Goal: Information Seeking & Learning: Learn about a topic

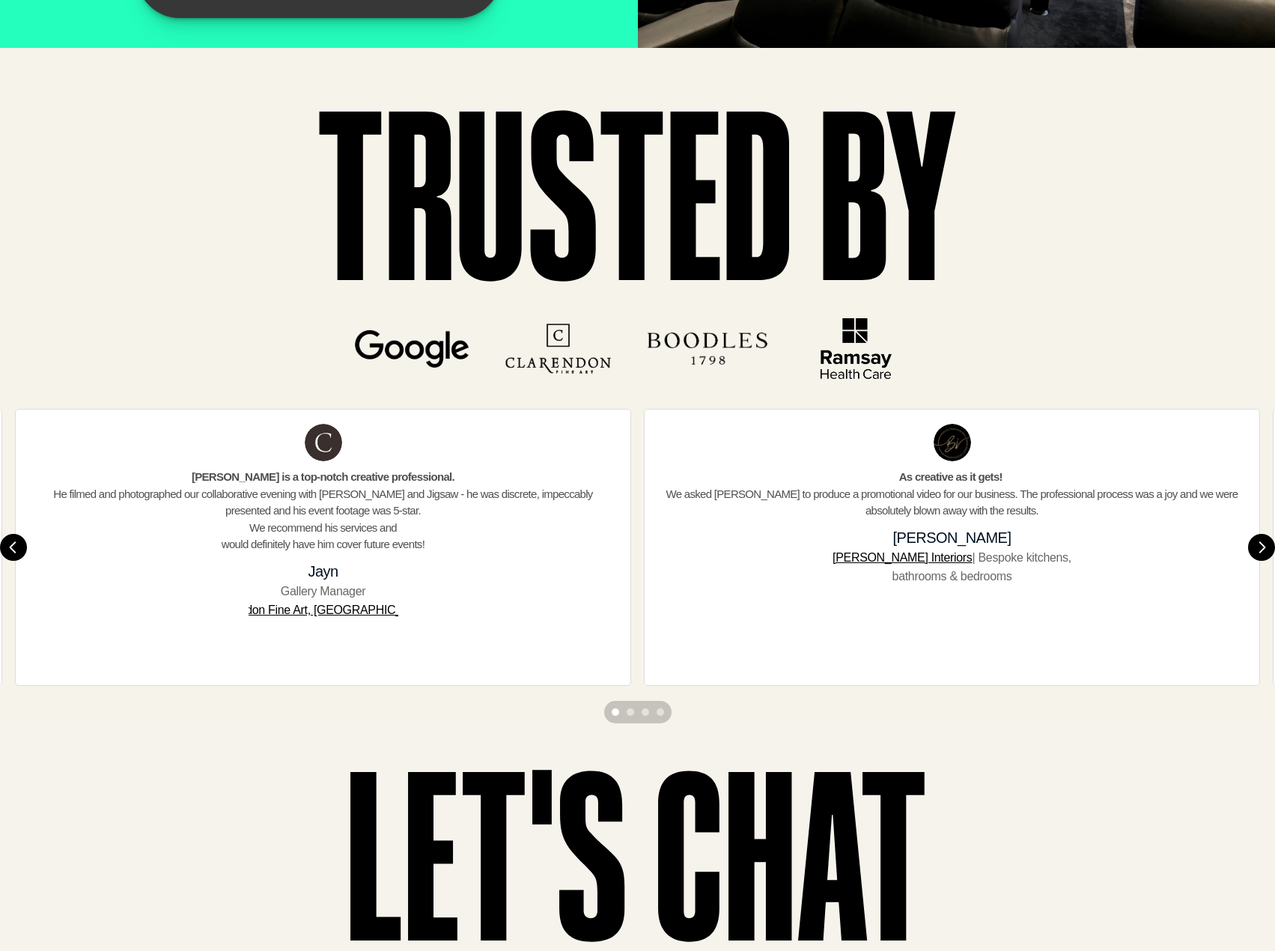
scroll to position [5017, 0]
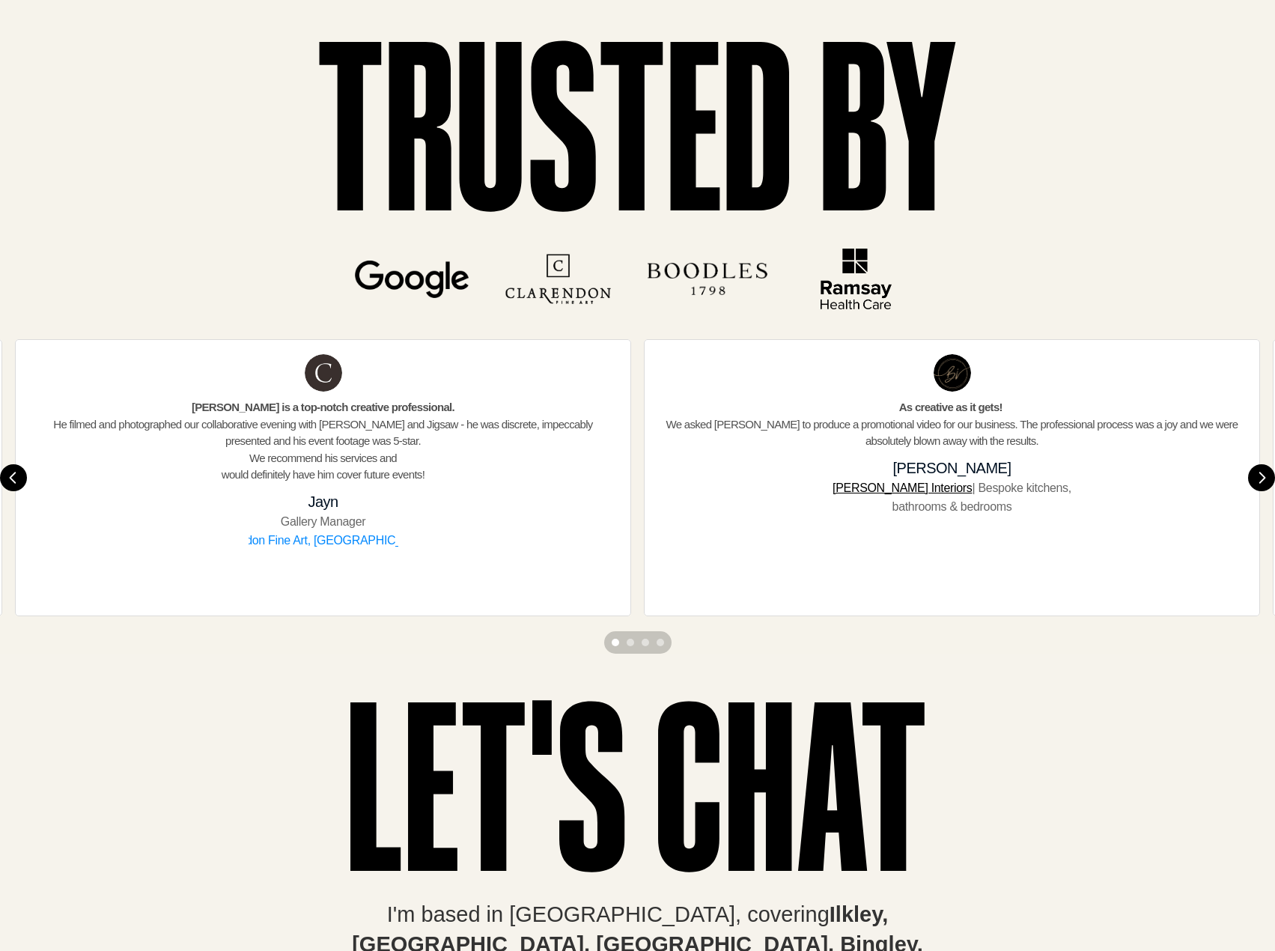
click at [347, 547] on link "Clarendon Fine Art, [GEOGRAPHIC_DATA]" at bounding box center [323, 540] width 222 height 13
click at [1257, 479] on img "Next" at bounding box center [1261, 477] width 27 height 27
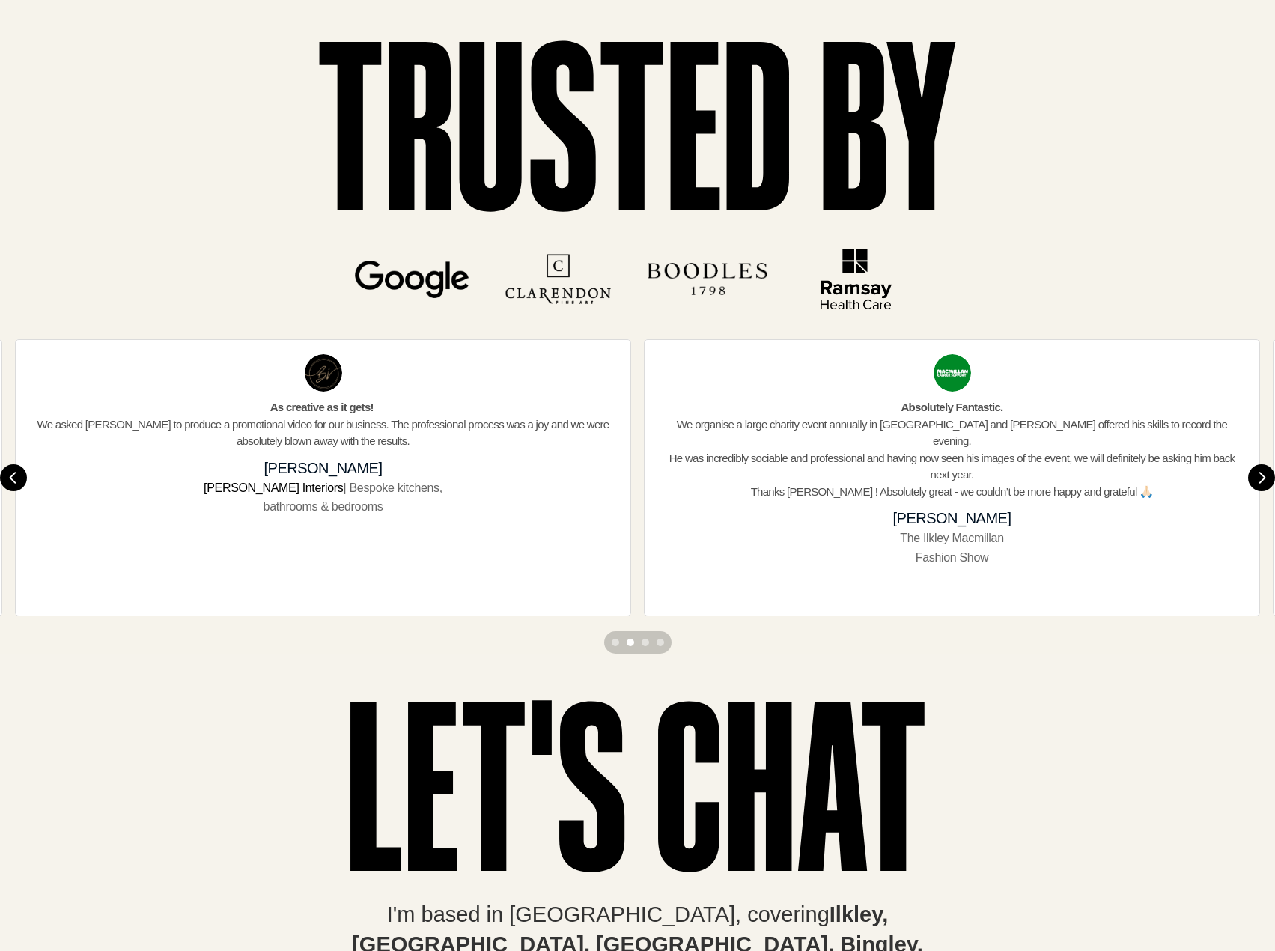
click at [1252, 477] on section "[PERSON_NAME] is a top-notch creative professional. He filmed and photographed …" at bounding box center [637, 477] width 1275 height 277
click at [1265, 490] on img "Next" at bounding box center [1261, 477] width 25 height 25
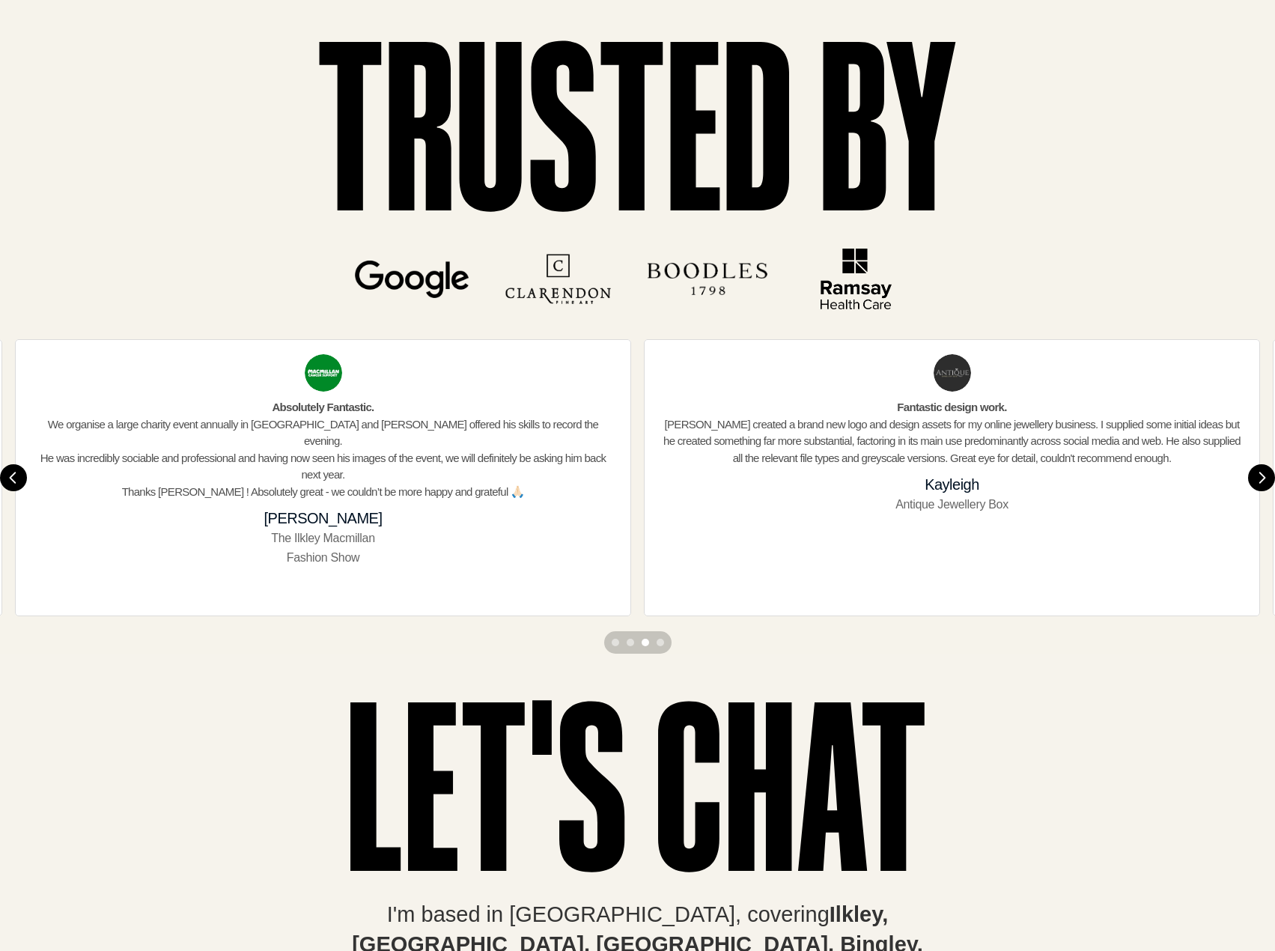
click at [1263, 485] on img "Next" at bounding box center [1261, 477] width 27 height 27
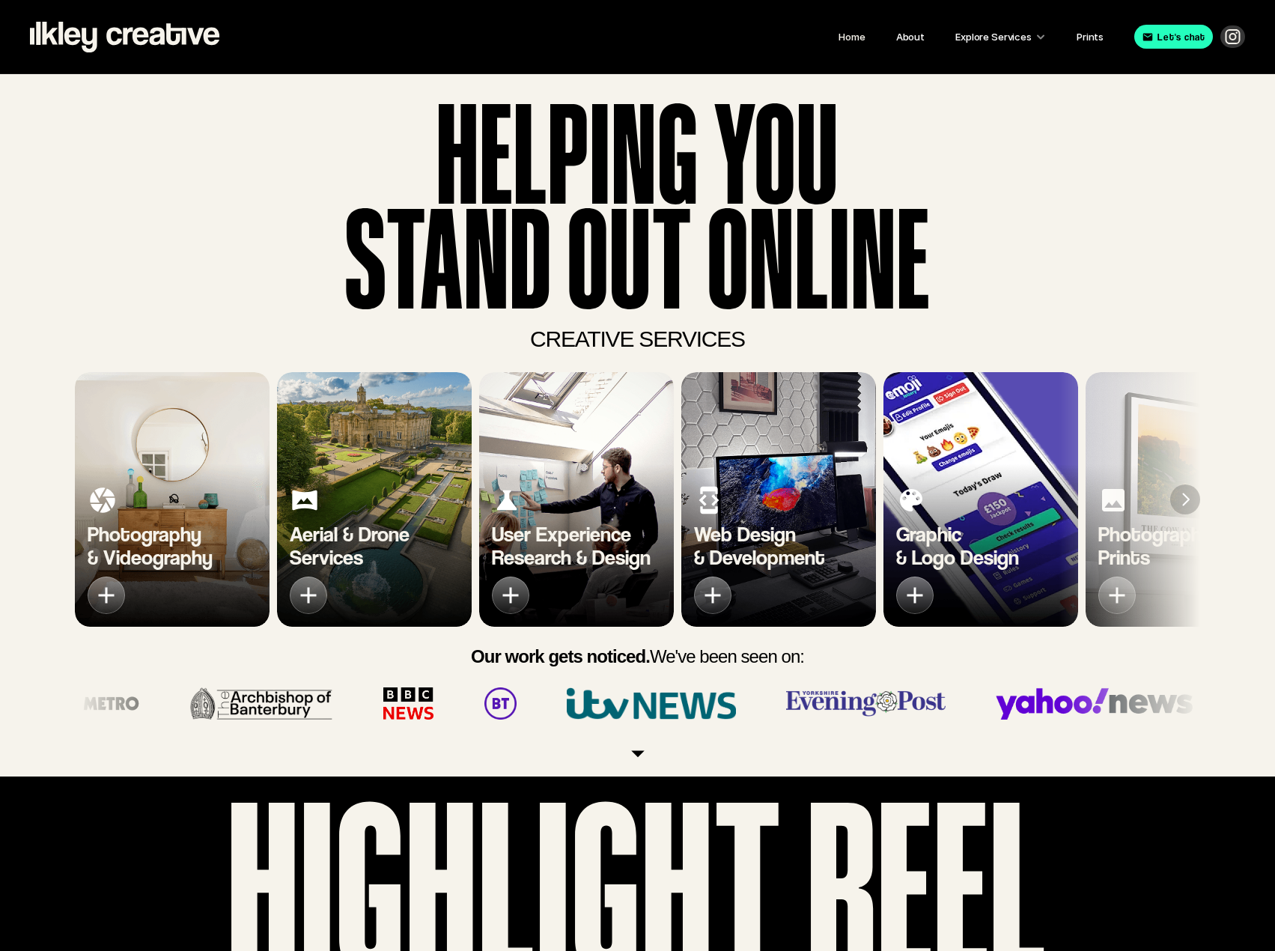
scroll to position [0, 0]
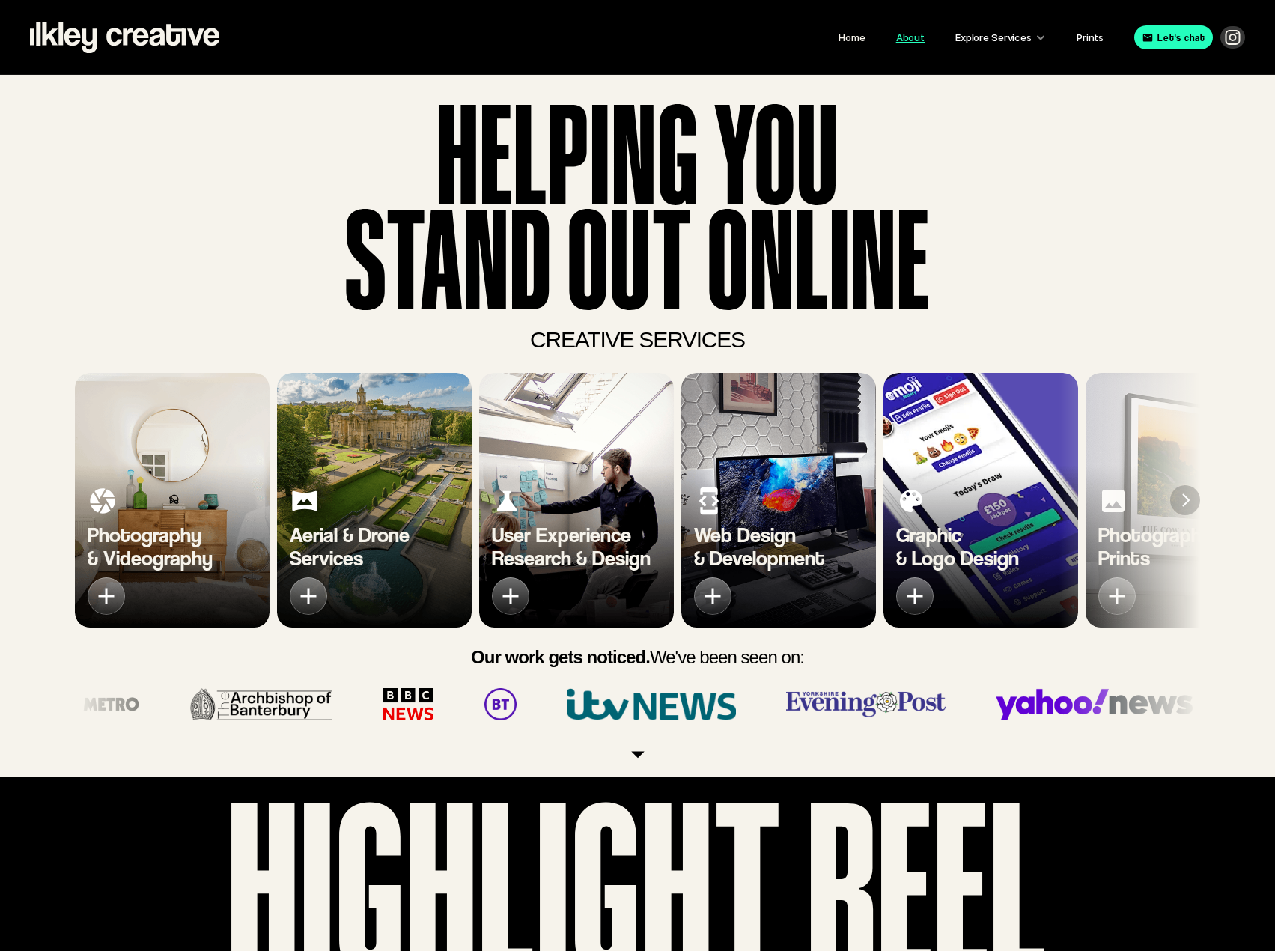
click at [912, 37] on link "About" at bounding box center [910, 37] width 28 height 12
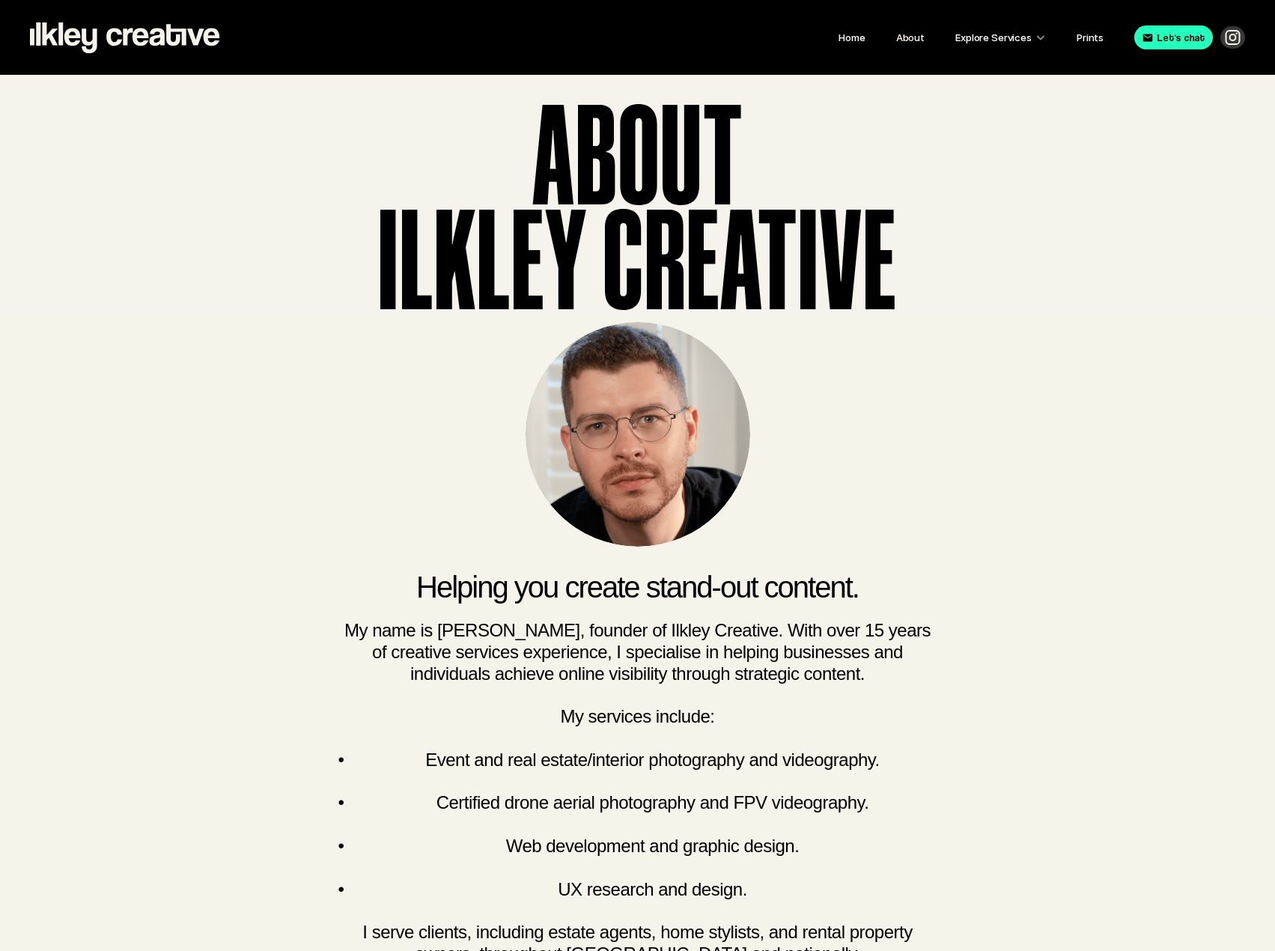
click at [656, 433] on img at bounding box center [638, 434] width 225 height 225
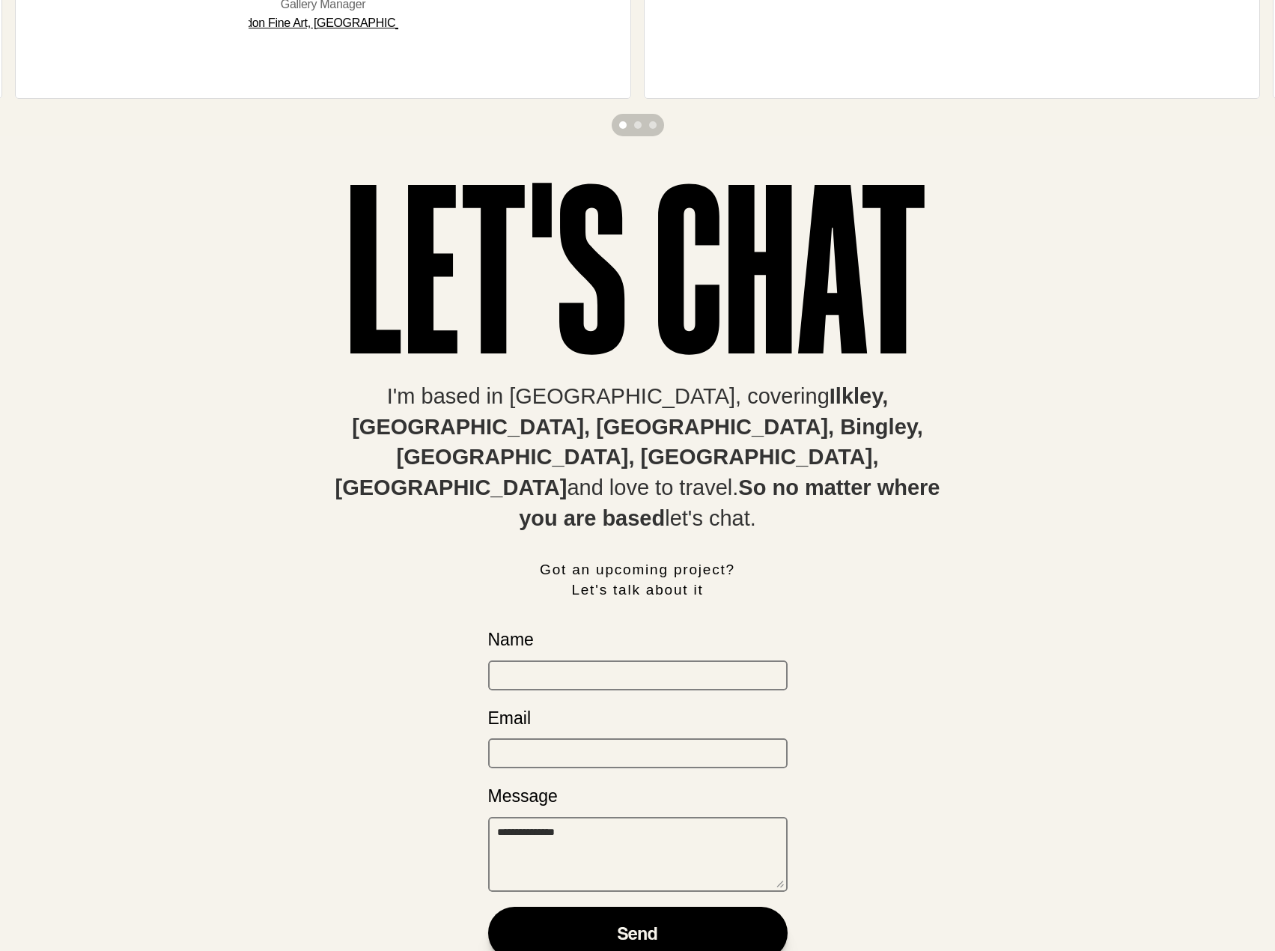
scroll to position [2733, 0]
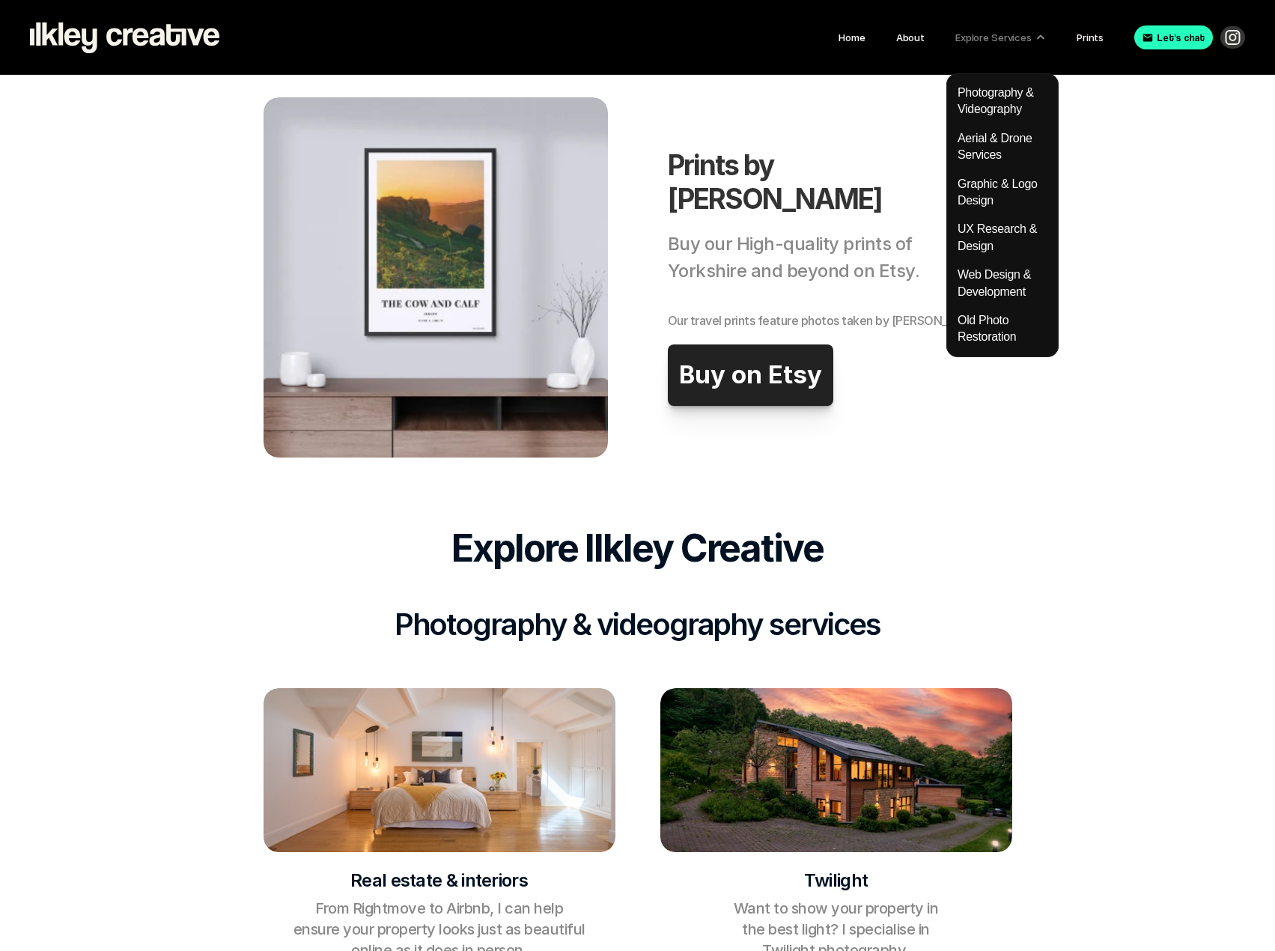
click at [1001, 327] on h6 "Old Photo Restoration" at bounding box center [1003, 329] width 90 height 34
click at [1000, 324] on link "Old Photo Restoration" at bounding box center [987, 328] width 58 height 29
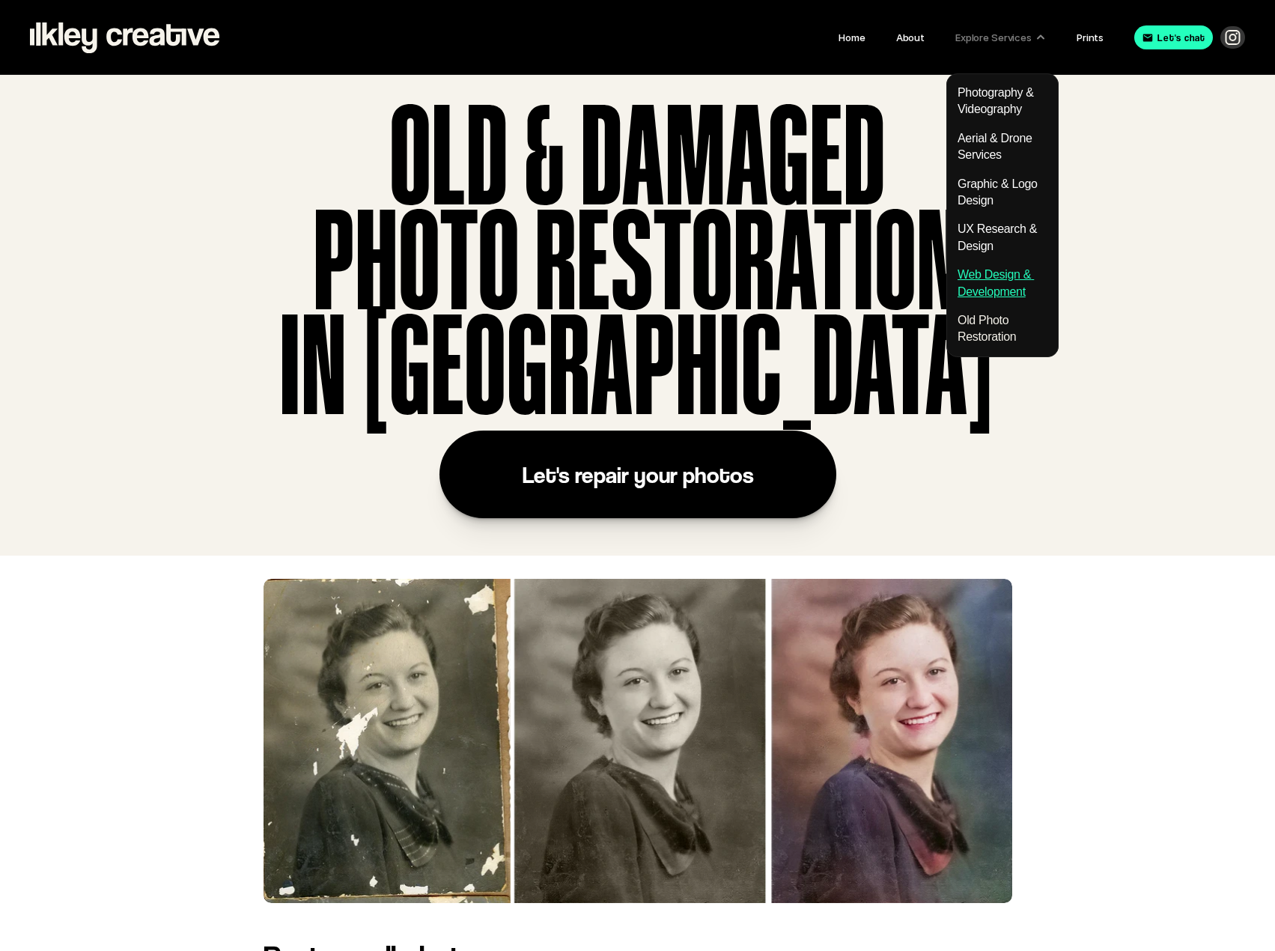
click at [988, 276] on link "Web Design & Development" at bounding box center [996, 282] width 76 height 29
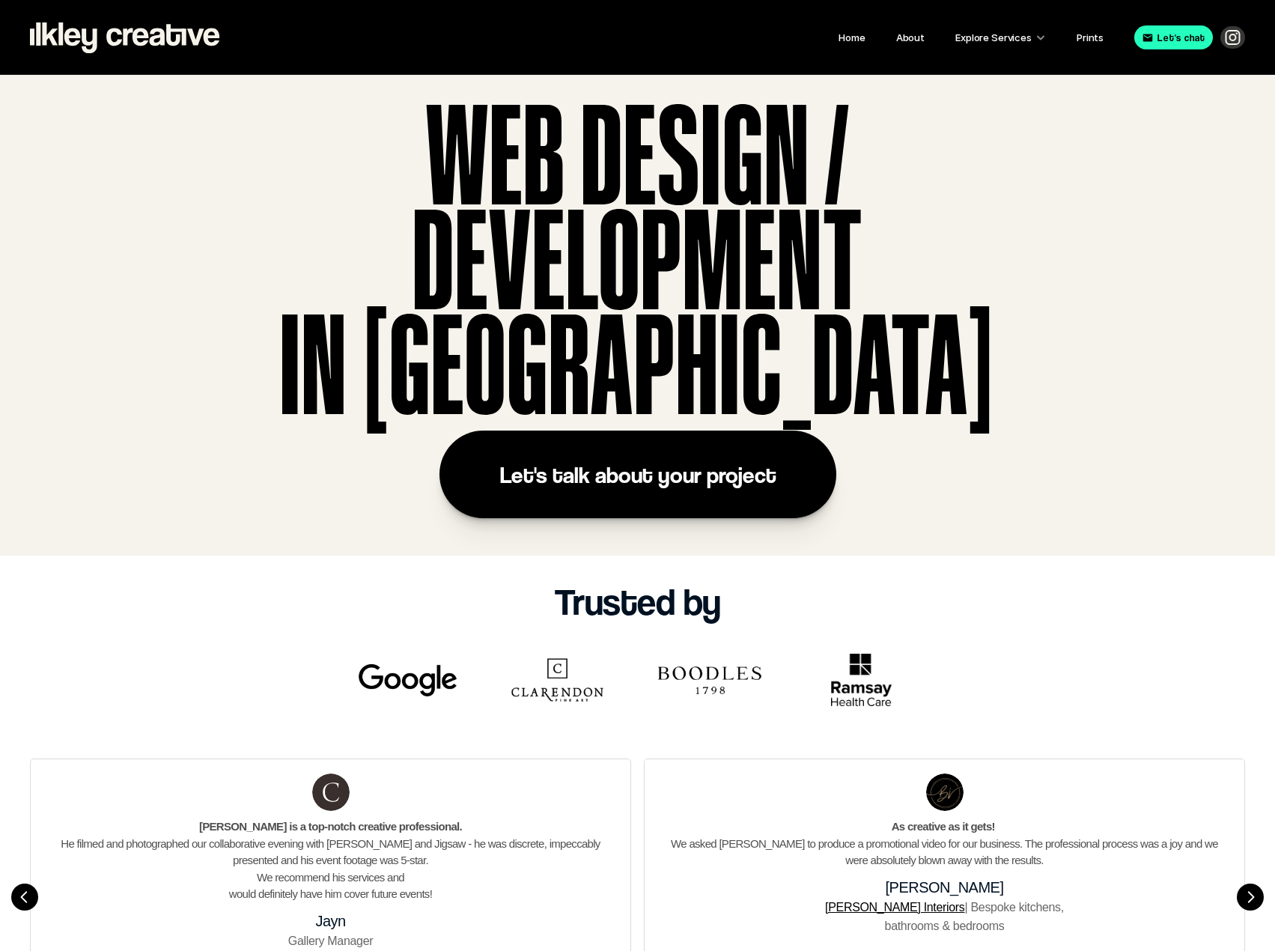
click at [673, 460] on link "Let's talk about your project" at bounding box center [638, 475] width 397 height 88
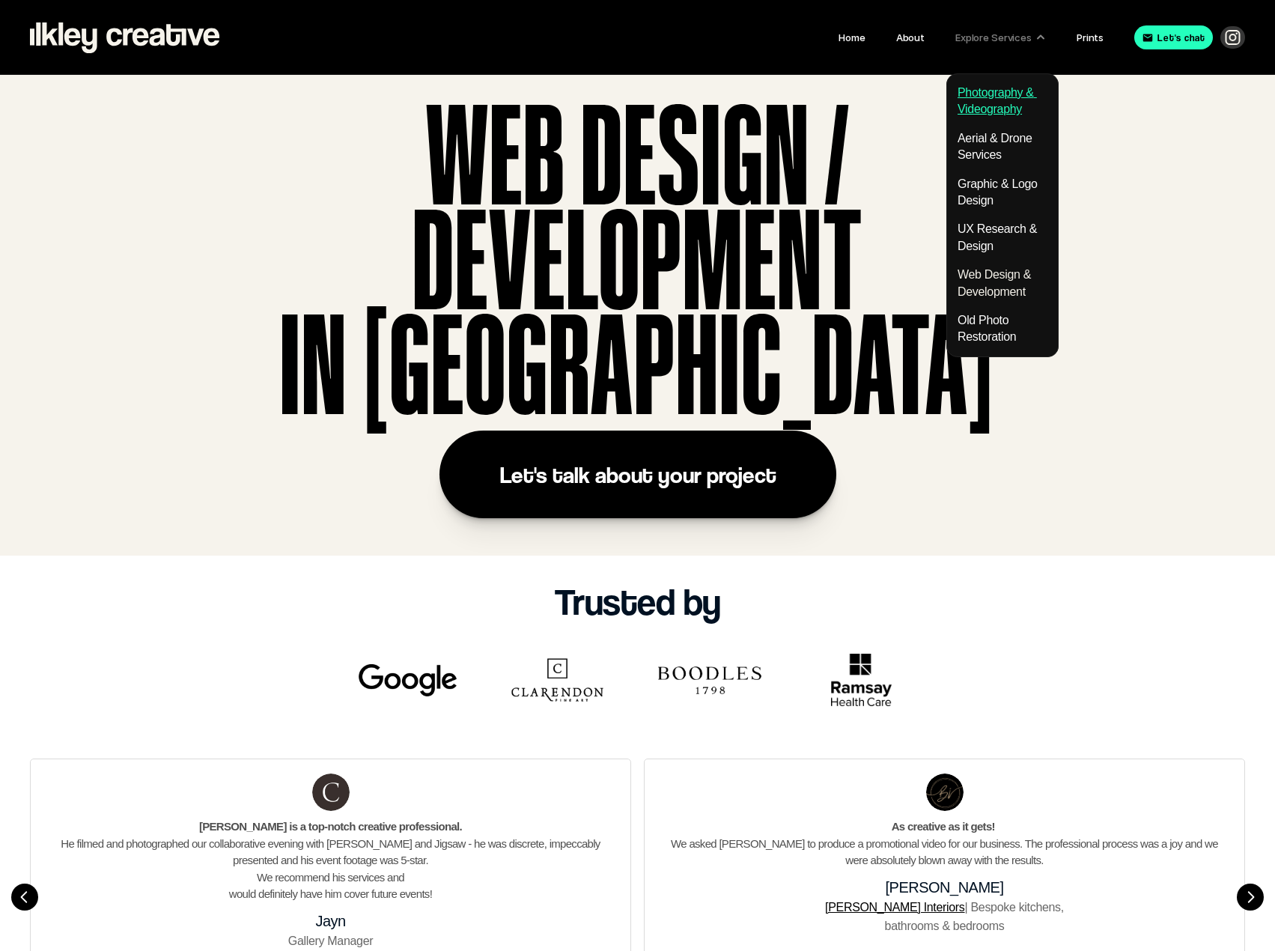
click at [997, 97] on link "Photography & Videography" at bounding box center [997, 100] width 79 height 29
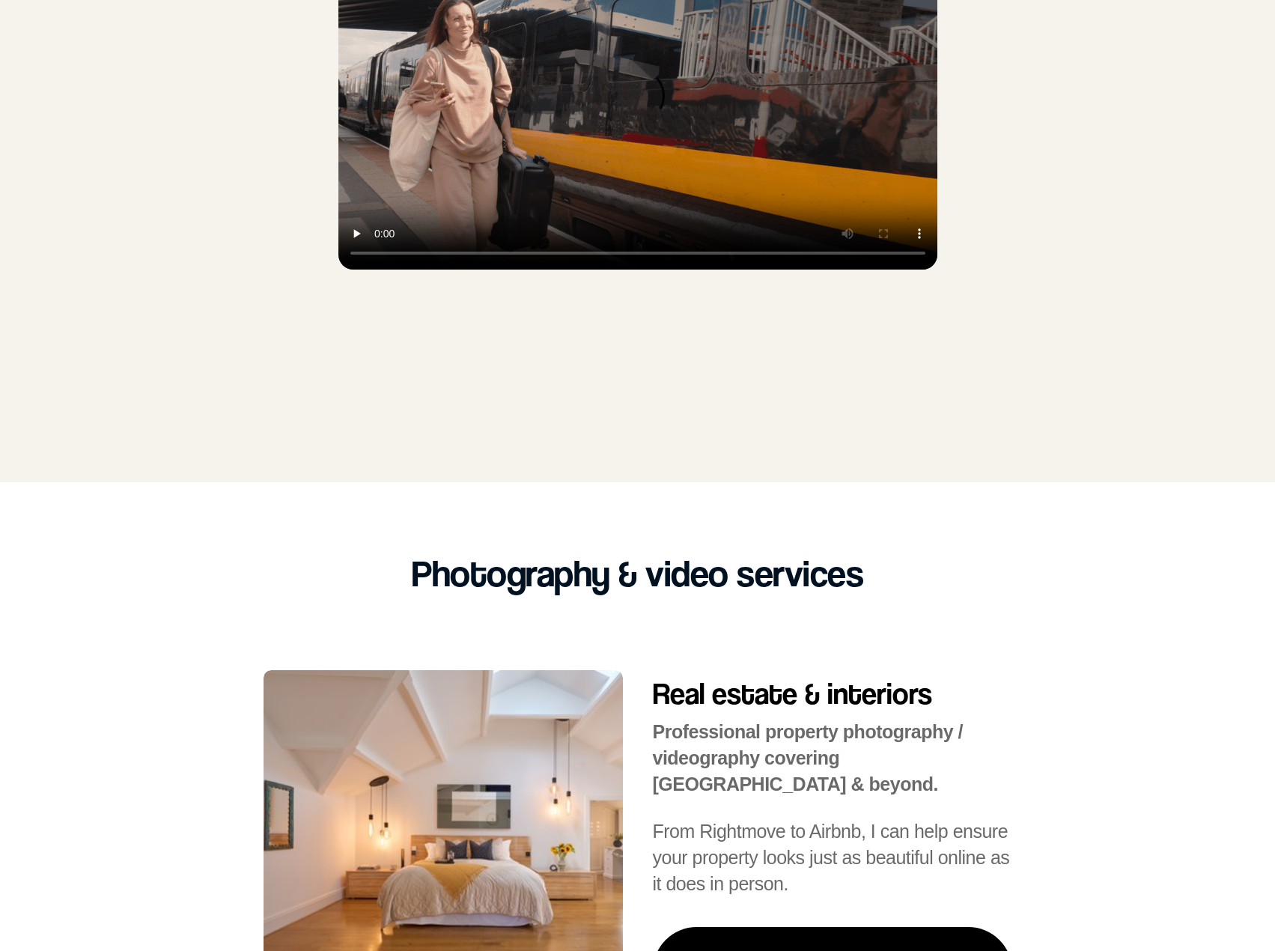
scroll to position [599, 0]
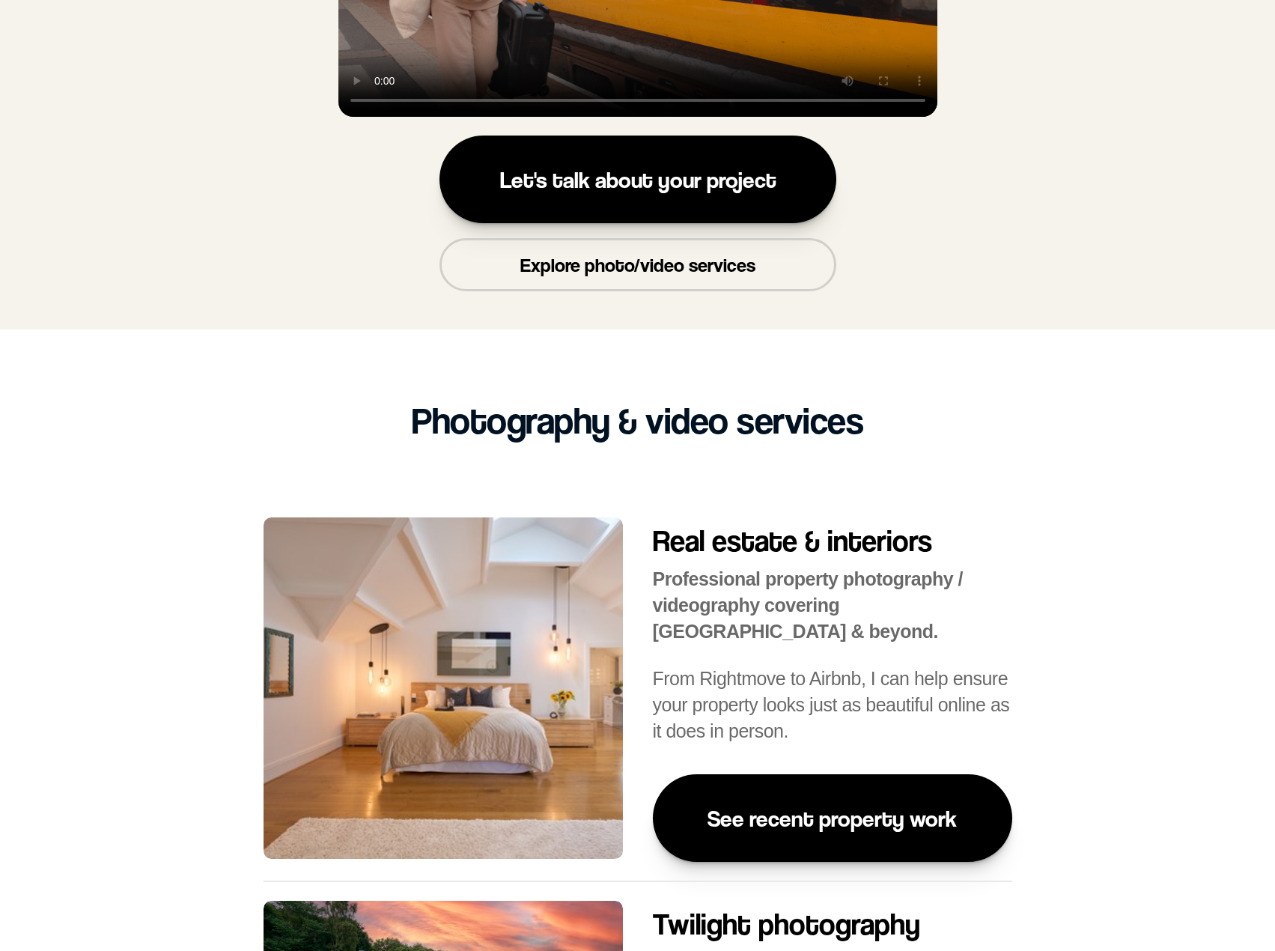
click at [695, 279] on link "Explore photo/video services" at bounding box center [638, 265] width 397 height 53
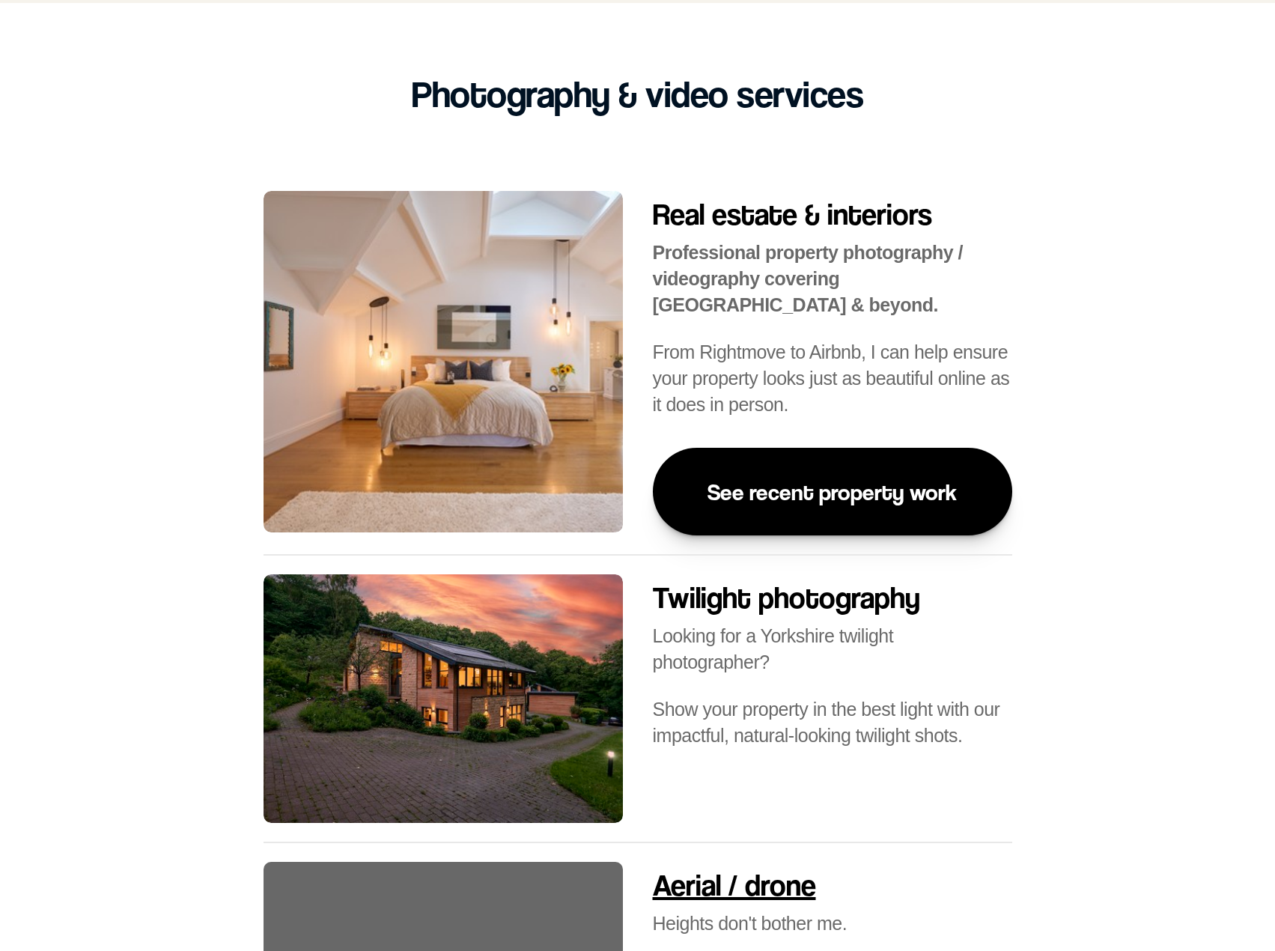
scroll to position [1078, 0]
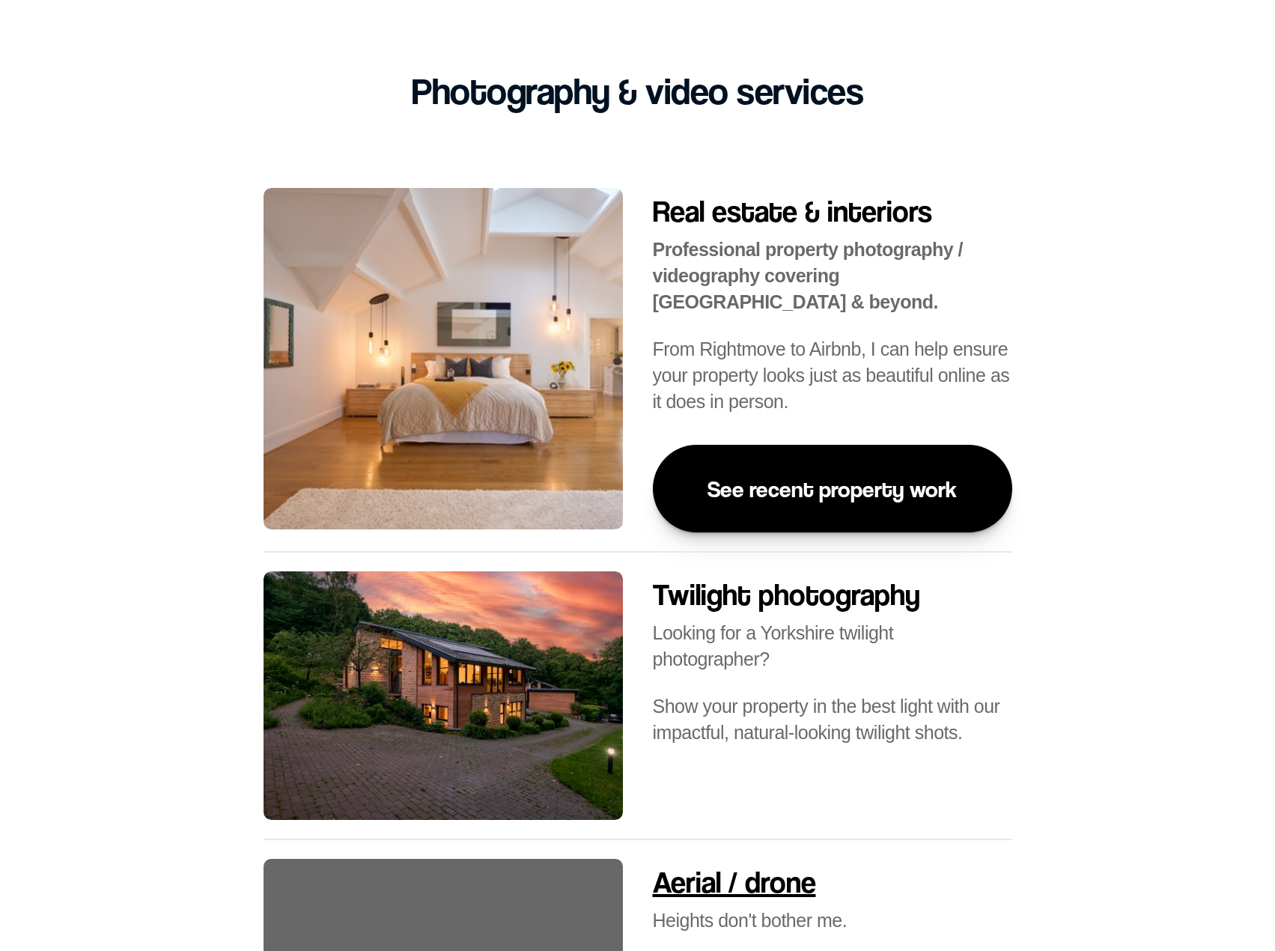
click at [823, 463] on link "See recent property work" at bounding box center [832, 489] width 359 height 88
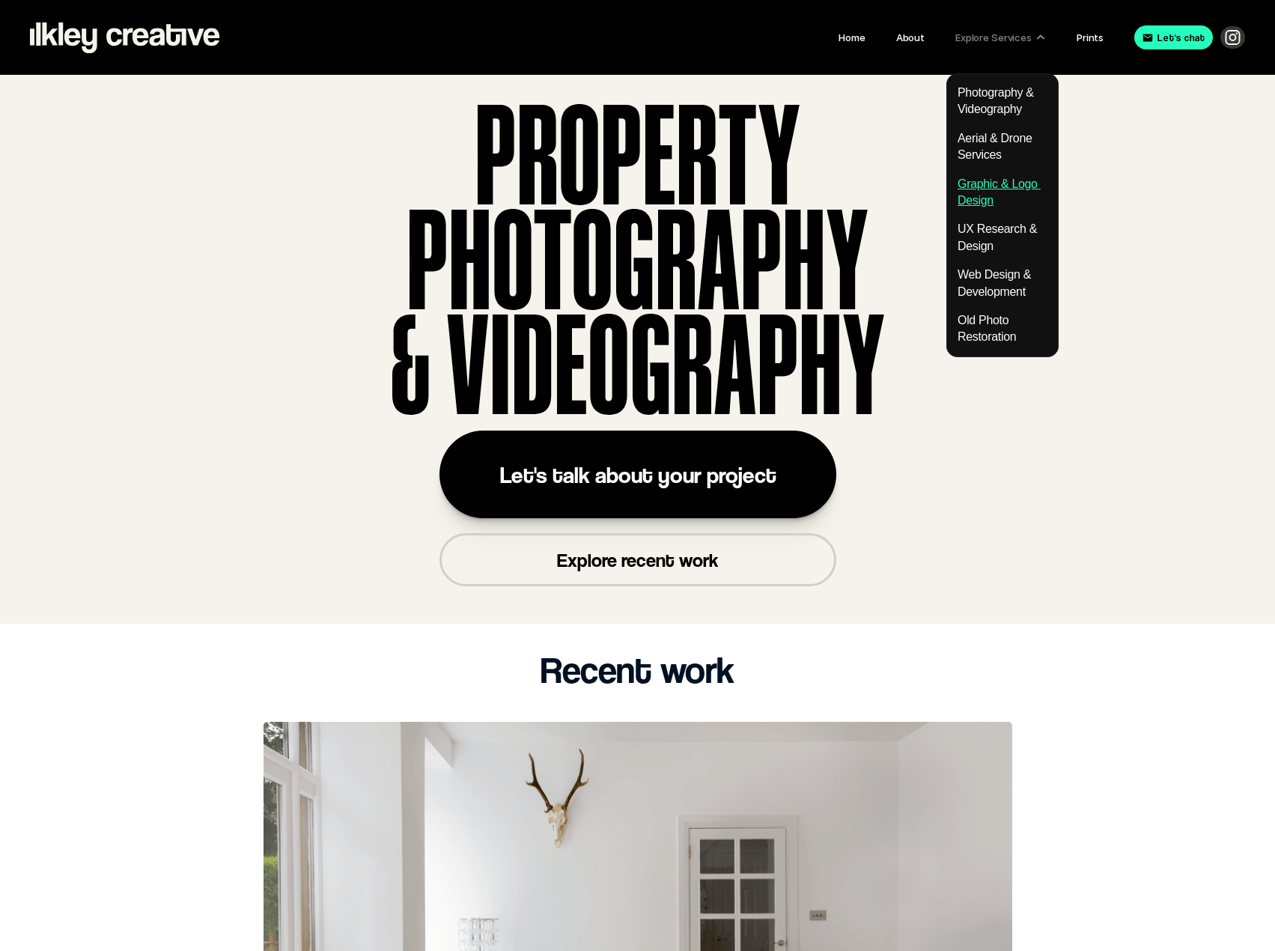
click at [988, 185] on link "Graphic & Logo Design" at bounding box center [999, 191] width 83 height 29
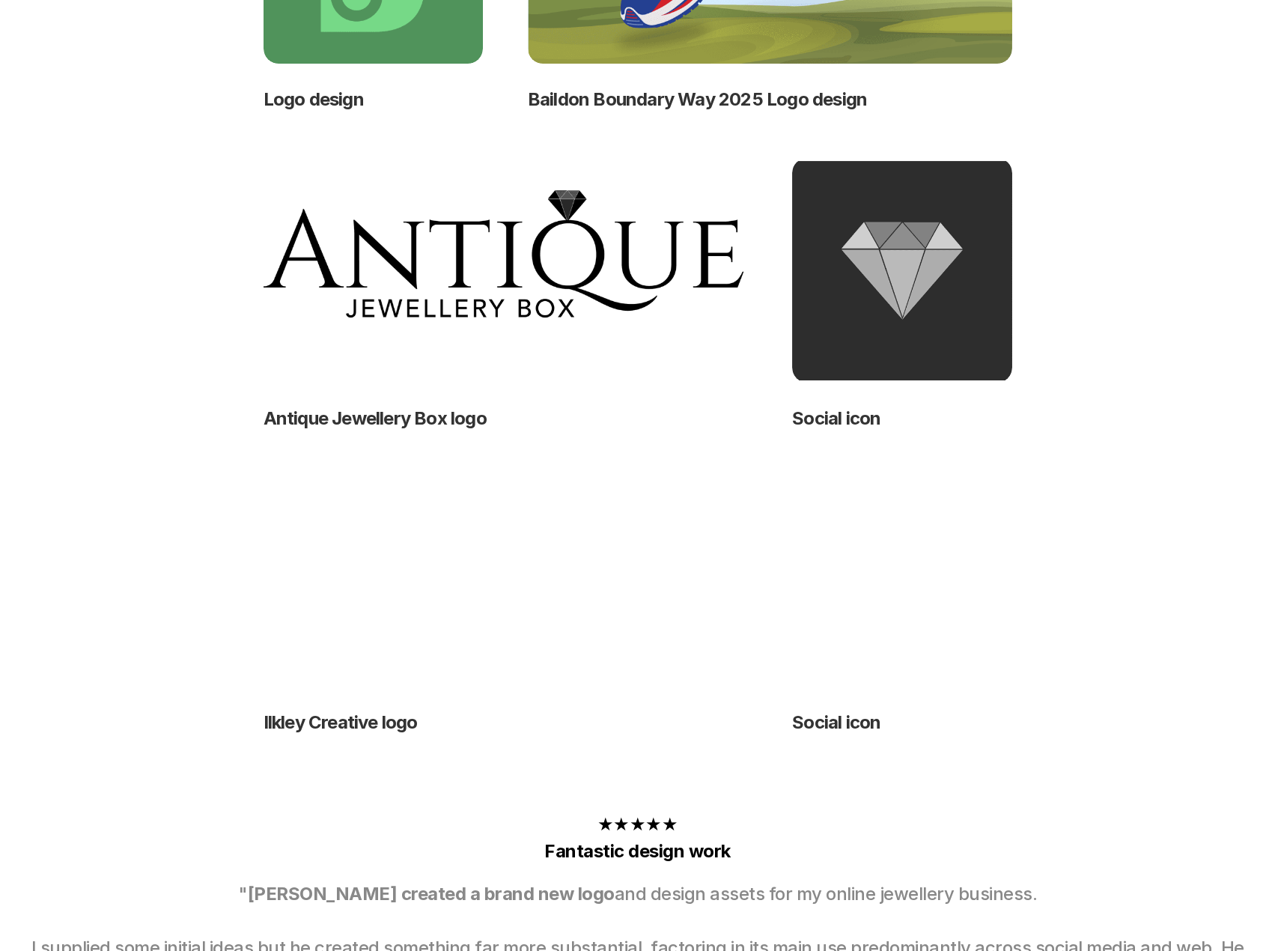
scroll to position [824, 0]
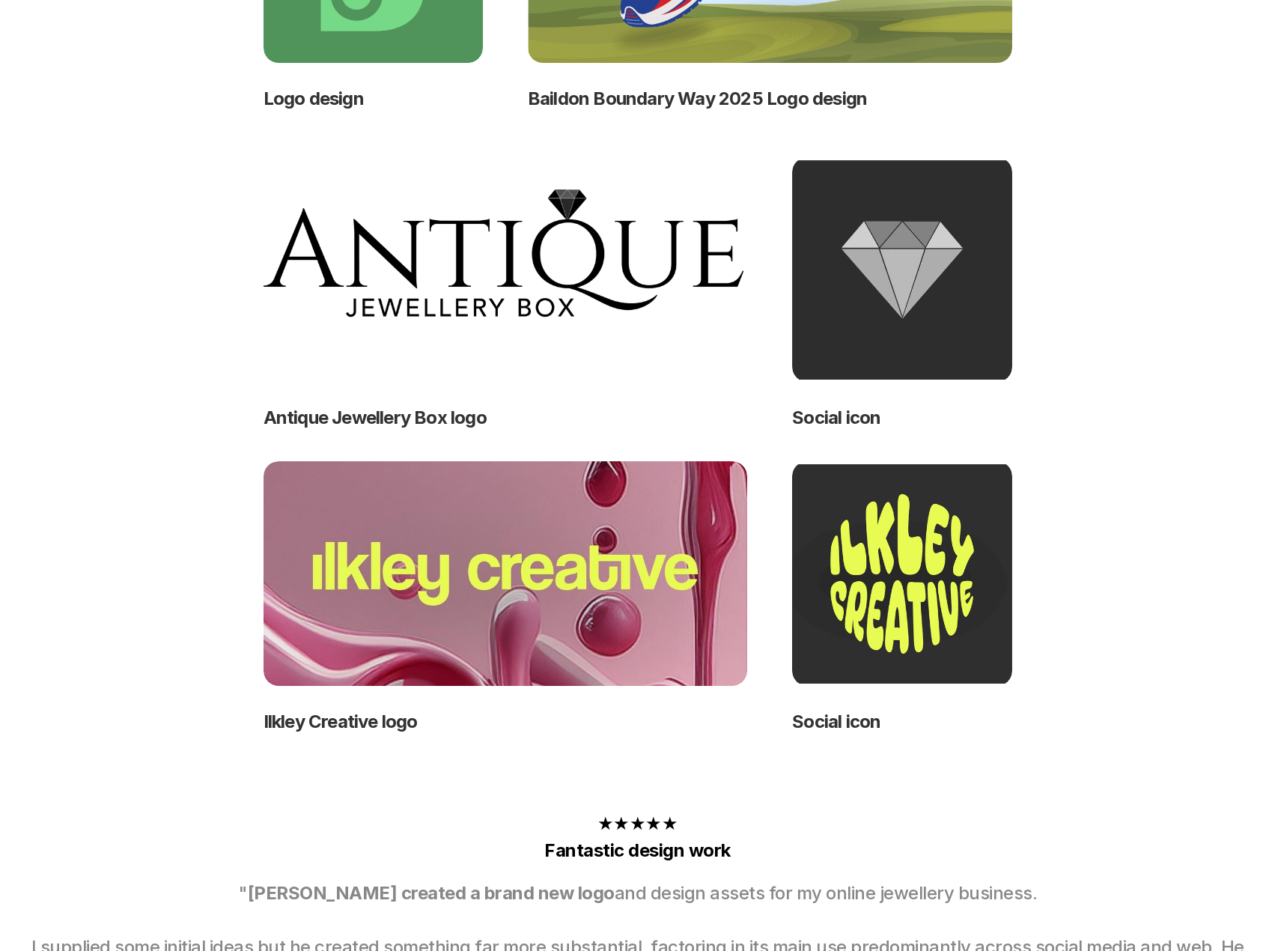
click at [502, 253] on img at bounding box center [506, 269] width 484 height 225
click at [512, 257] on img at bounding box center [506, 269] width 484 height 225
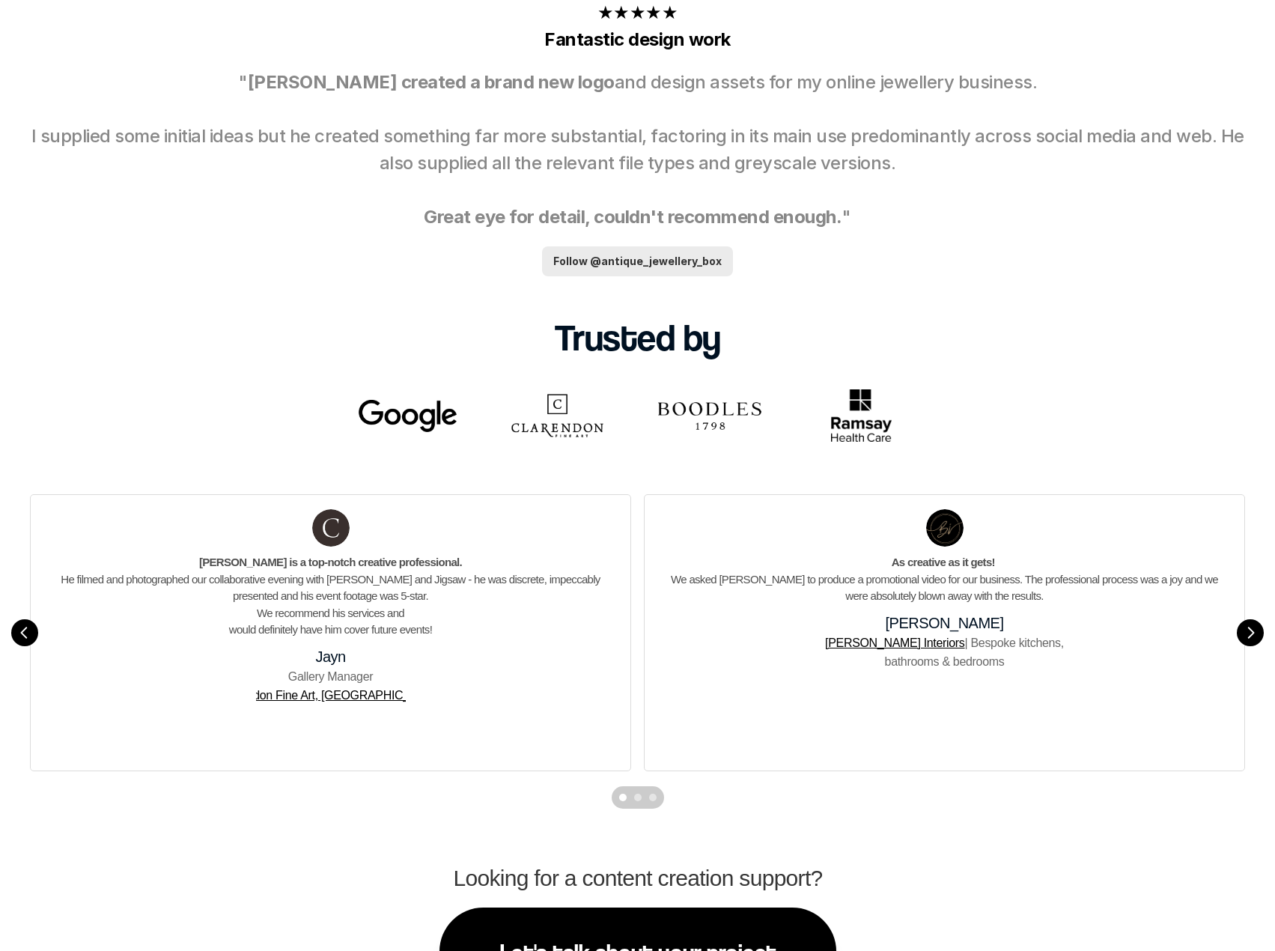
scroll to position [1722, 0]
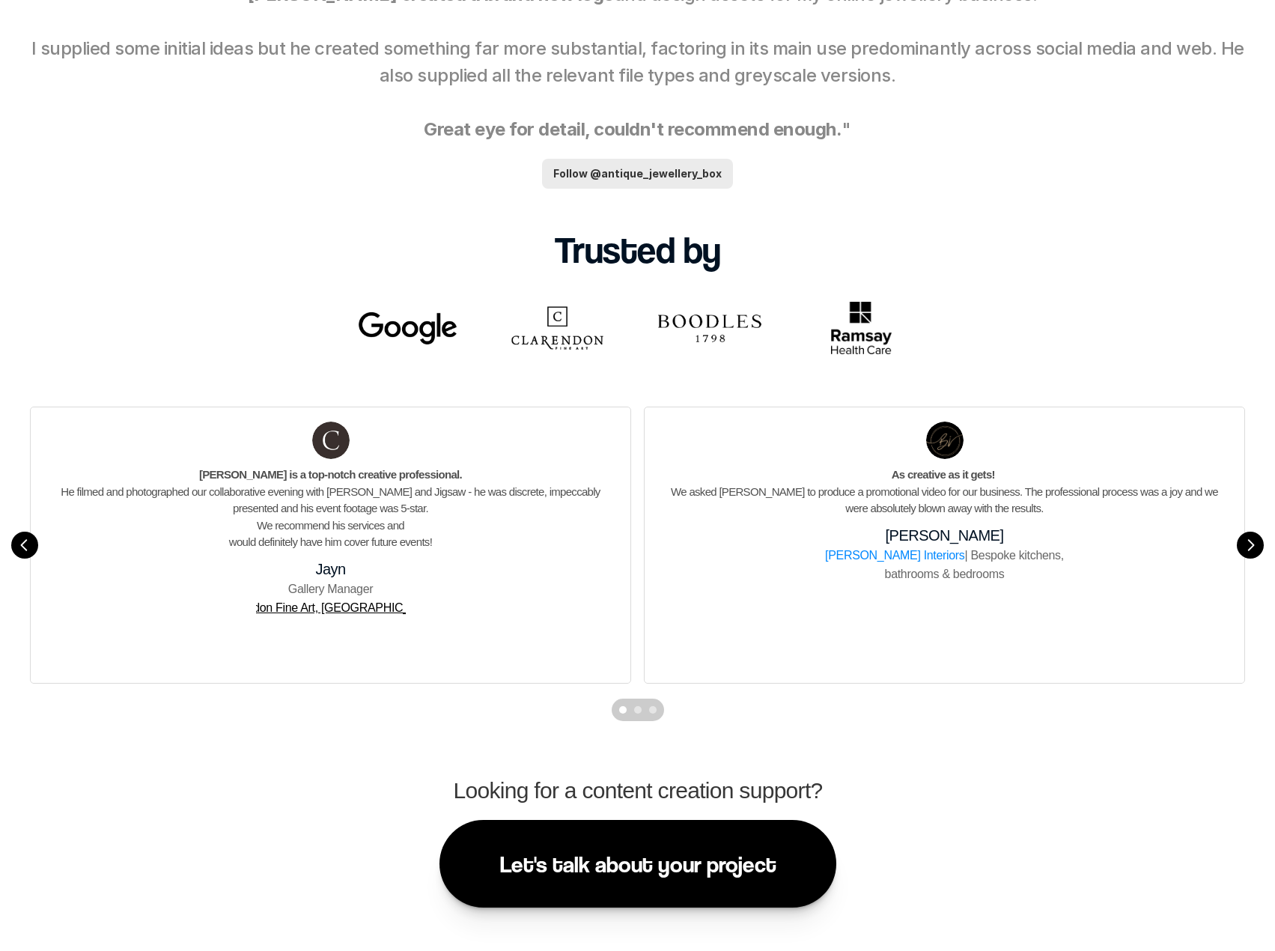
click at [910, 555] on link "[PERSON_NAME] Interiors" at bounding box center [894, 555] width 139 height 13
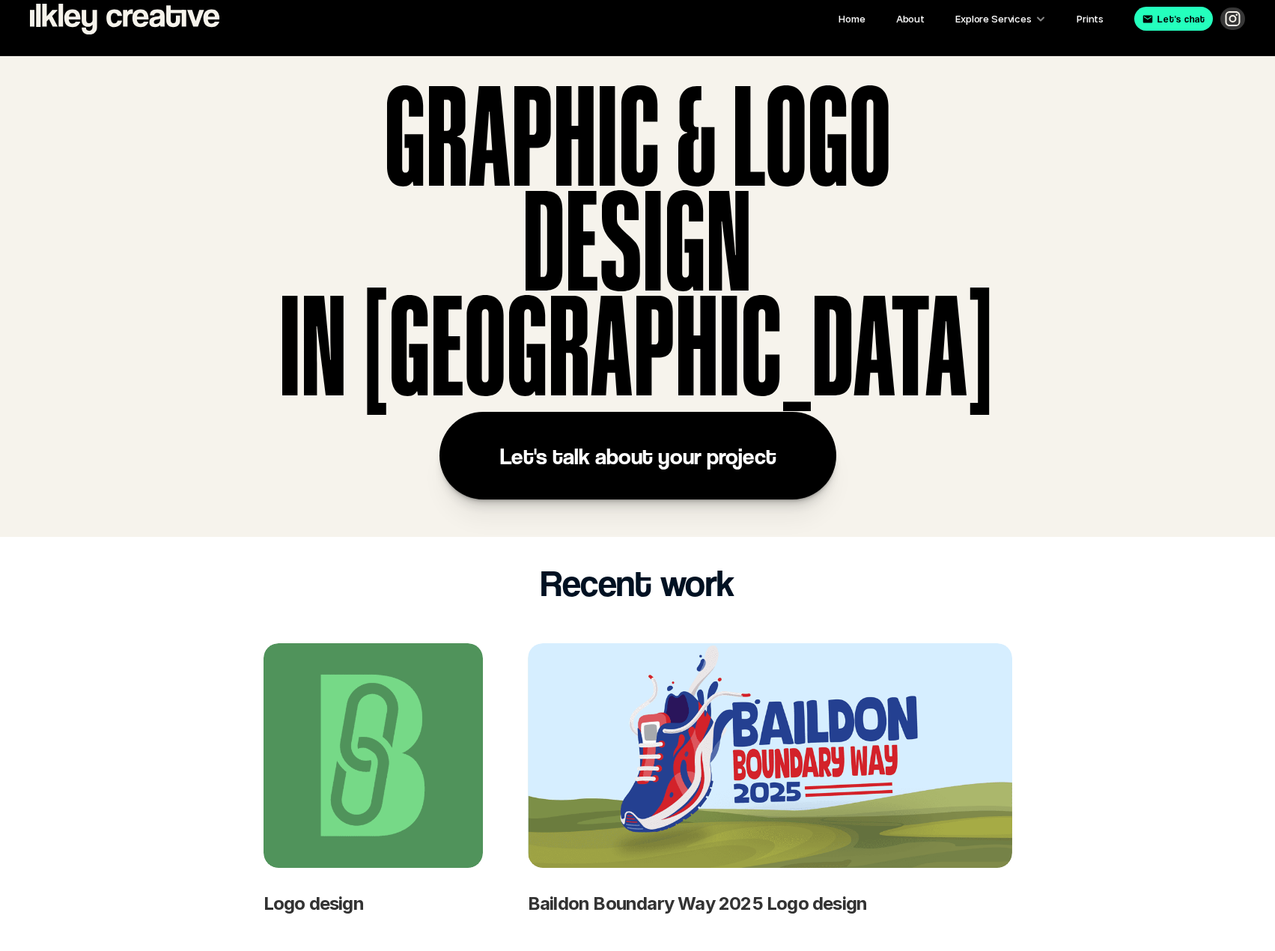
scroll to position [0, 0]
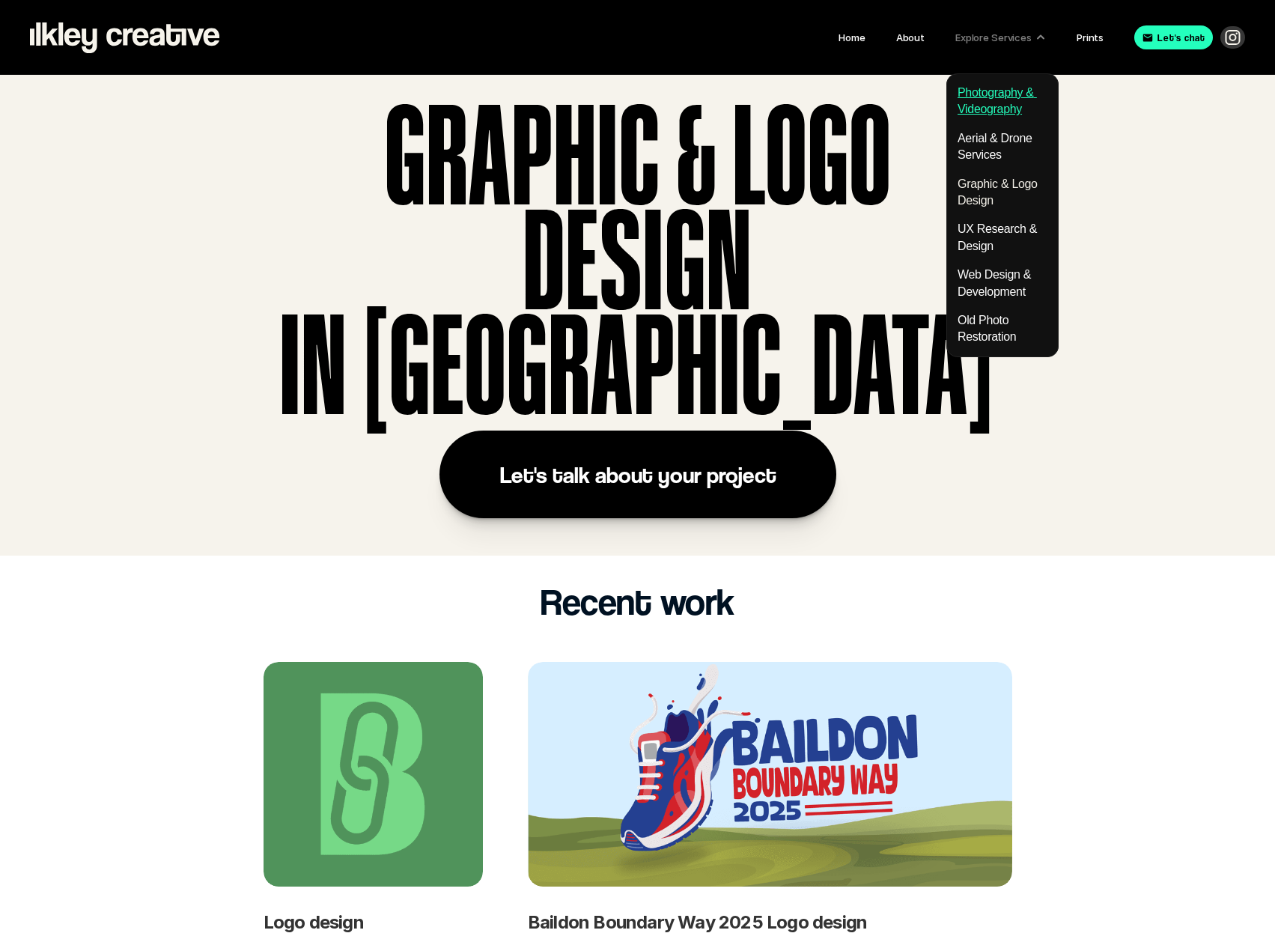
click at [1007, 106] on link "Photography & Videography" at bounding box center [997, 100] width 79 height 29
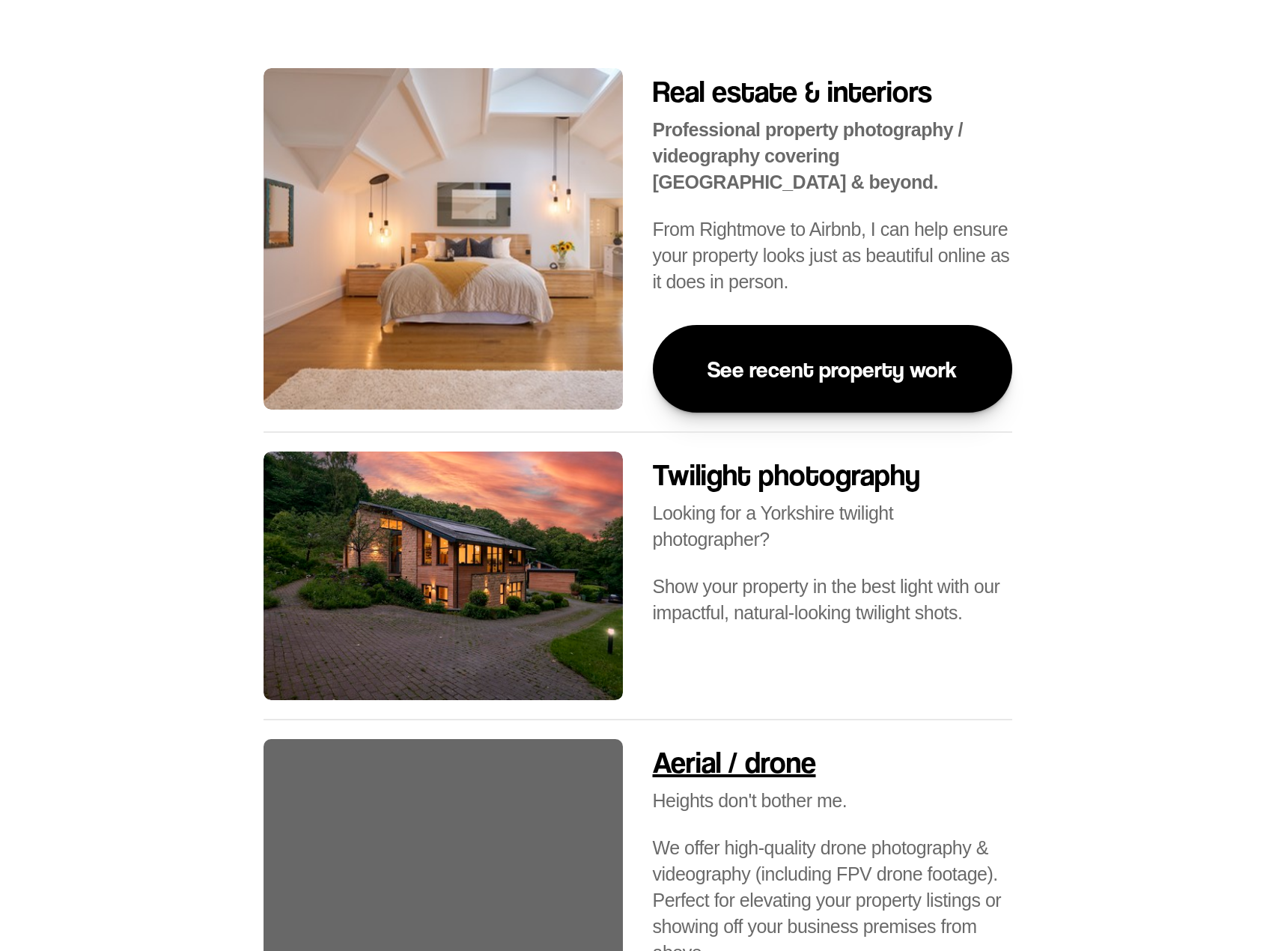
click at [859, 353] on link "See recent property work" at bounding box center [832, 369] width 359 height 88
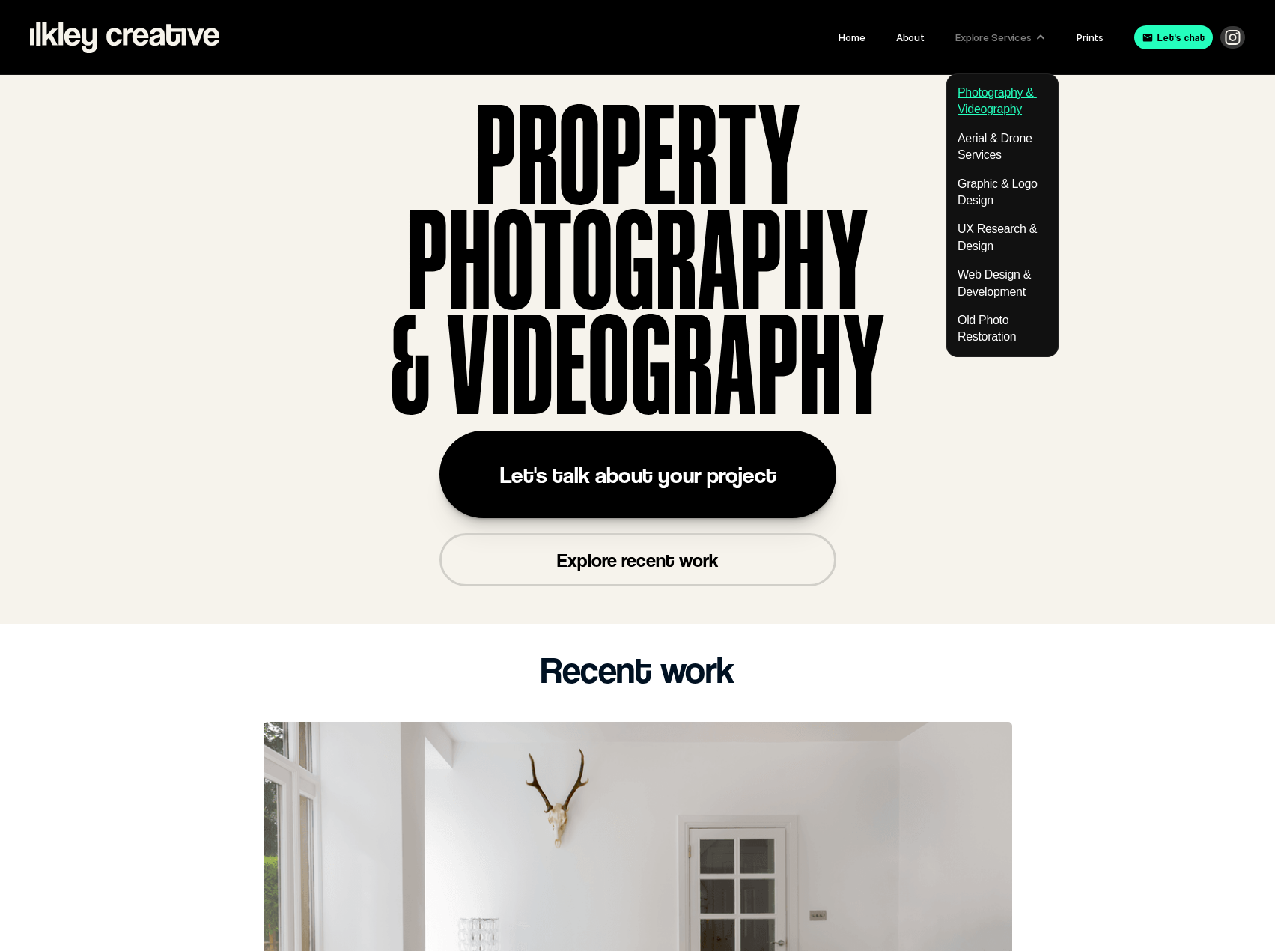
click at [986, 90] on link "Photography & Videography" at bounding box center [997, 100] width 79 height 29
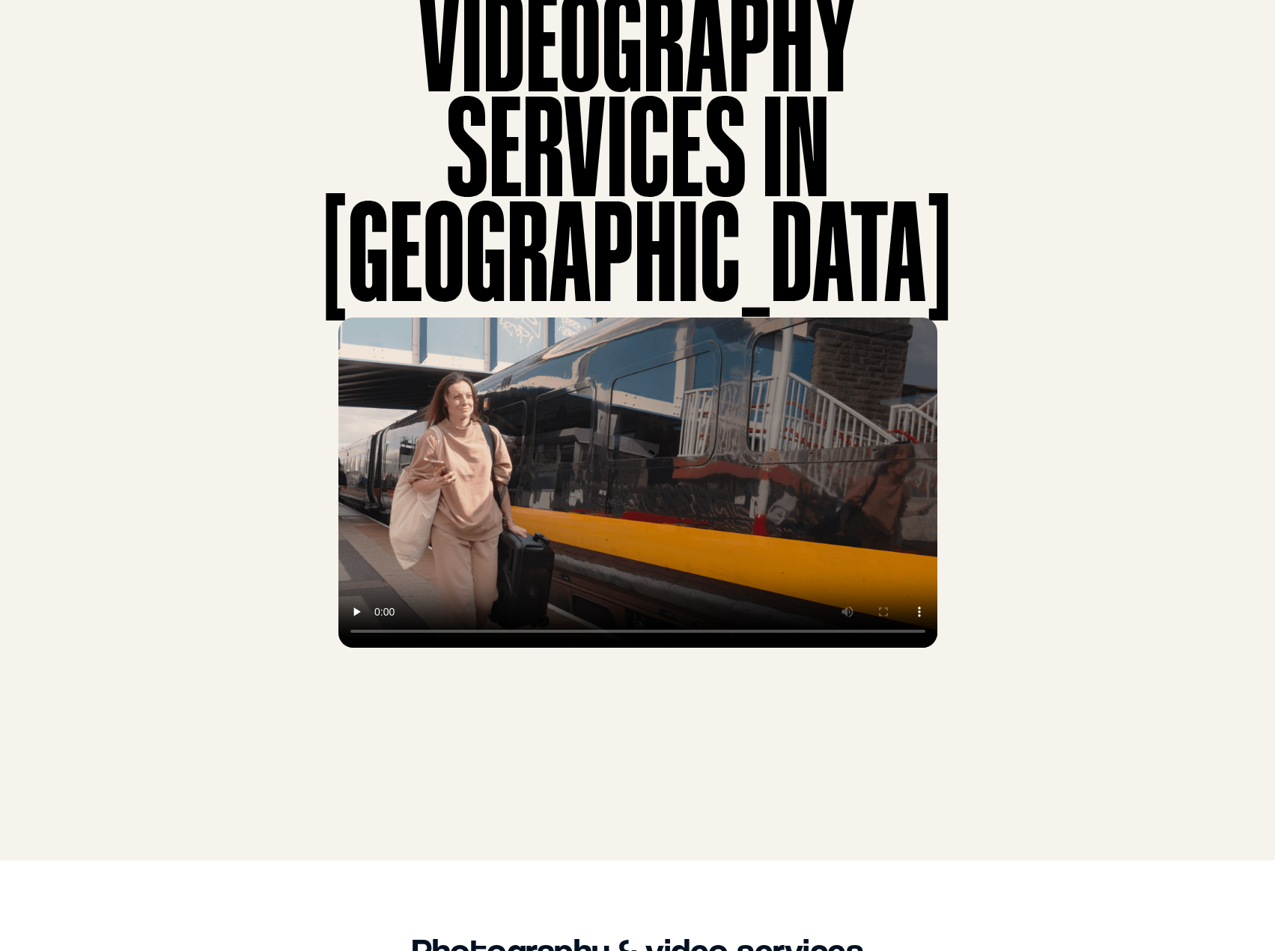
scroll to position [225, 0]
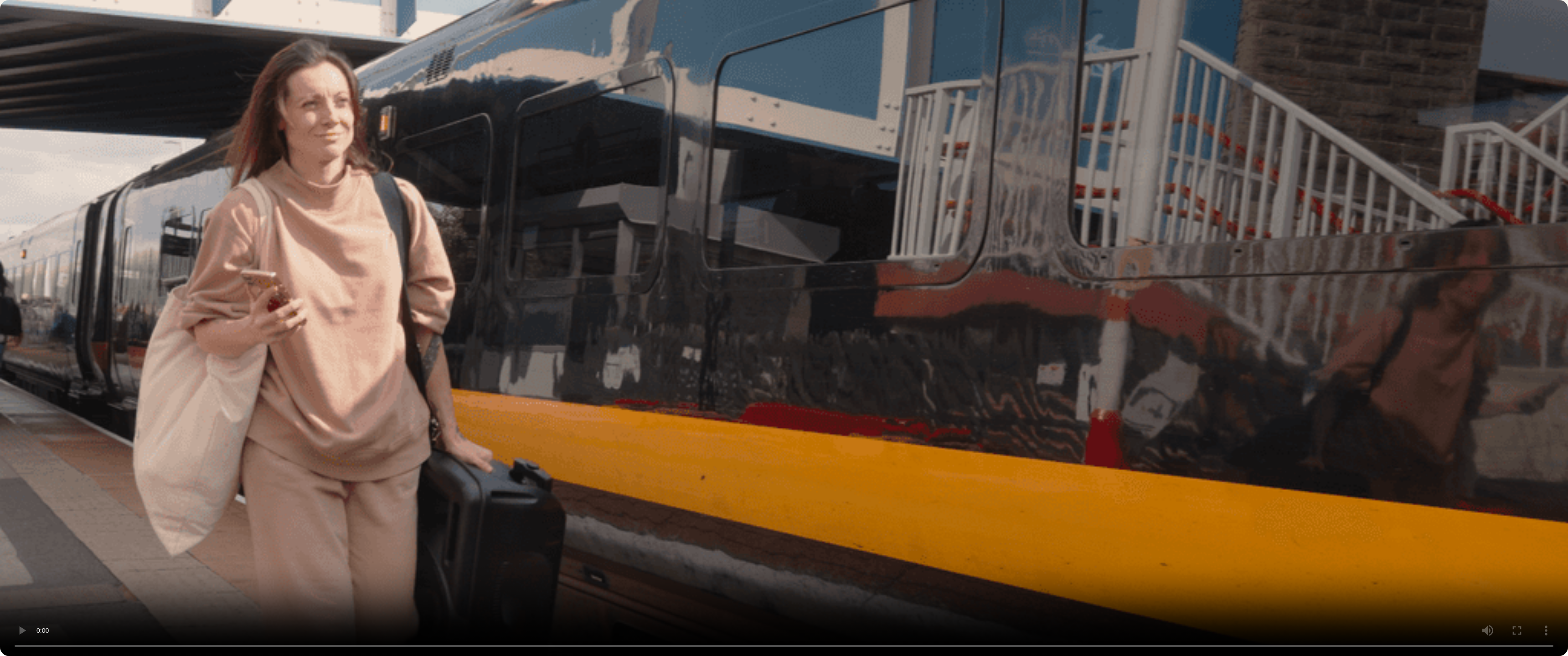
click at [776, 415] on video at bounding box center [784, 328] width 1568 height 656
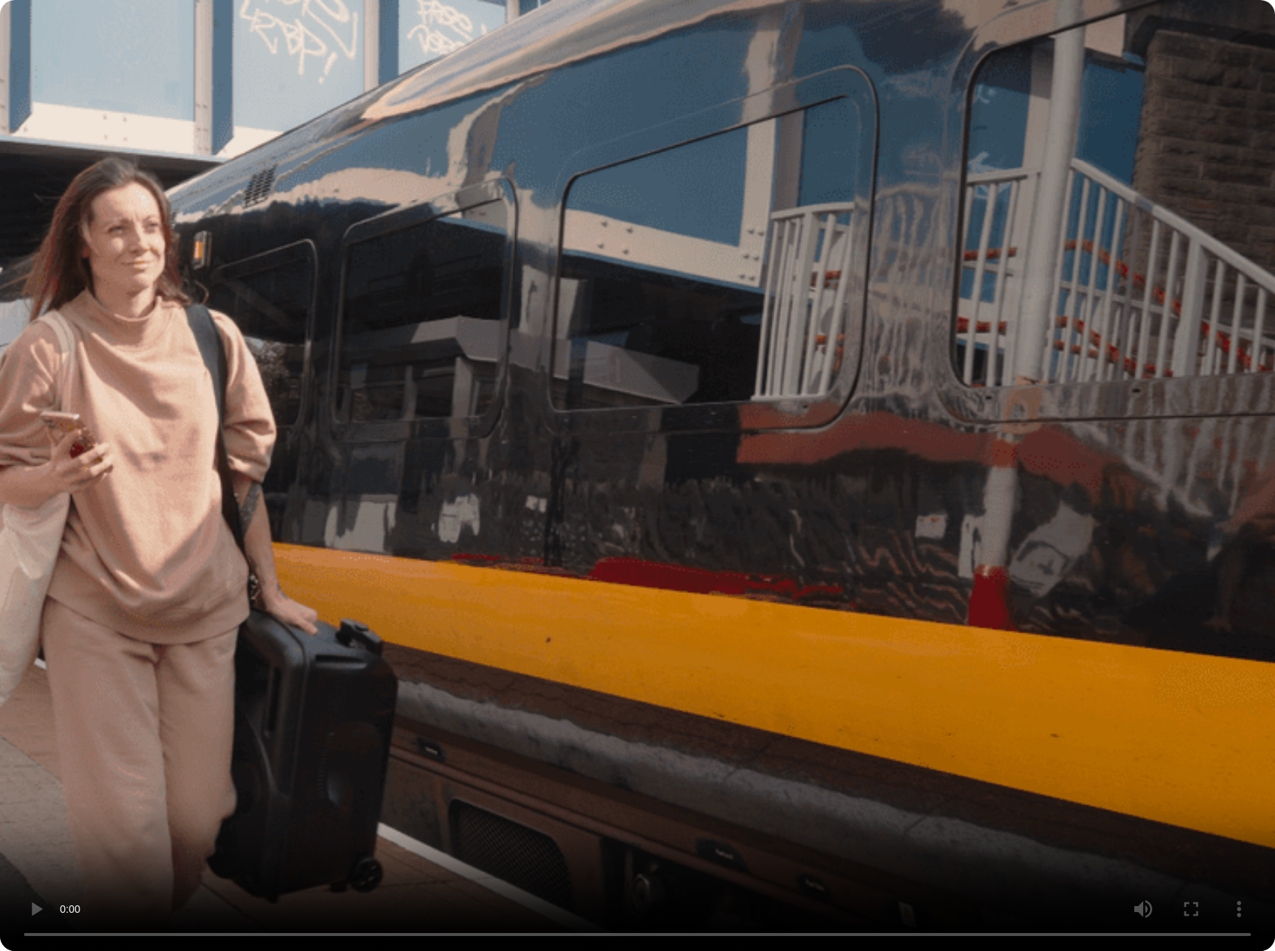
scroll to position [1872, 0]
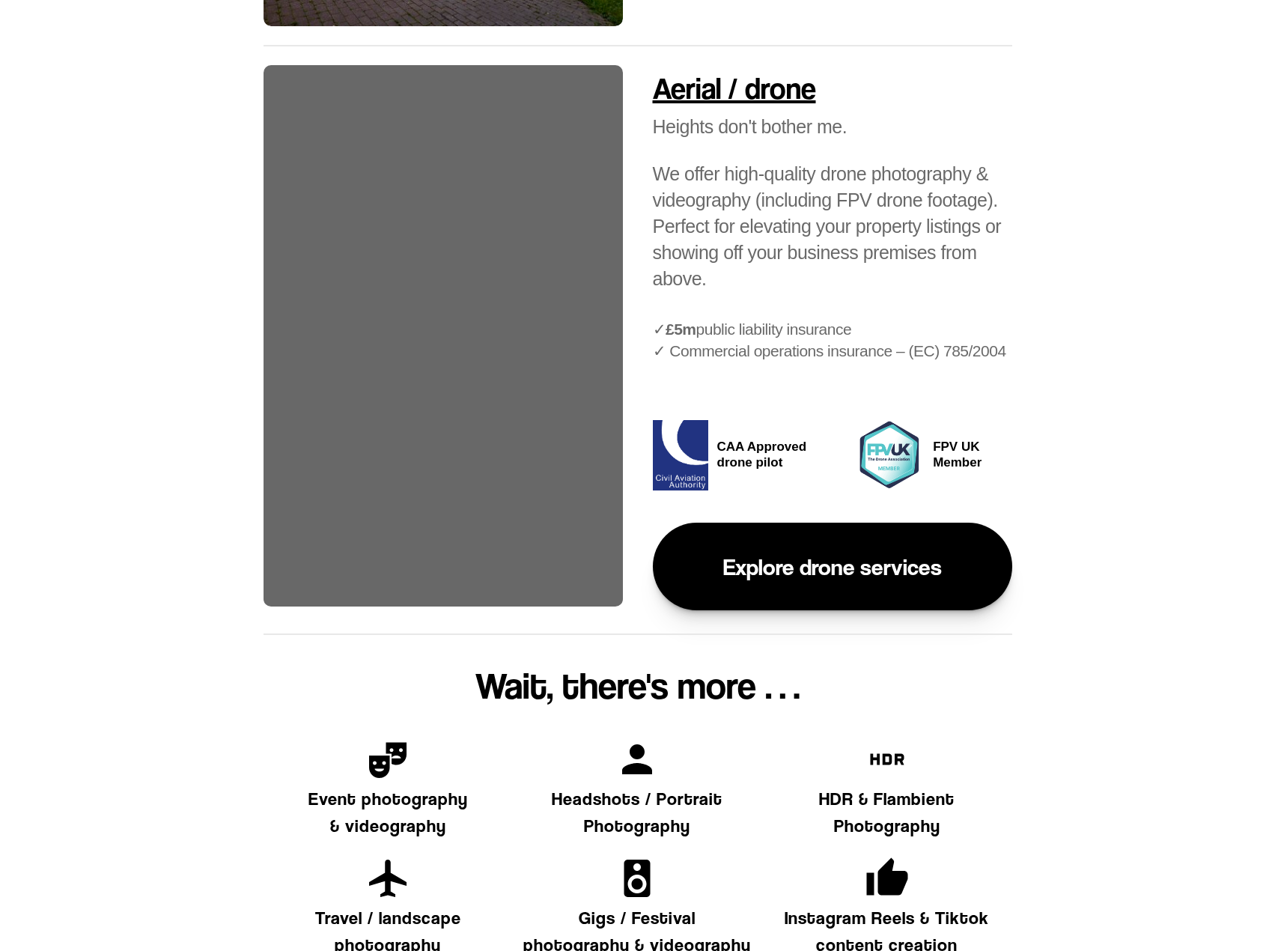
click at [805, 562] on p "Explore drone services" at bounding box center [832, 567] width 219 height 28
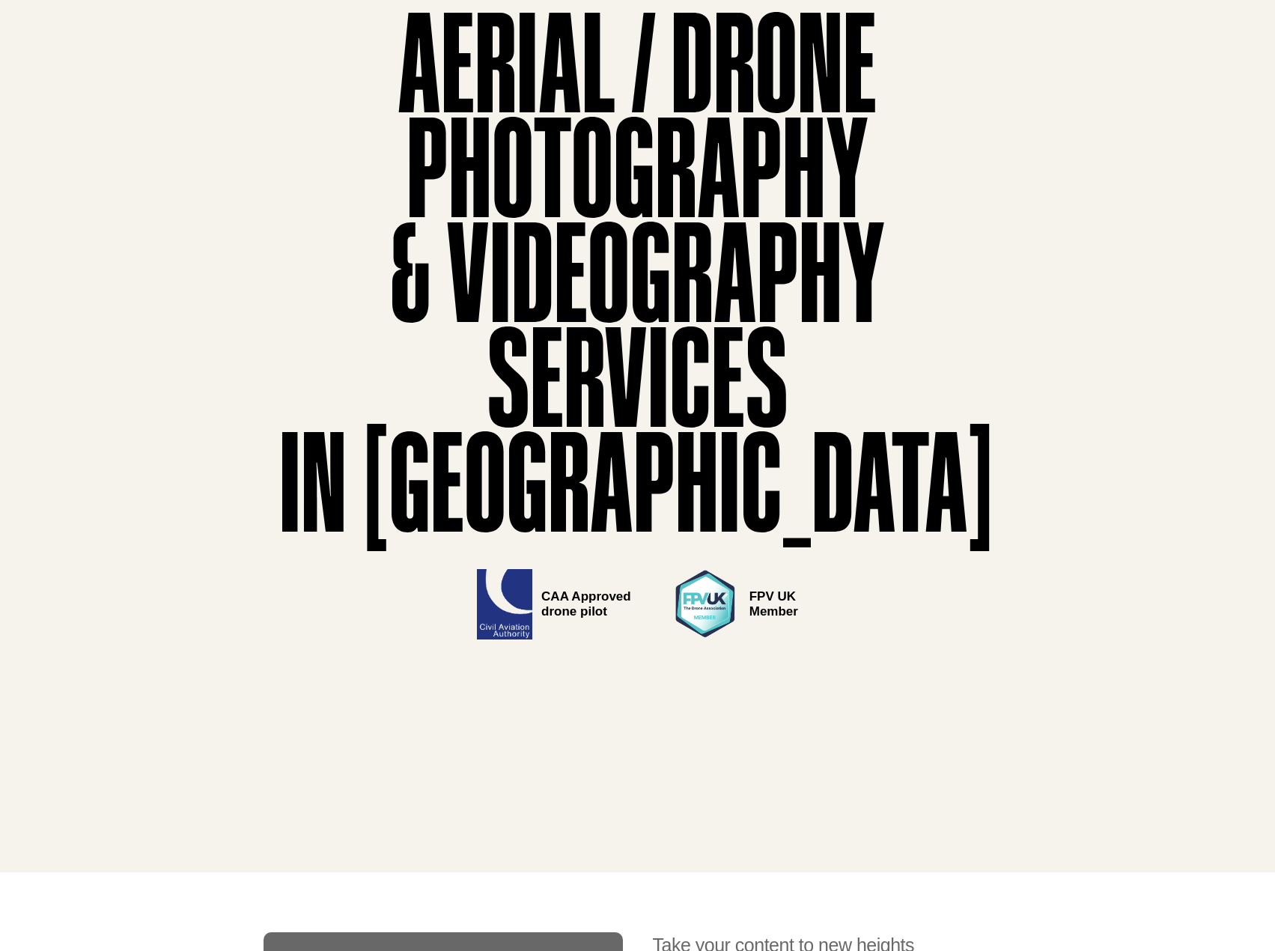
scroll to position [449, 0]
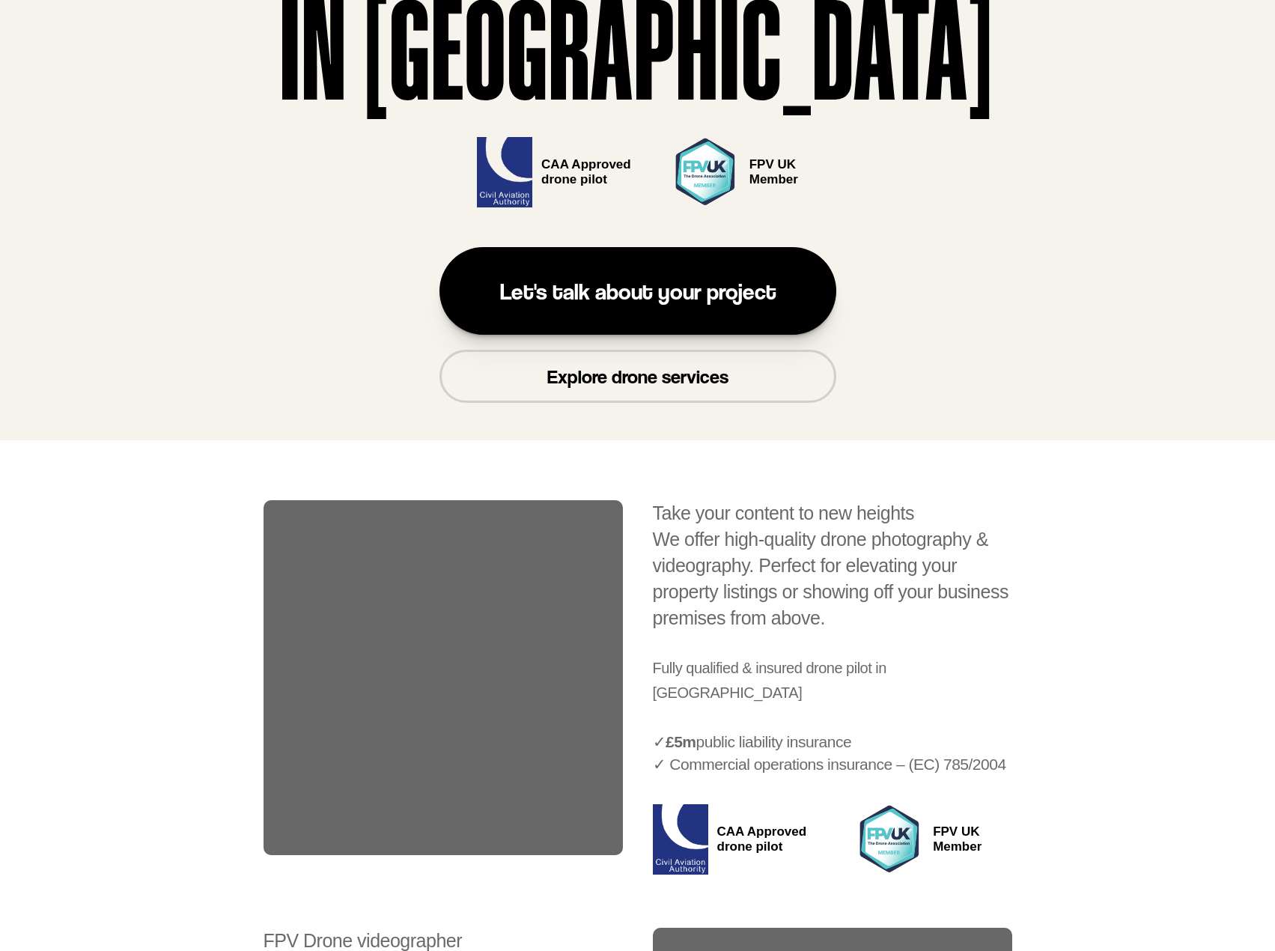
click at [741, 388] on link "Explore drone services" at bounding box center [638, 376] width 397 height 53
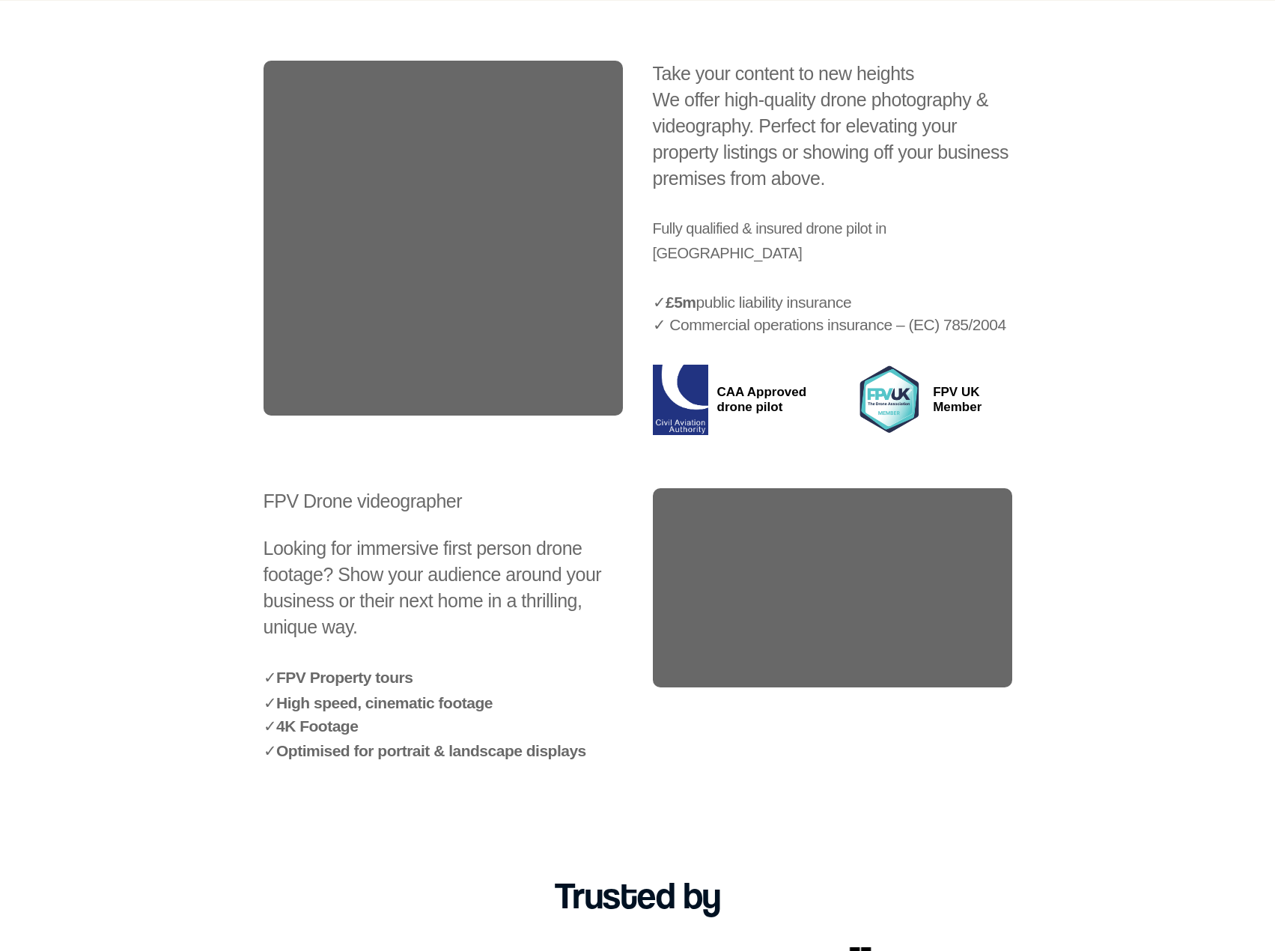
scroll to position [965, 0]
click at [806, 535] on video at bounding box center [832, 586] width 359 height 199
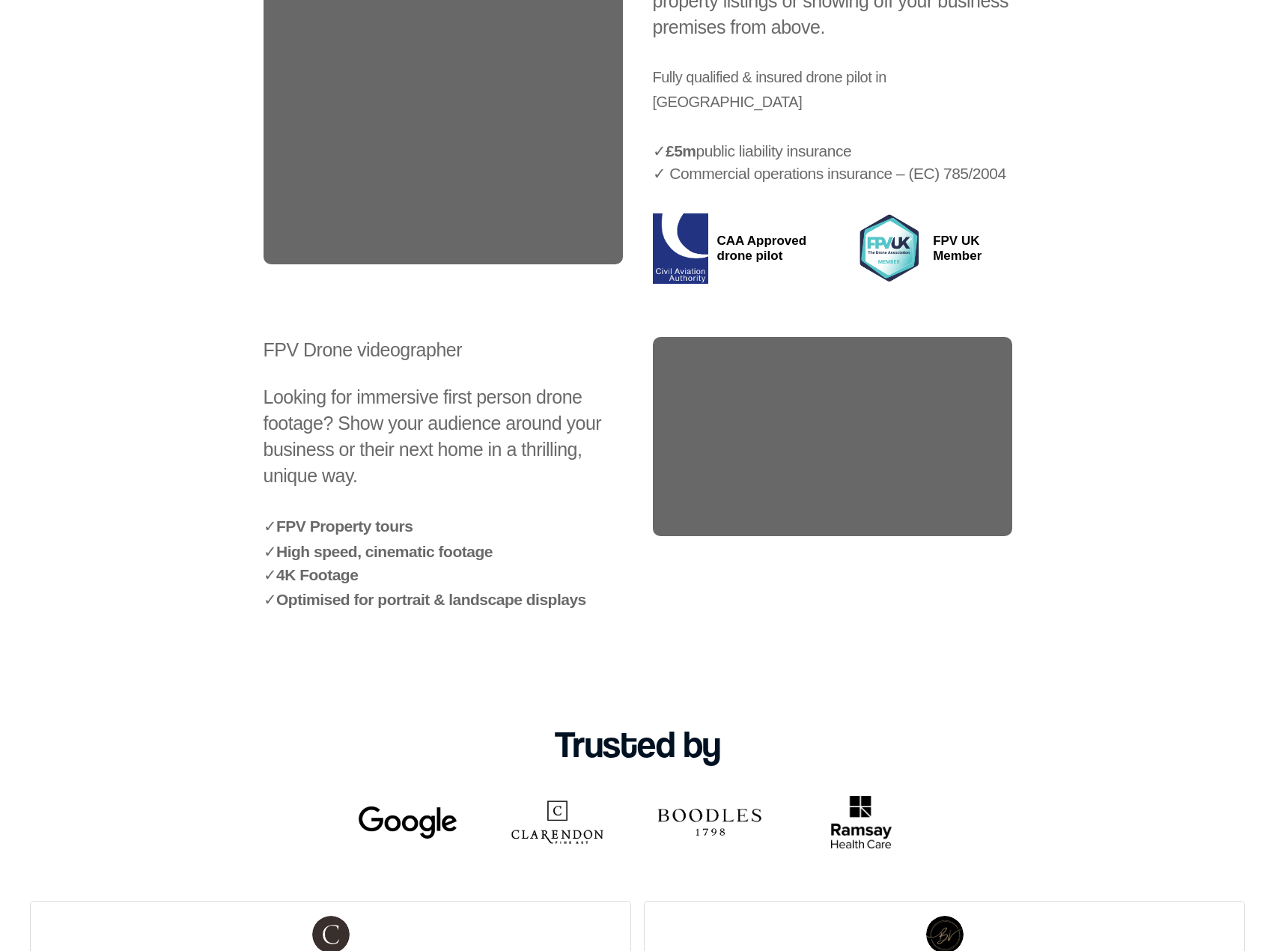
scroll to position [1114, 0]
drag, startPoint x: 623, startPoint y: 302, endPoint x: 1009, endPoint y: 494, distance: 431.7
click at [1009, 494] on div "Take your content to new heights We offer high-quality drone photography & vide…" at bounding box center [638, 274] width 749 height 729
click at [1009, 494] on video at bounding box center [832, 437] width 359 height 199
click at [850, 464] on video at bounding box center [832, 437] width 359 height 199
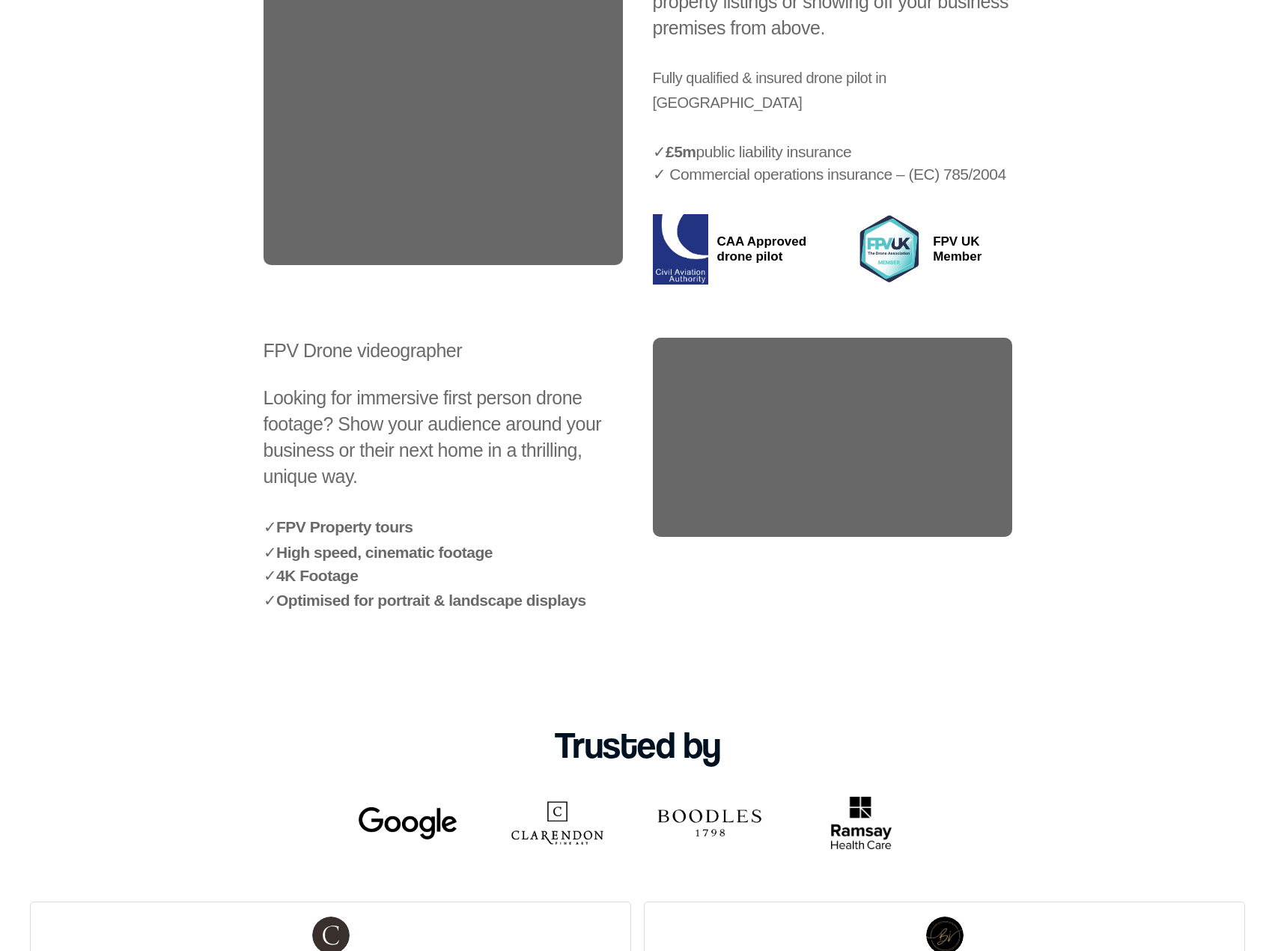
click at [592, 338] on h2 "FPV Drone videographer Looking for immersive first person drone footage? Show y…" at bounding box center [443, 488] width 359 height 301
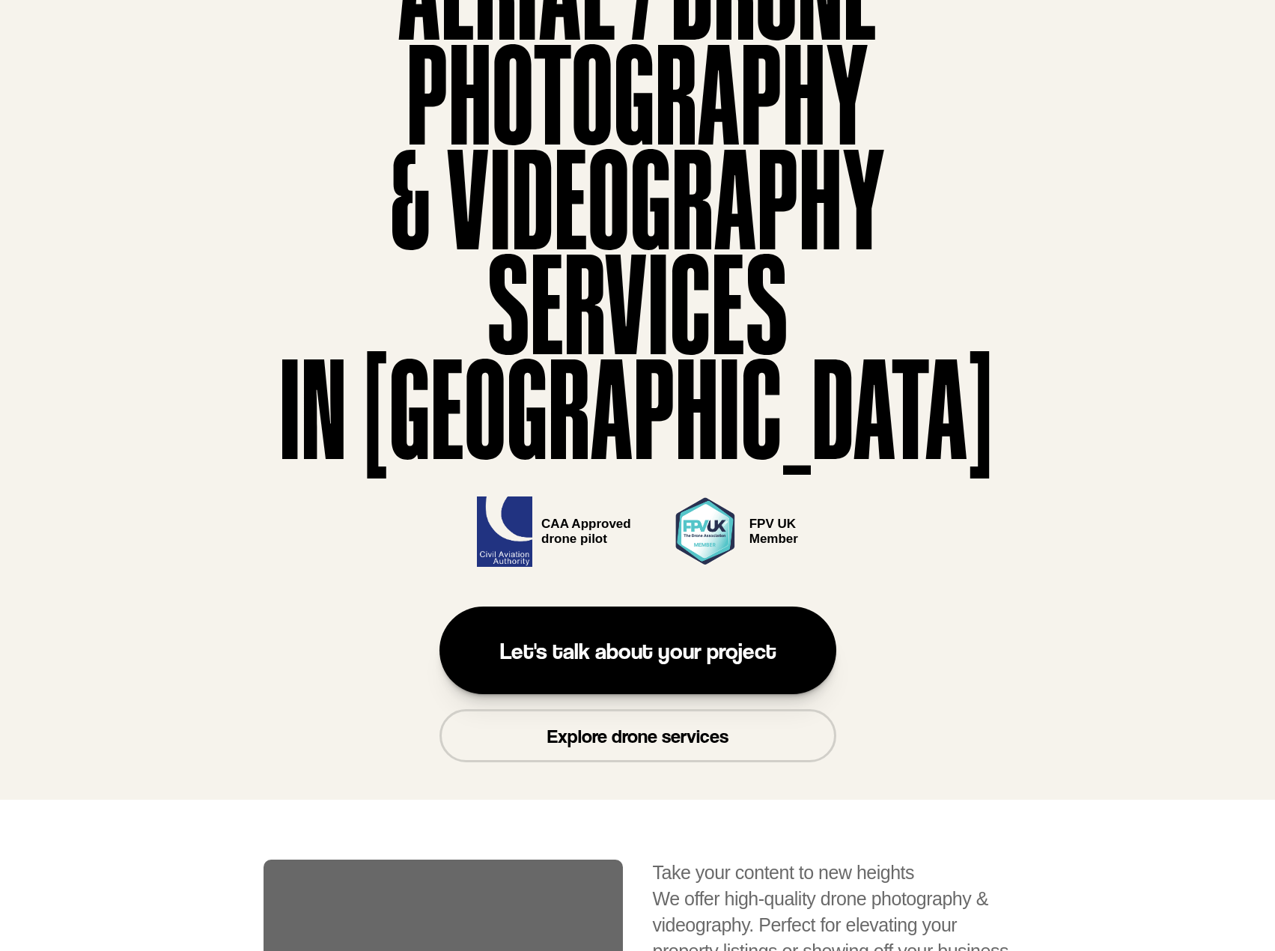
scroll to position [0, 0]
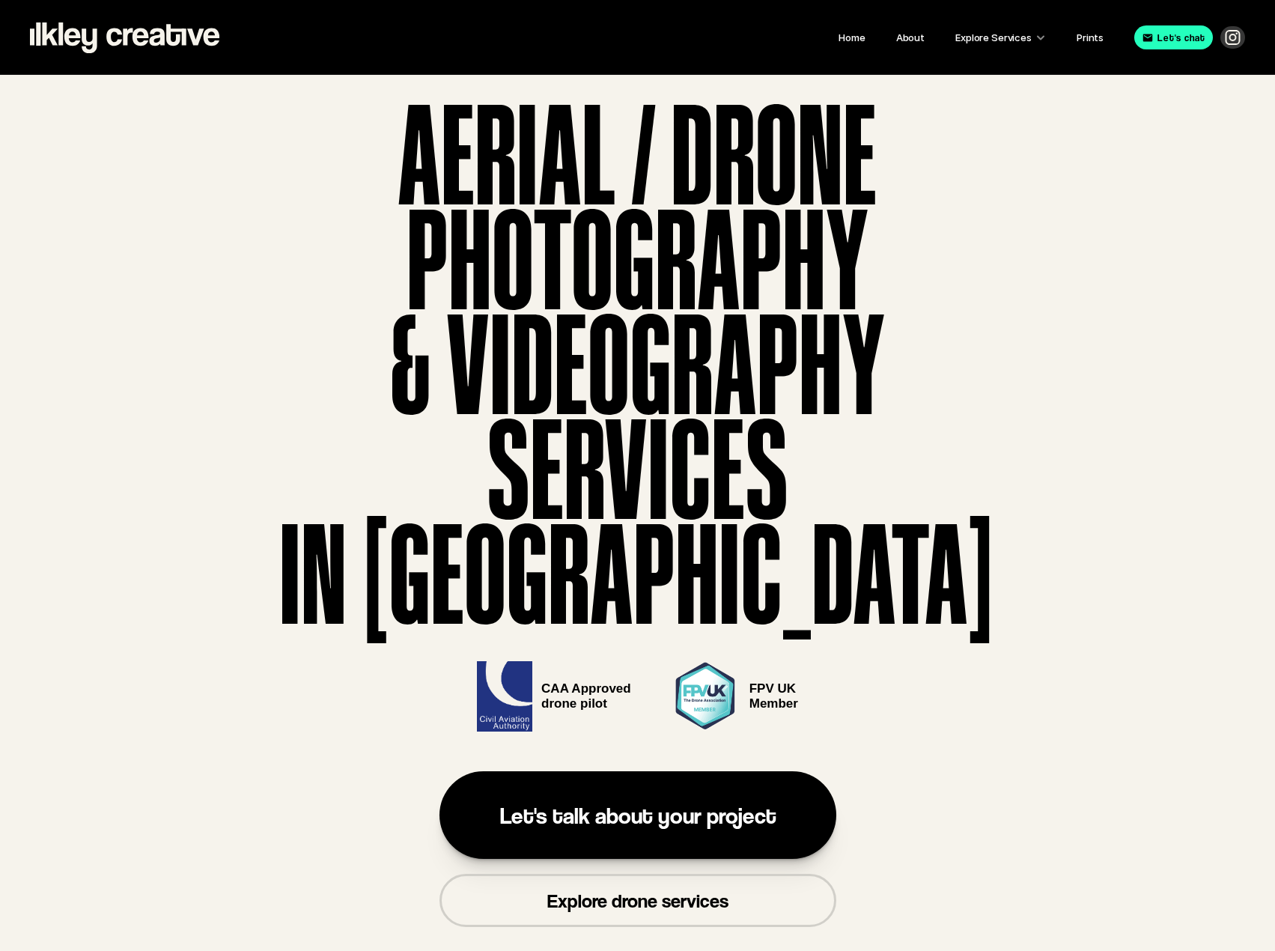
click at [130, 38] on icon at bounding box center [124, 37] width 189 height 31
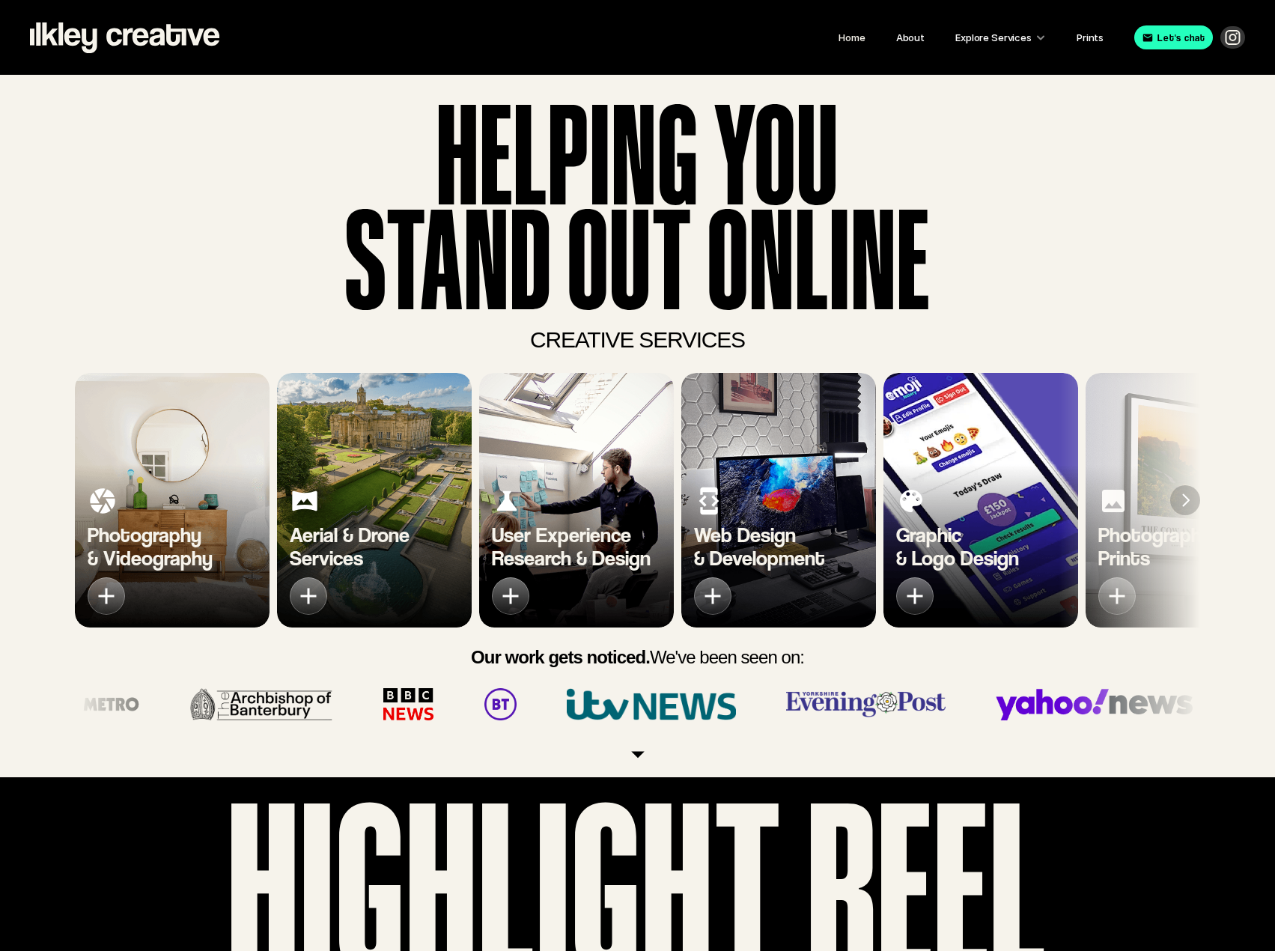
click at [292, 599] on div "2 of 7" at bounding box center [308, 595] width 37 height 37
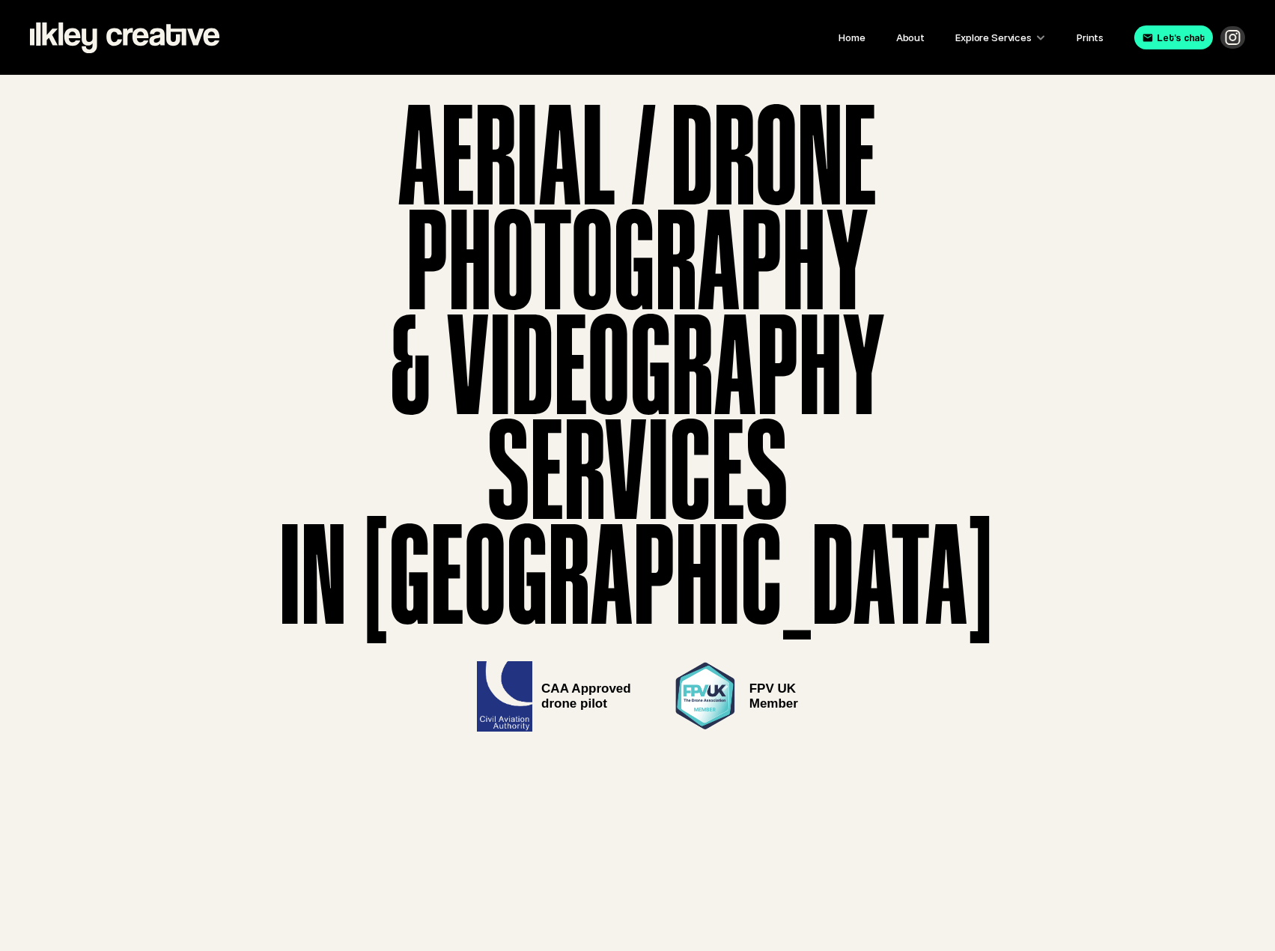
click at [67, 31] on use at bounding box center [124, 37] width 189 height 31
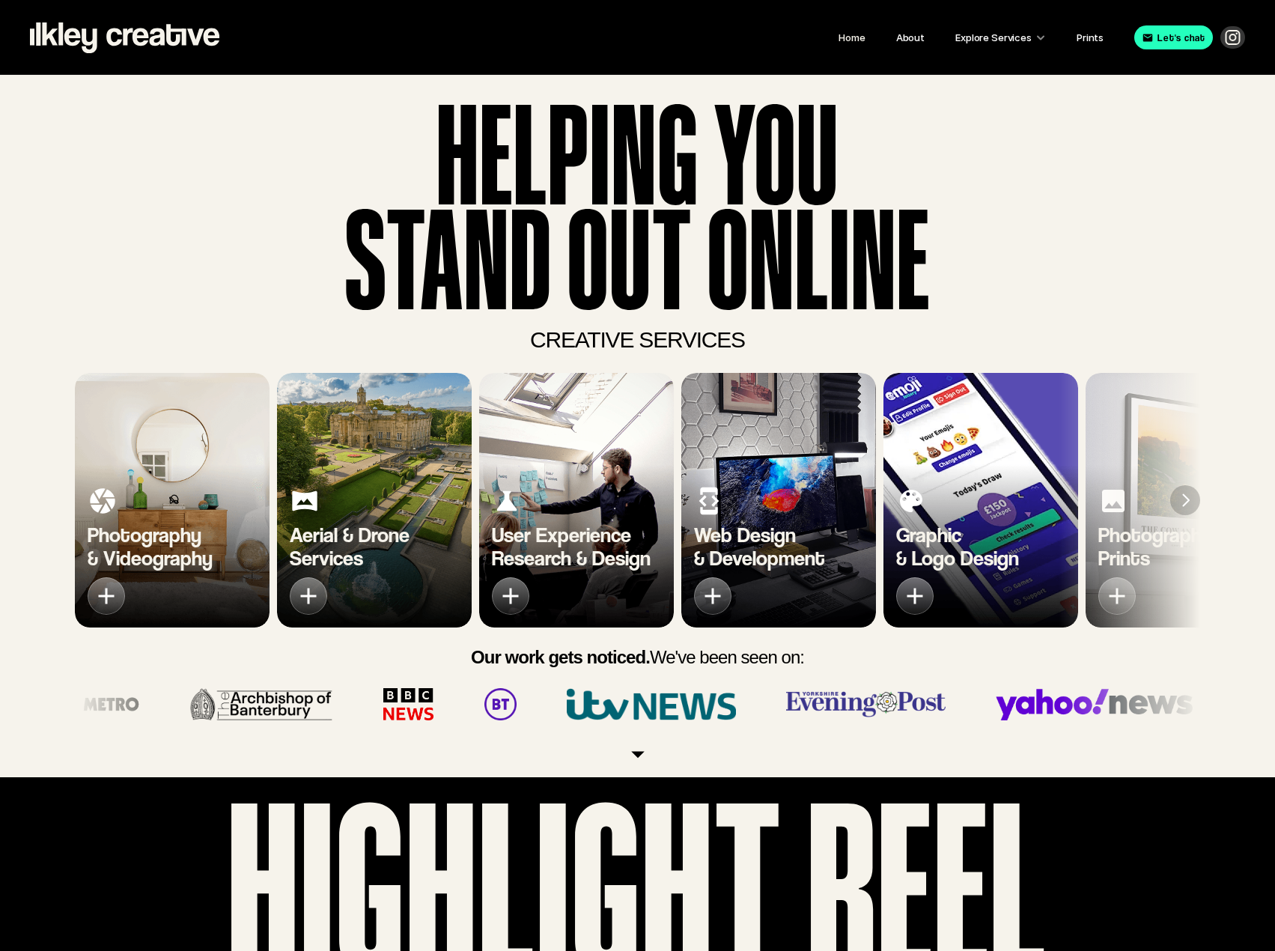
click at [542, 473] on img "3 of 7" at bounding box center [576, 500] width 195 height 255
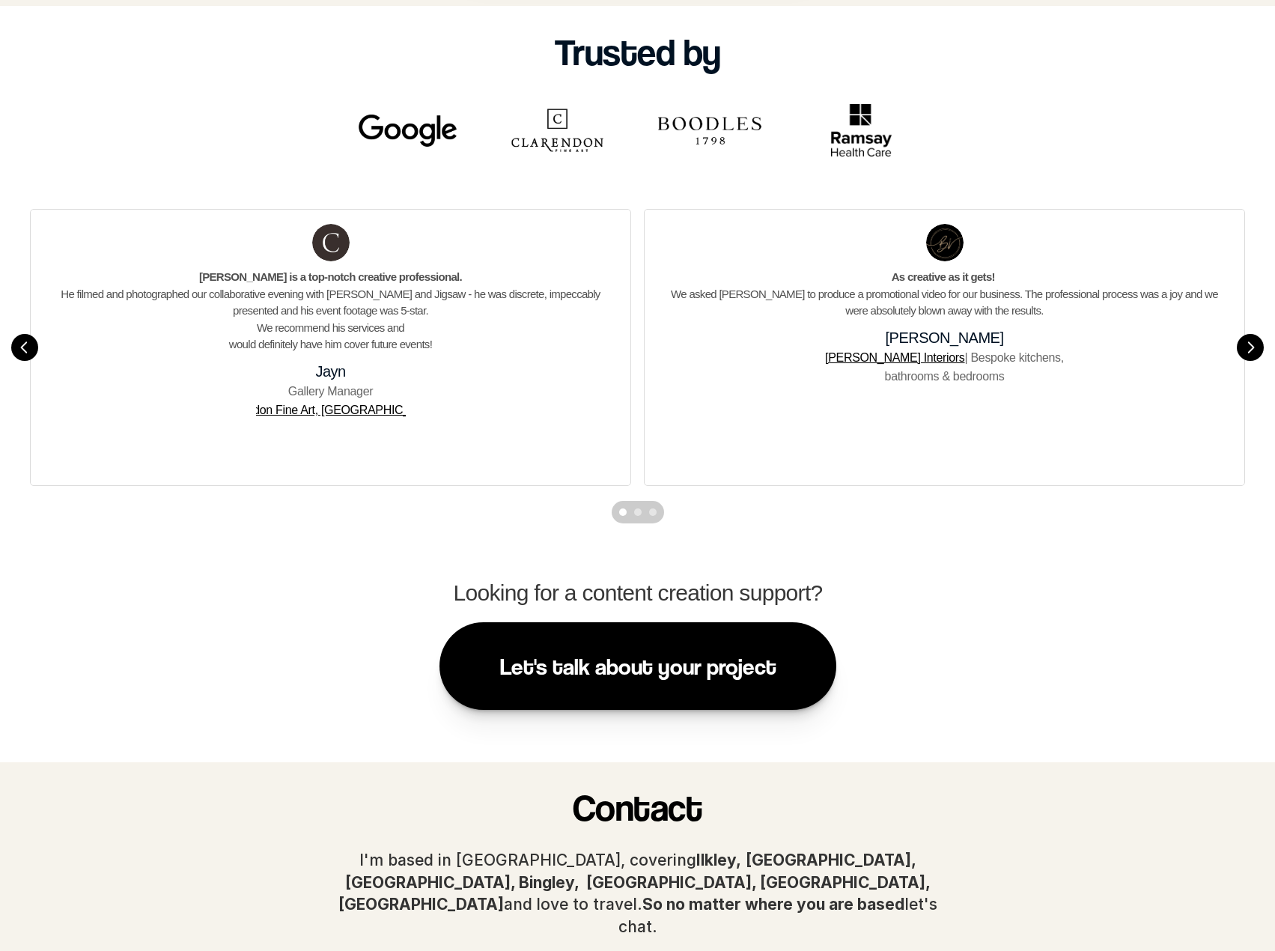
scroll to position [449, 0]
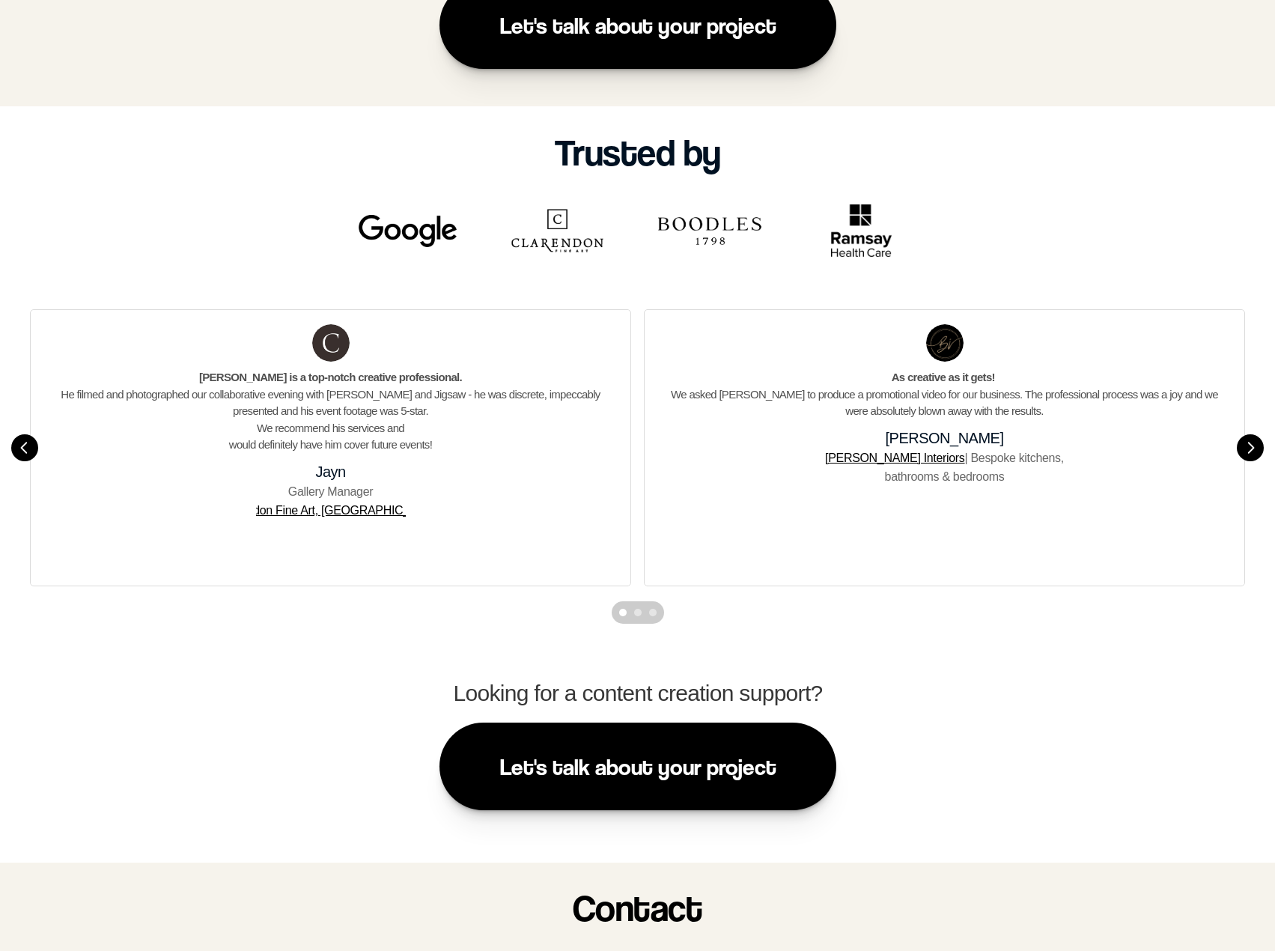
click at [641, 607] on button "Scroll to page 2" at bounding box center [638, 612] width 15 height 22
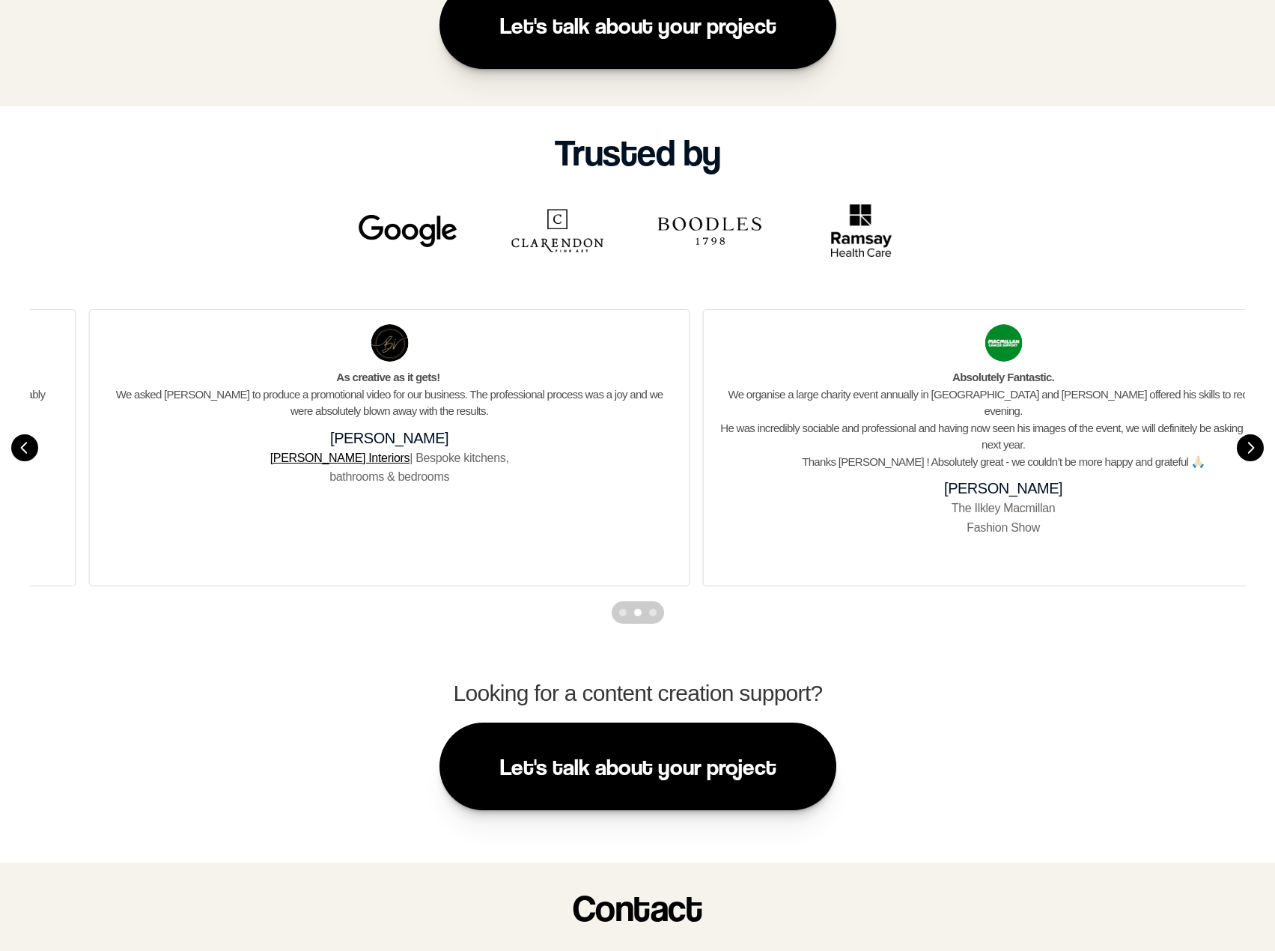
click at [653, 610] on div "Scroll to page 3" at bounding box center [652, 612] width 7 height 7
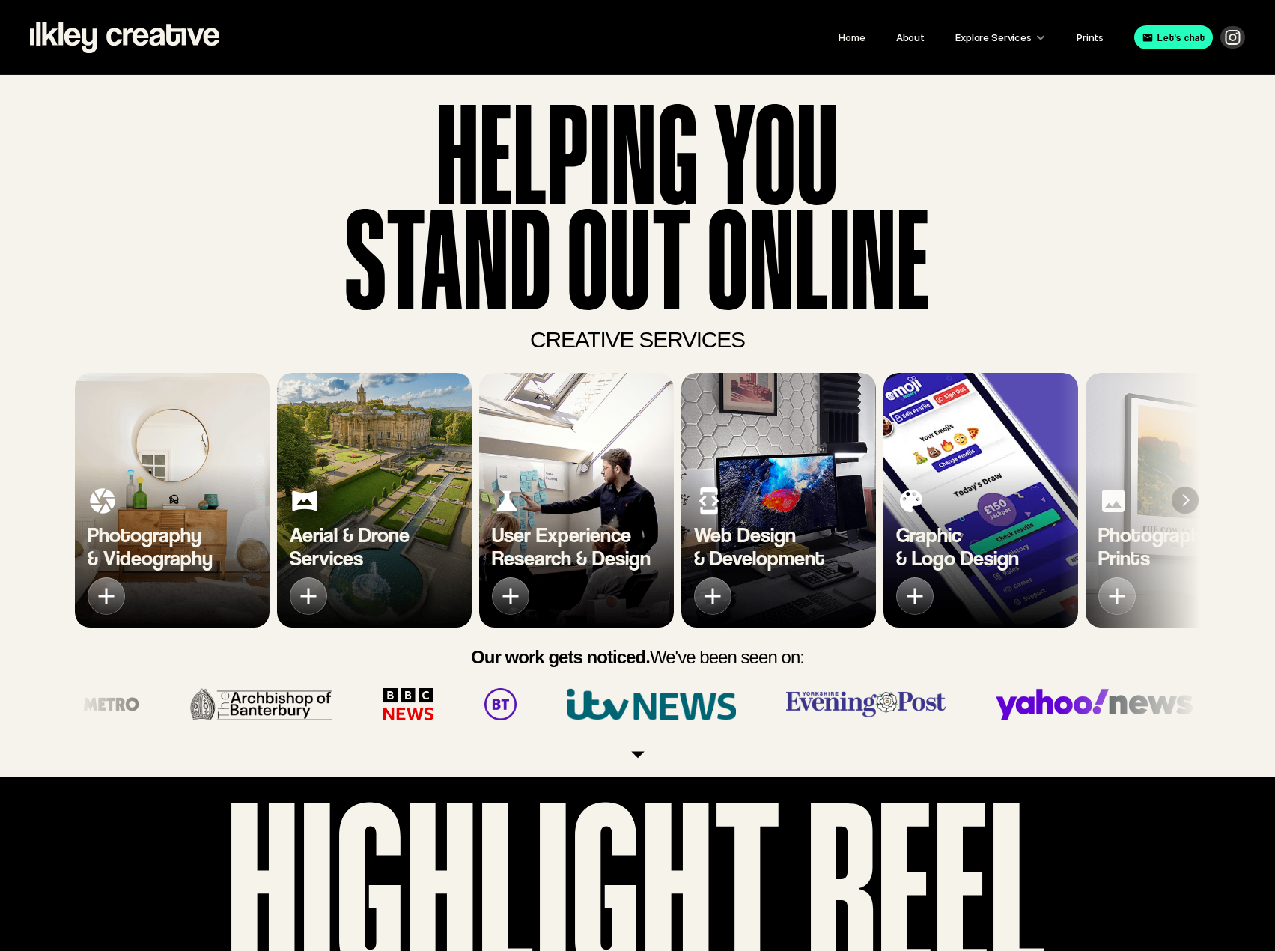
click at [1181, 495] on img "Next" at bounding box center [1185, 500] width 27 height 27
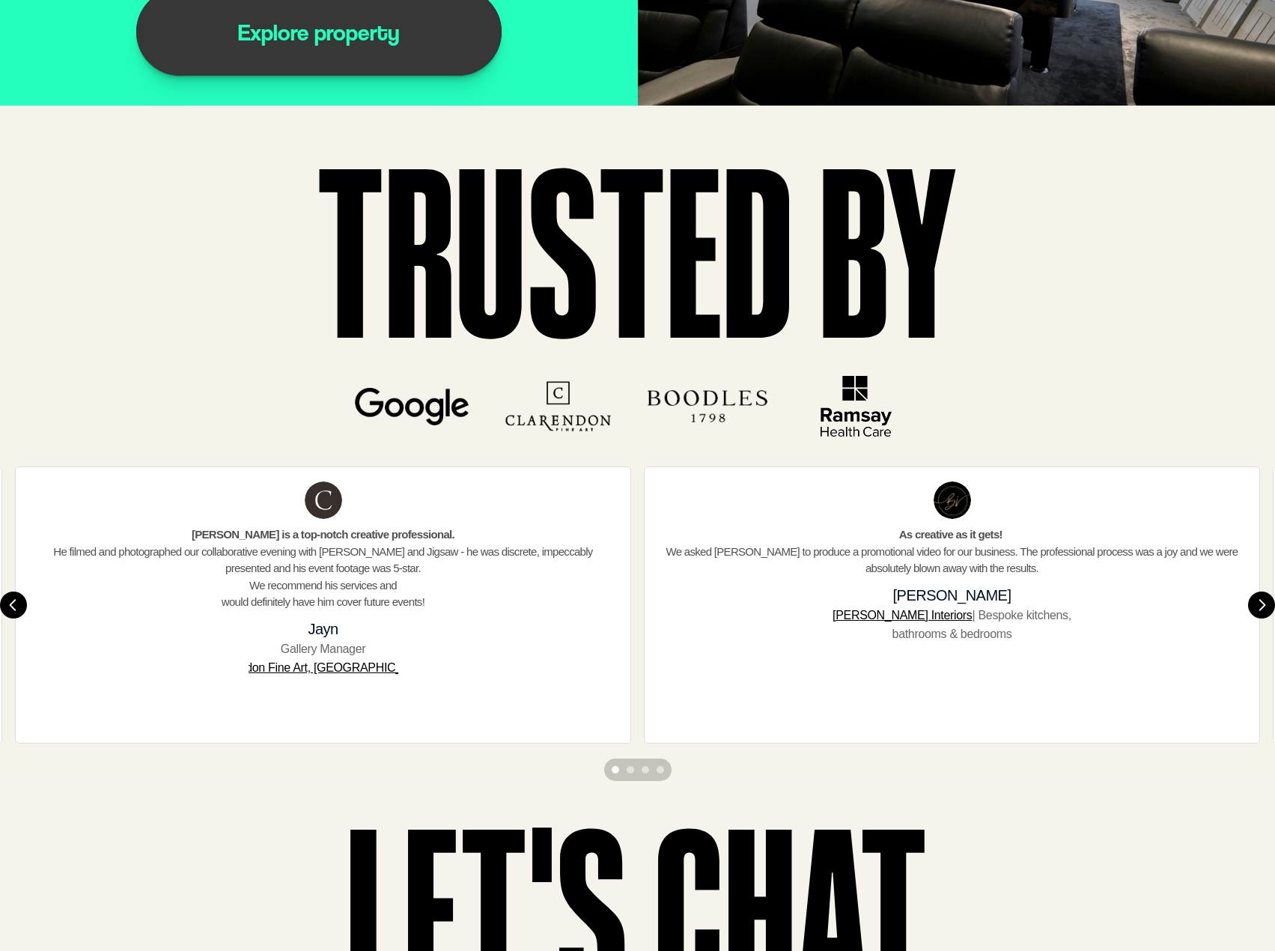
scroll to position [4942, 0]
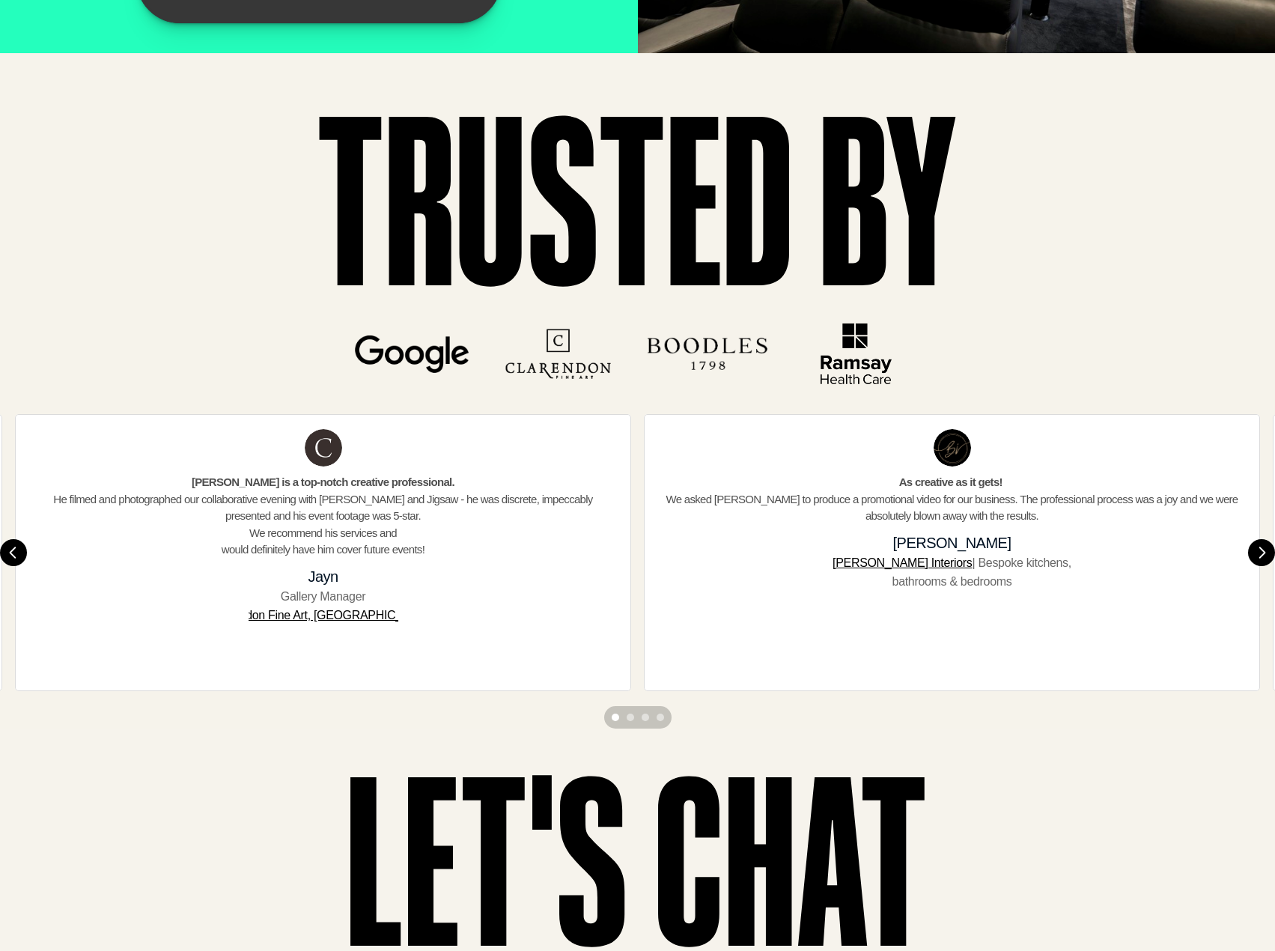
click at [836, 350] on img at bounding box center [856, 353] width 128 height 61
click at [848, 367] on img at bounding box center [856, 353] width 128 height 61
click at [848, 338] on img at bounding box center [856, 353] width 128 height 61
click at [861, 350] on img at bounding box center [856, 353] width 128 height 61
click at [862, 351] on img at bounding box center [856, 353] width 128 height 61
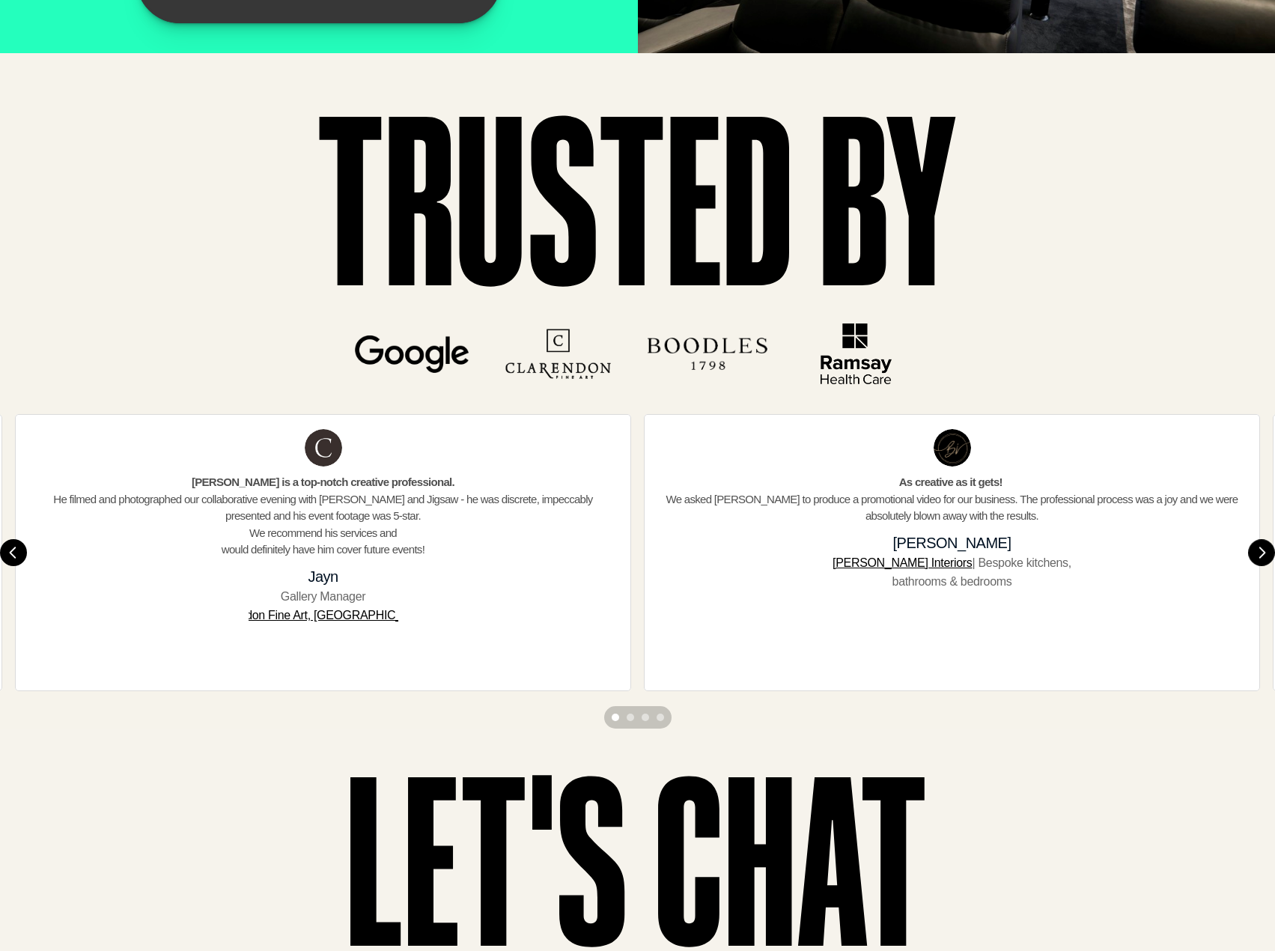
click at [1258, 556] on img "Next" at bounding box center [1261, 553] width 27 height 27
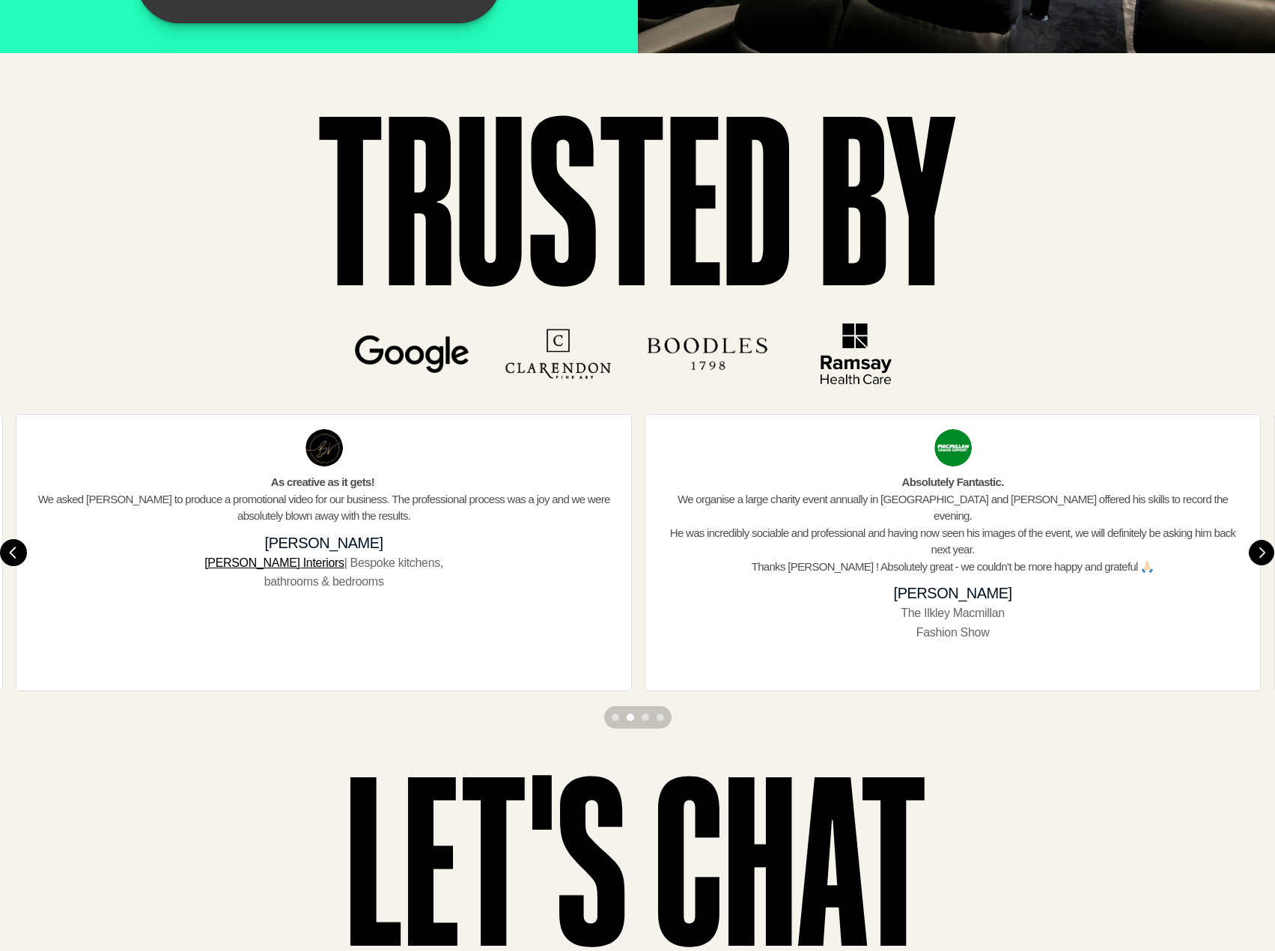
click at [1257, 555] on img "Next" at bounding box center [1261, 553] width 25 height 25
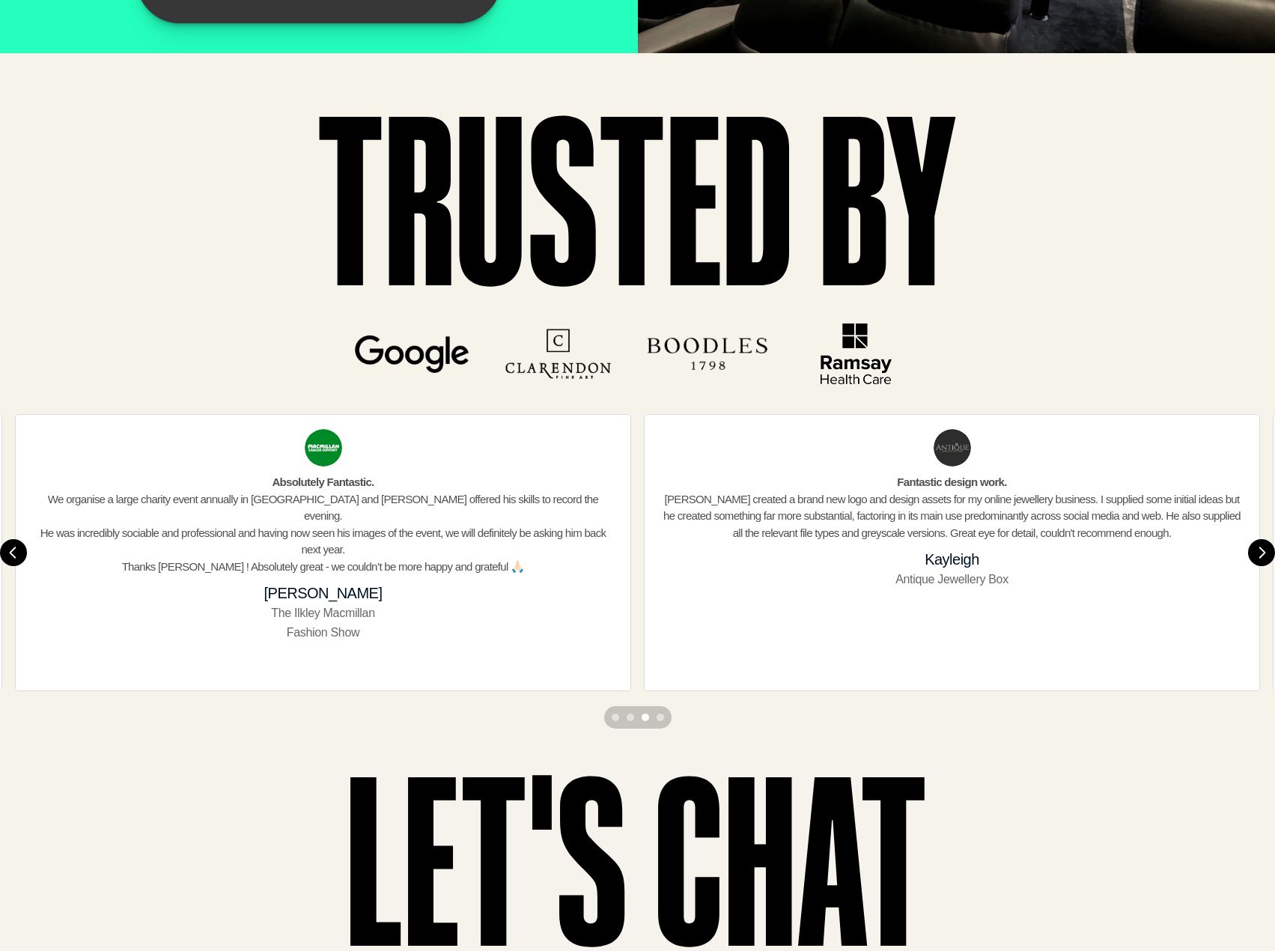
click at [956, 468] on div "Fantastic design work. [PERSON_NAME] created a brand new logo and design assets…" at bounding box center [952, 552] width 616 height 277
click at [968, 581] on p "Antique Jewellery Box" at bounding box center [952, 579] width 113 height 19
click at [968, 560] on h3 "Kayleigh" at bounding box center [952, 559] width 55 height 21
click at [935, 585] on p "Antique Jewellery Box" at bounding box center [952, 579] width 113 height 19
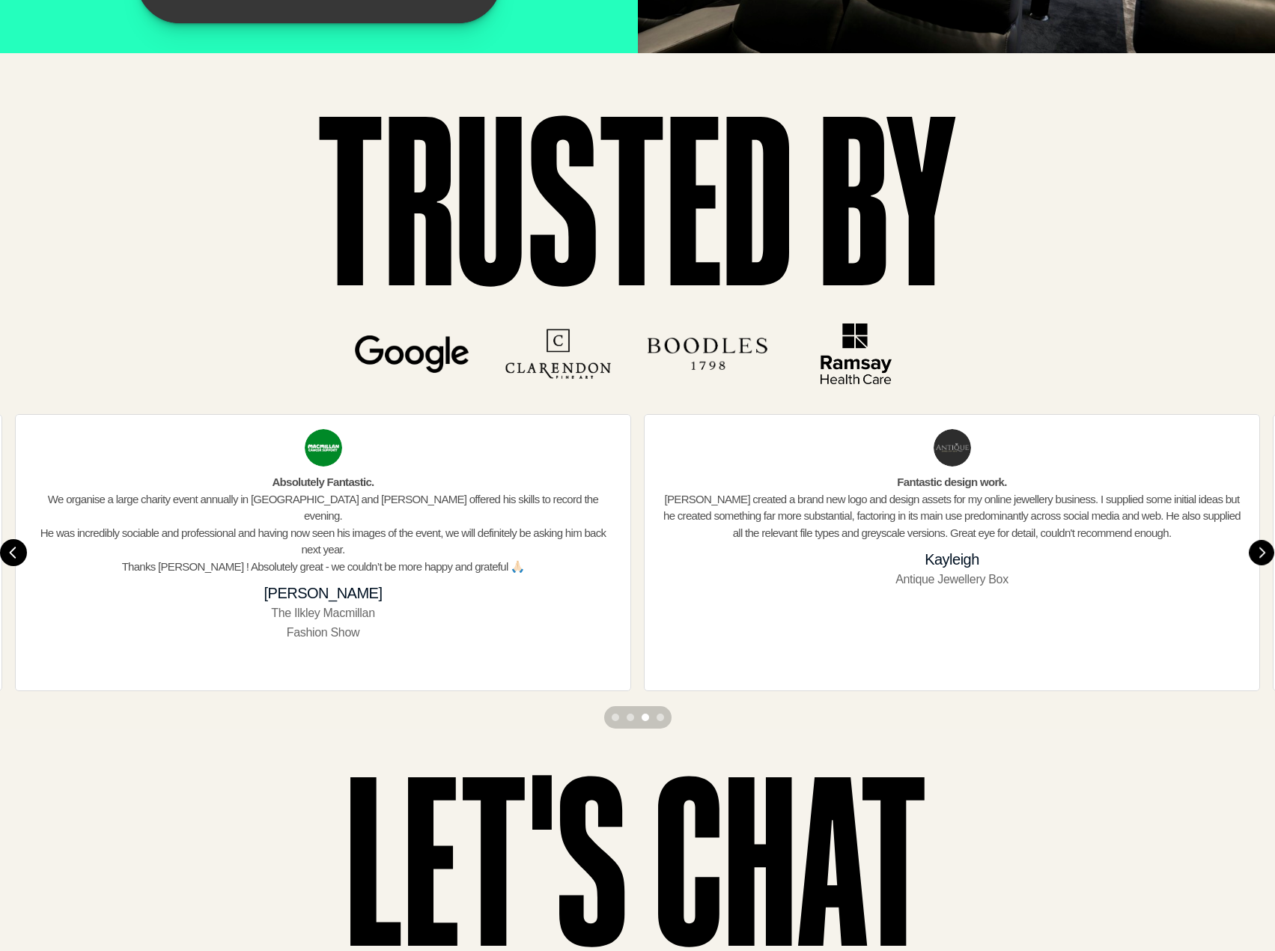
click at [1261, 552] on img "Next" at bounding box center [1261, 553] width 25 height 25
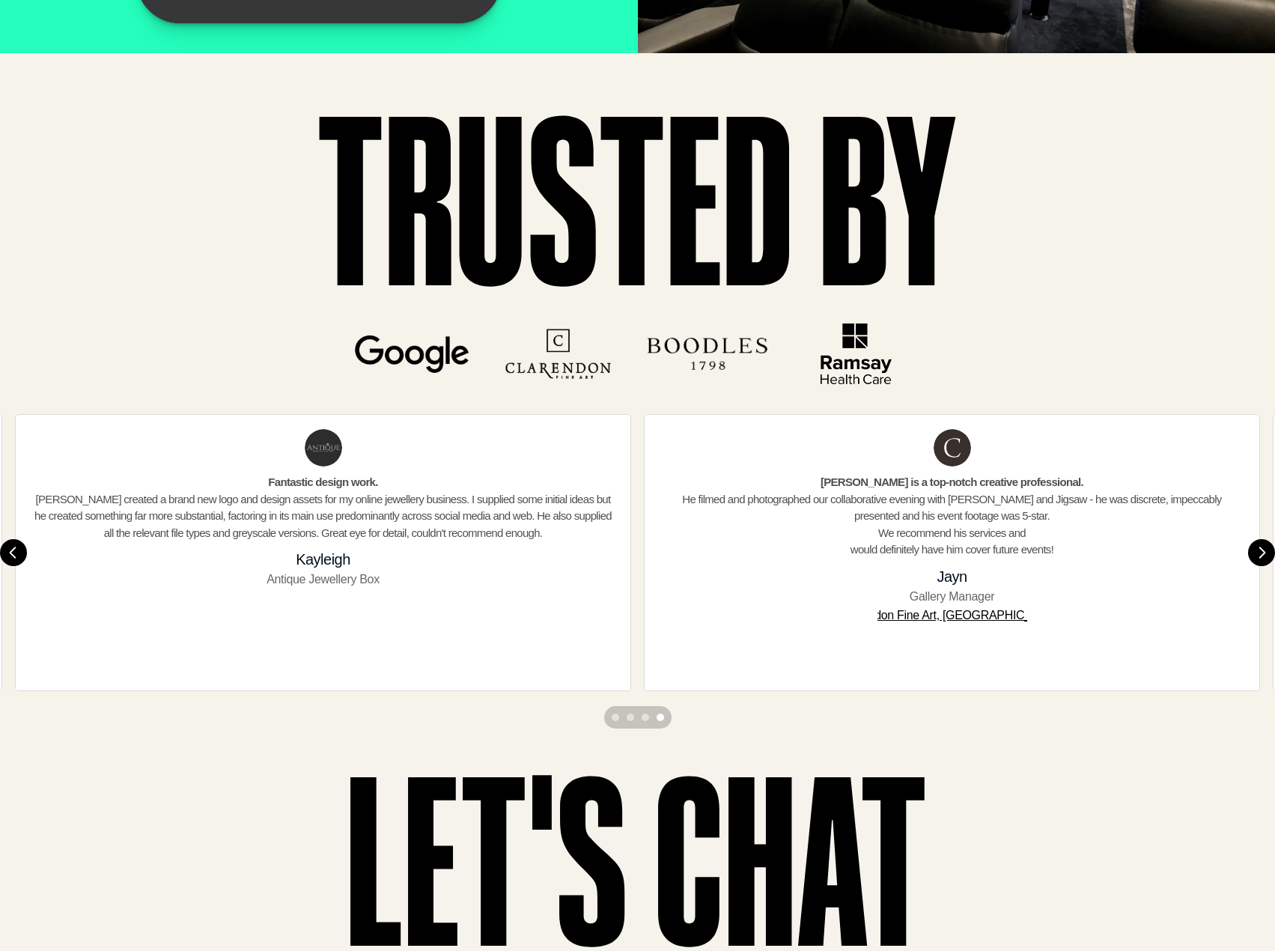
drag, startPoint x: 282, startPoint y: 580, endPoint x: 292, endPoint y: 582, distance: 9.8
click at [292, 582] on p "Antique Jewellery Box" at bounding box center [323, 579] width 113 height 19
drag, startPoint x: 292, startPoint y: 582, endPoint x: 199, endPoint y: 573, distance: 93.3
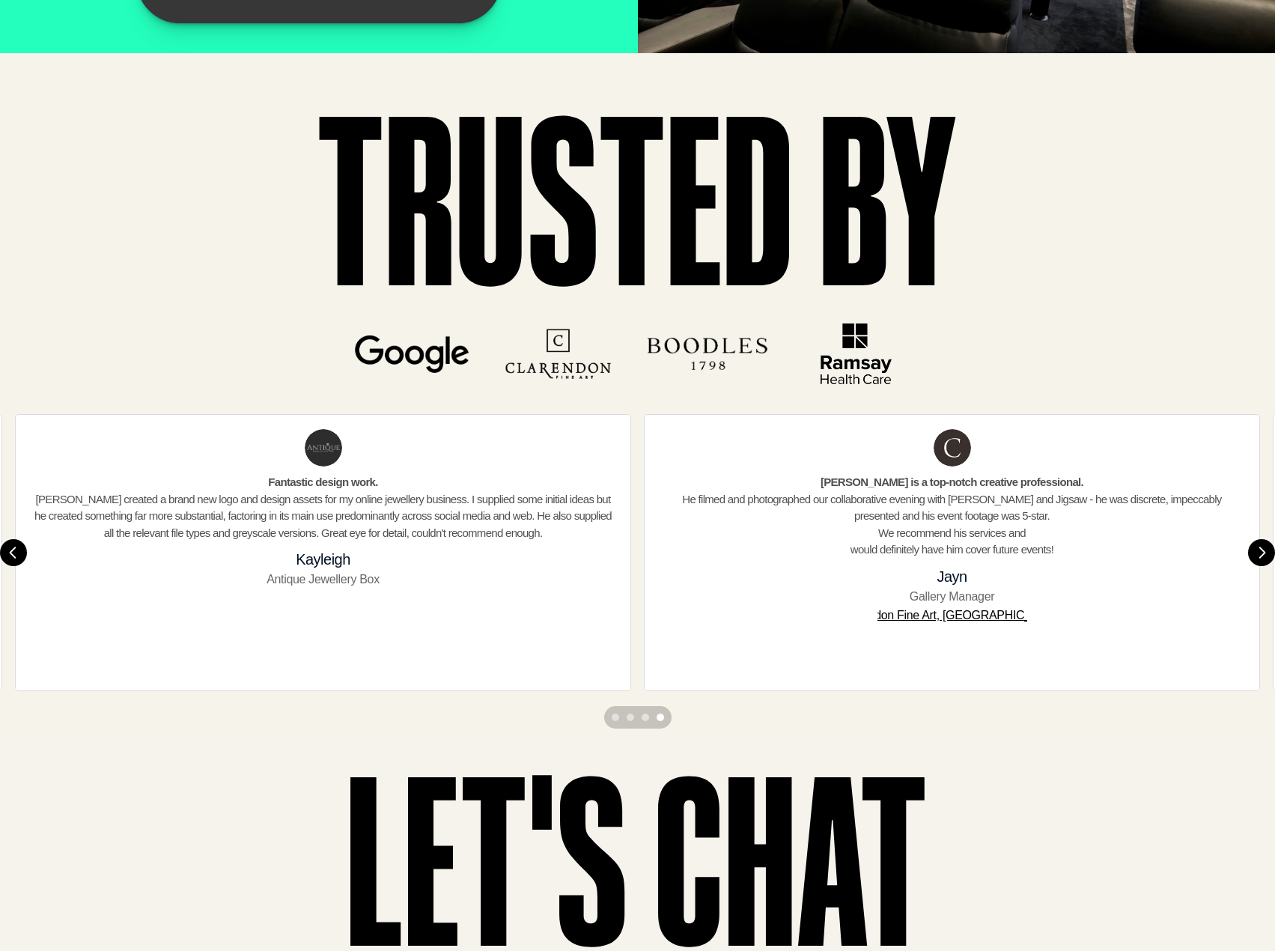
click at [199, 573] on div "Fantastic design work. [PERSON_NAME] created a brand new logo and design assets…" at bounding box center [323, 552] width 616 height 277
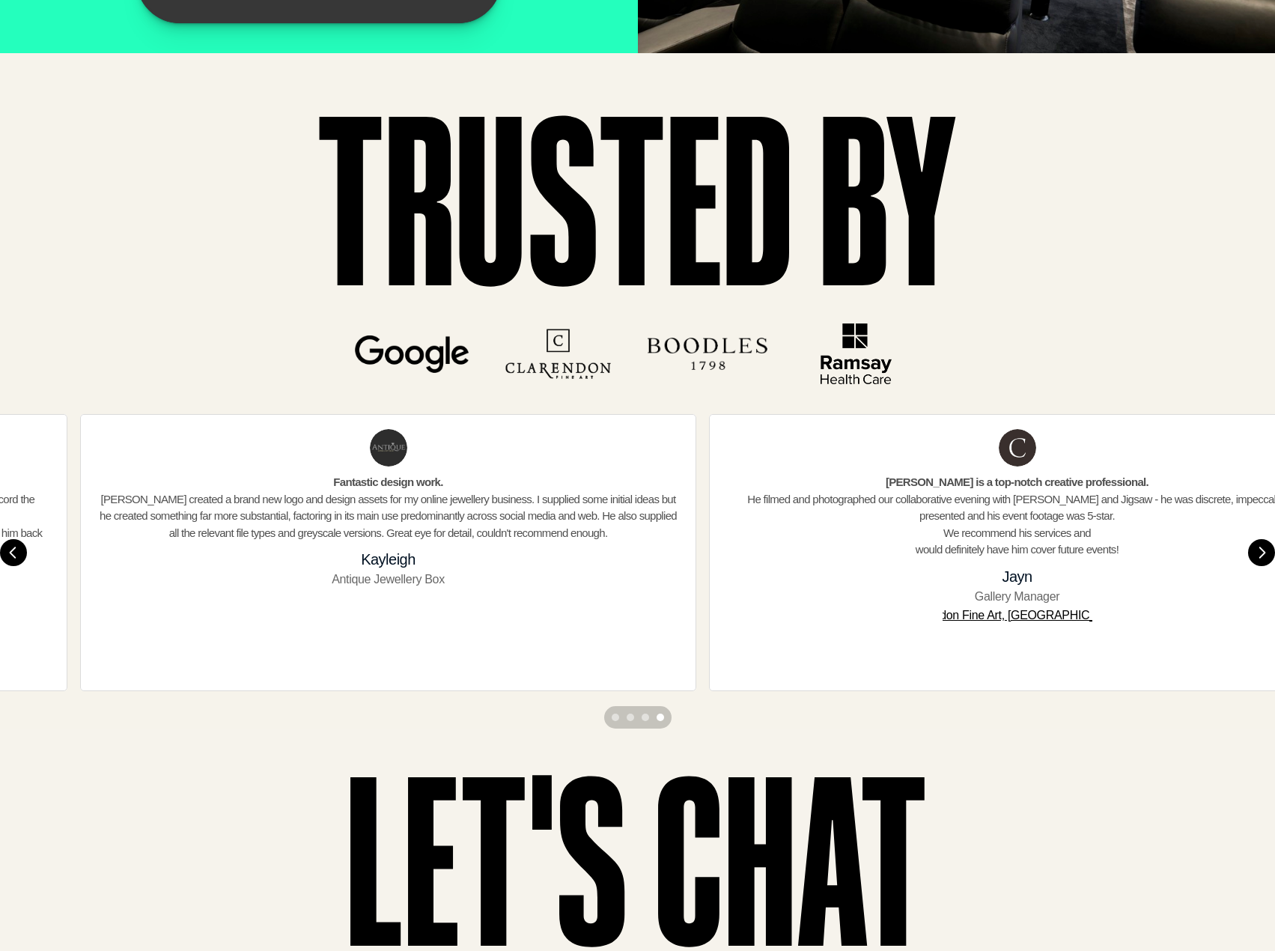
drag, startPoint x: 270, startPoint y: 586, endPoint x: 335, endPoint y: 589, distance: 65.2
click at [335, 589] on p "Antique Jewellery Box" at bounding box center [388, 579] width 113 height 19
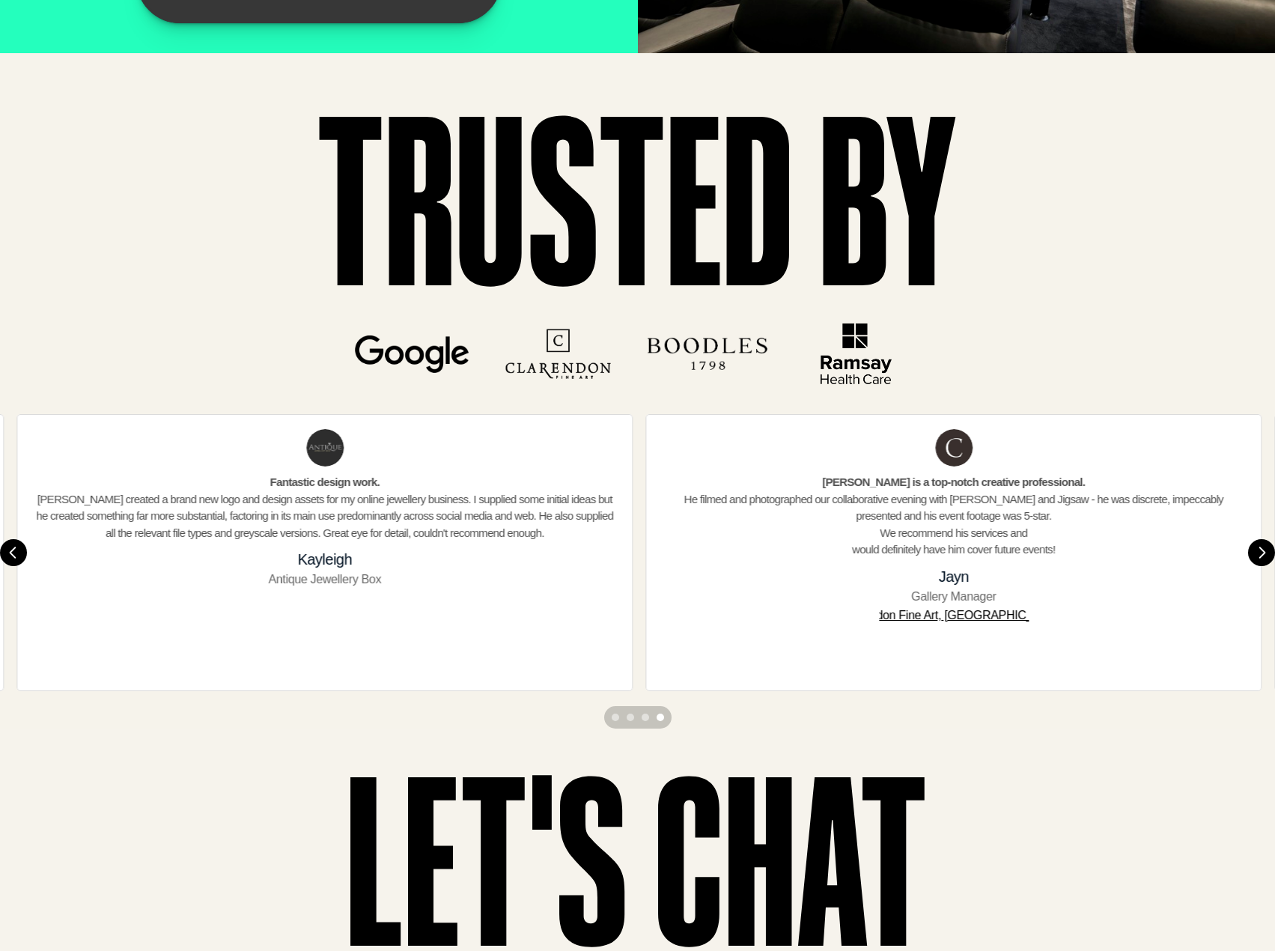
click at [330, 459] on img at bounding box center [324, 447] width 37 height 37
click at [330, 485] on strong "Fantastic design work." at bounding box center [322, 482] width 109 height 13
click at [956, 455] on div at bounding box center [952, 447] width 37 height 37
click at [324, 454] on img at bounding box center [323, 447] width 37 height 37
click at [323, 553] on h3 "Kayleigh" at bounding box center [323, 559] width 55 height 21
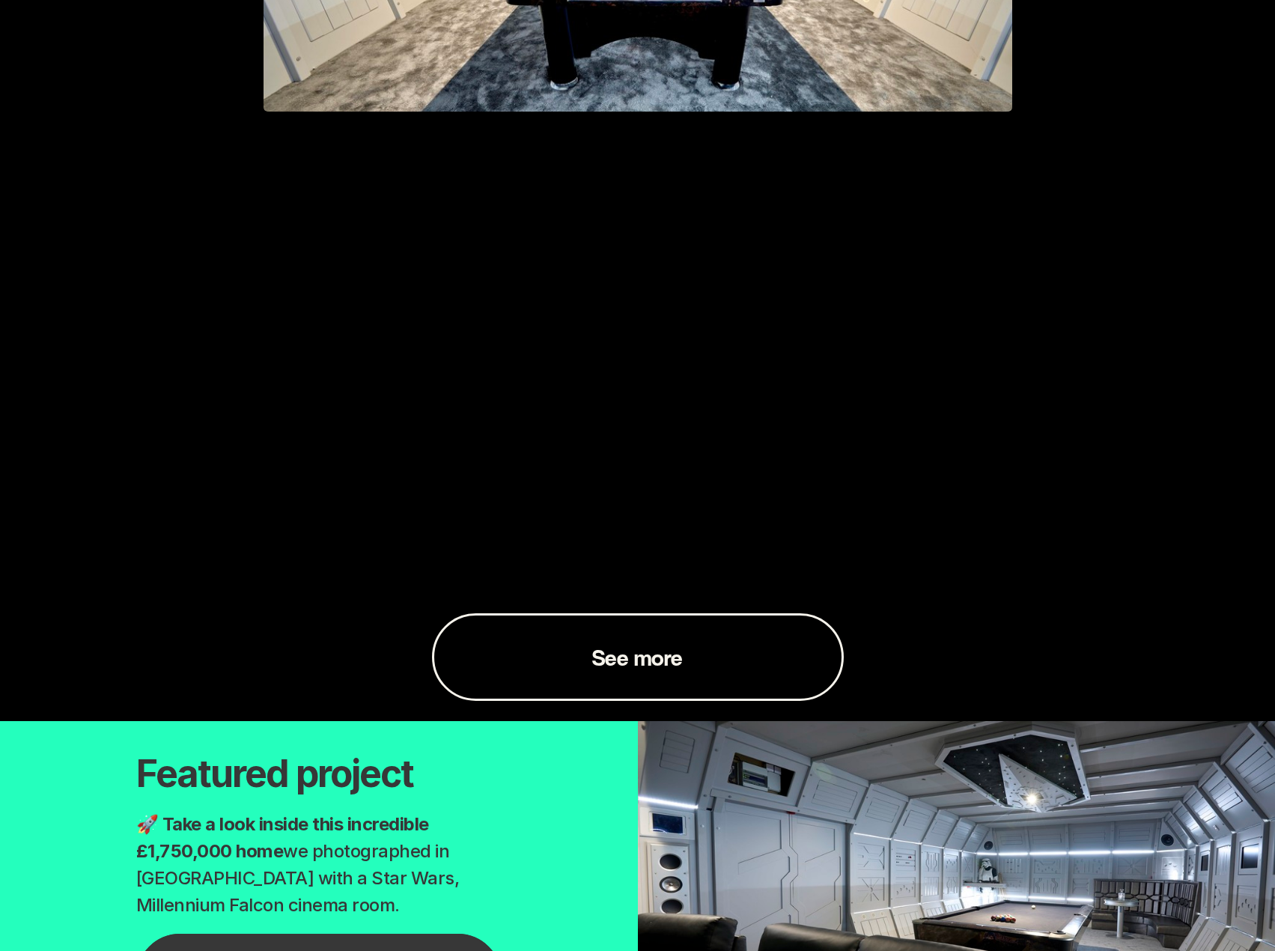
scroll to position [4343, 0]
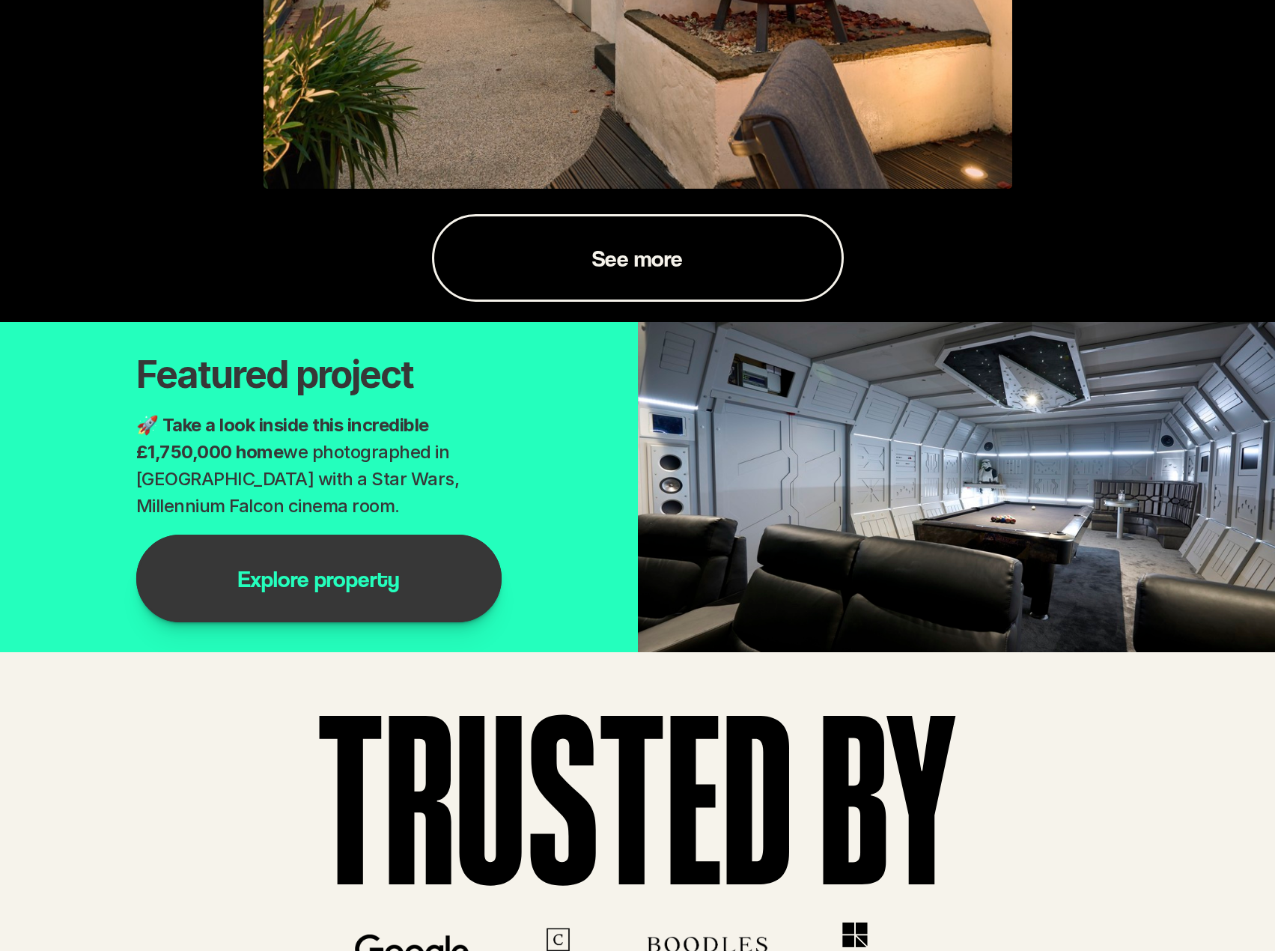
click at [657, 263] on p "See more" at bounding box center [637, 258] width 91 height 28
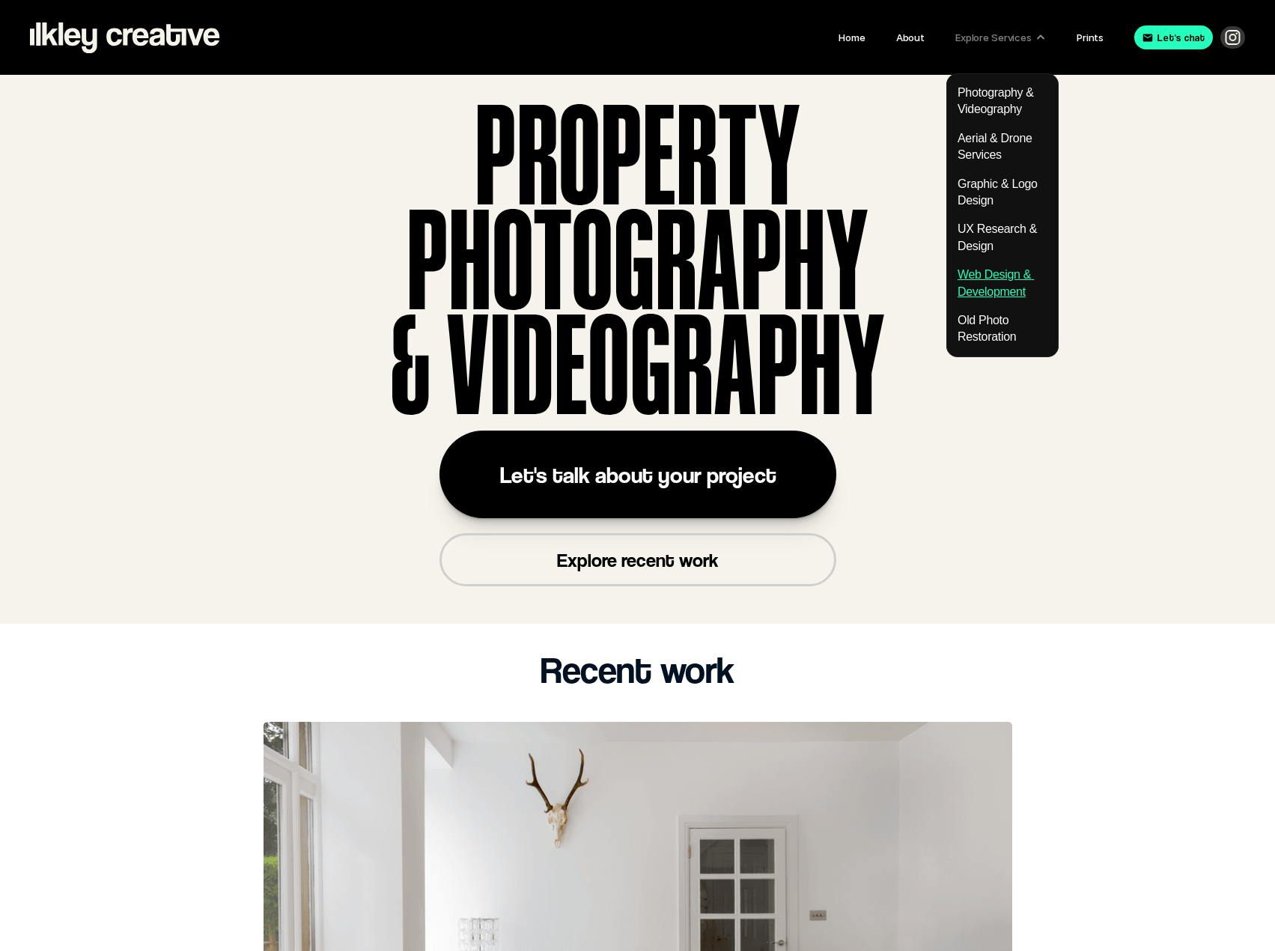
click at [989, 271] on link "Web Design & Development" at bounding box center [996, 282] width 76 height 29
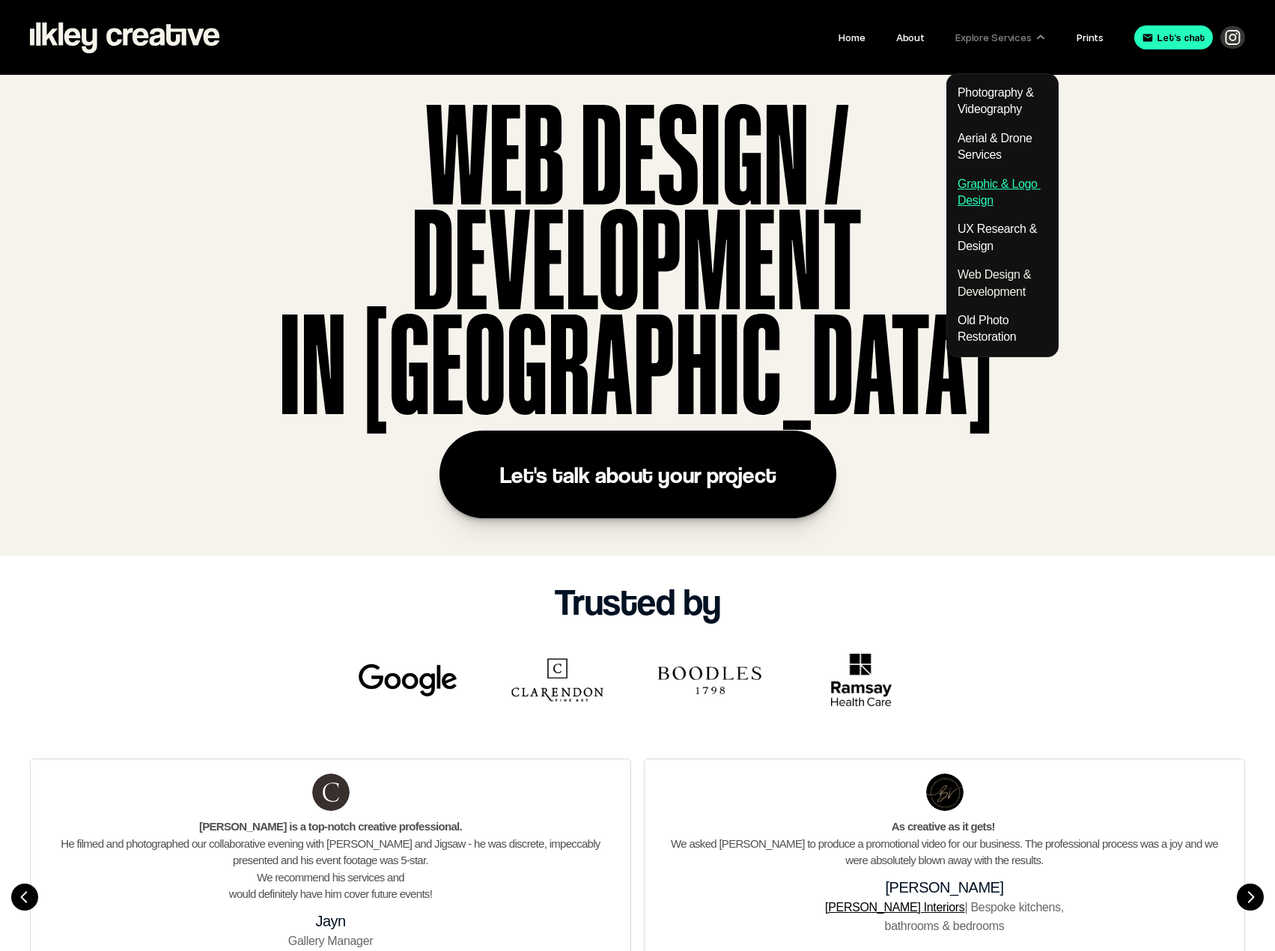
click at [988, 184] on link "Graphic & Logo Design" at bounding box center [999, 191] width 83 height 29
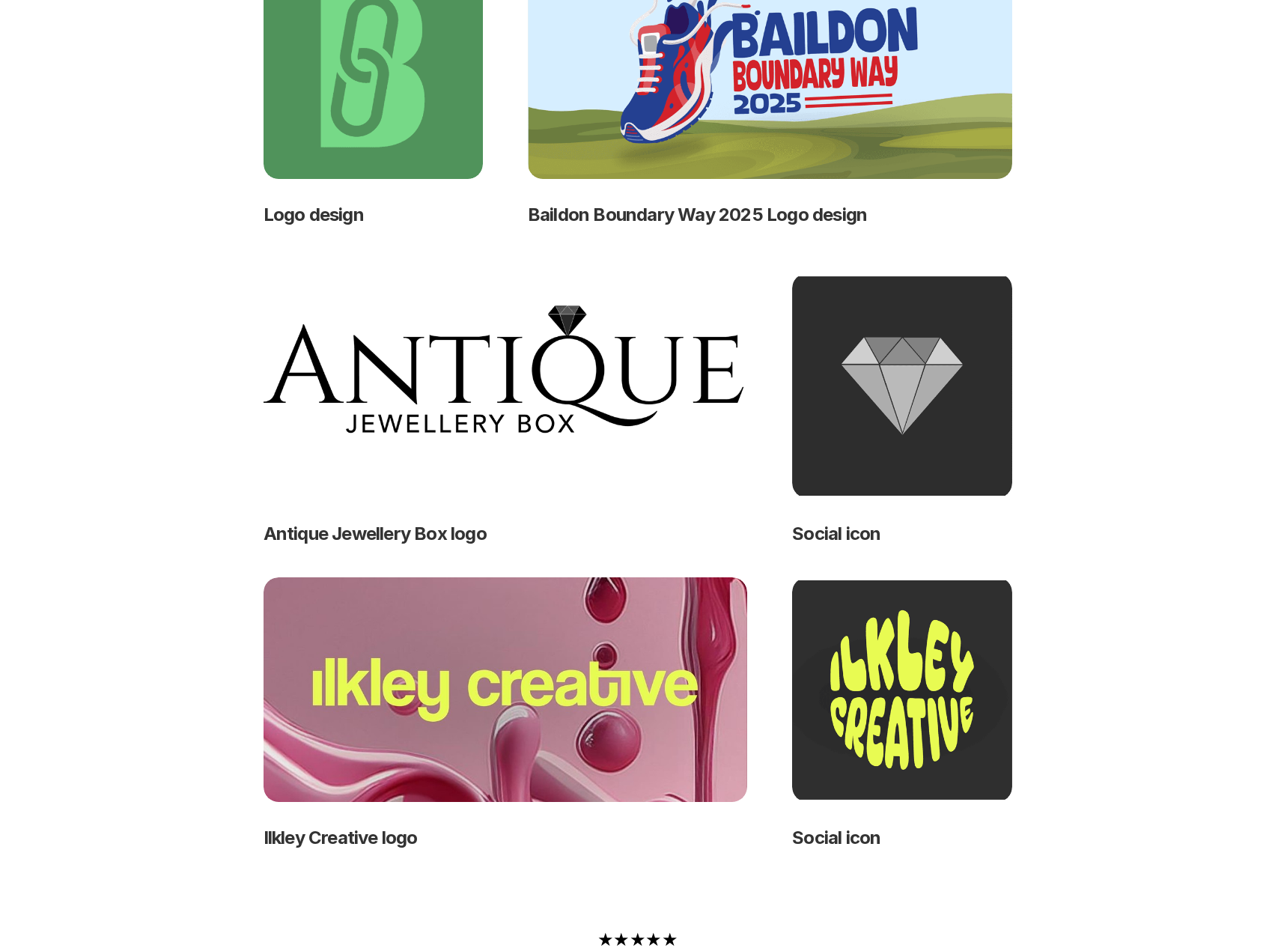
scroll to position [674, 0]
